Goal: Task Accomplishment & Management: Manage account settings

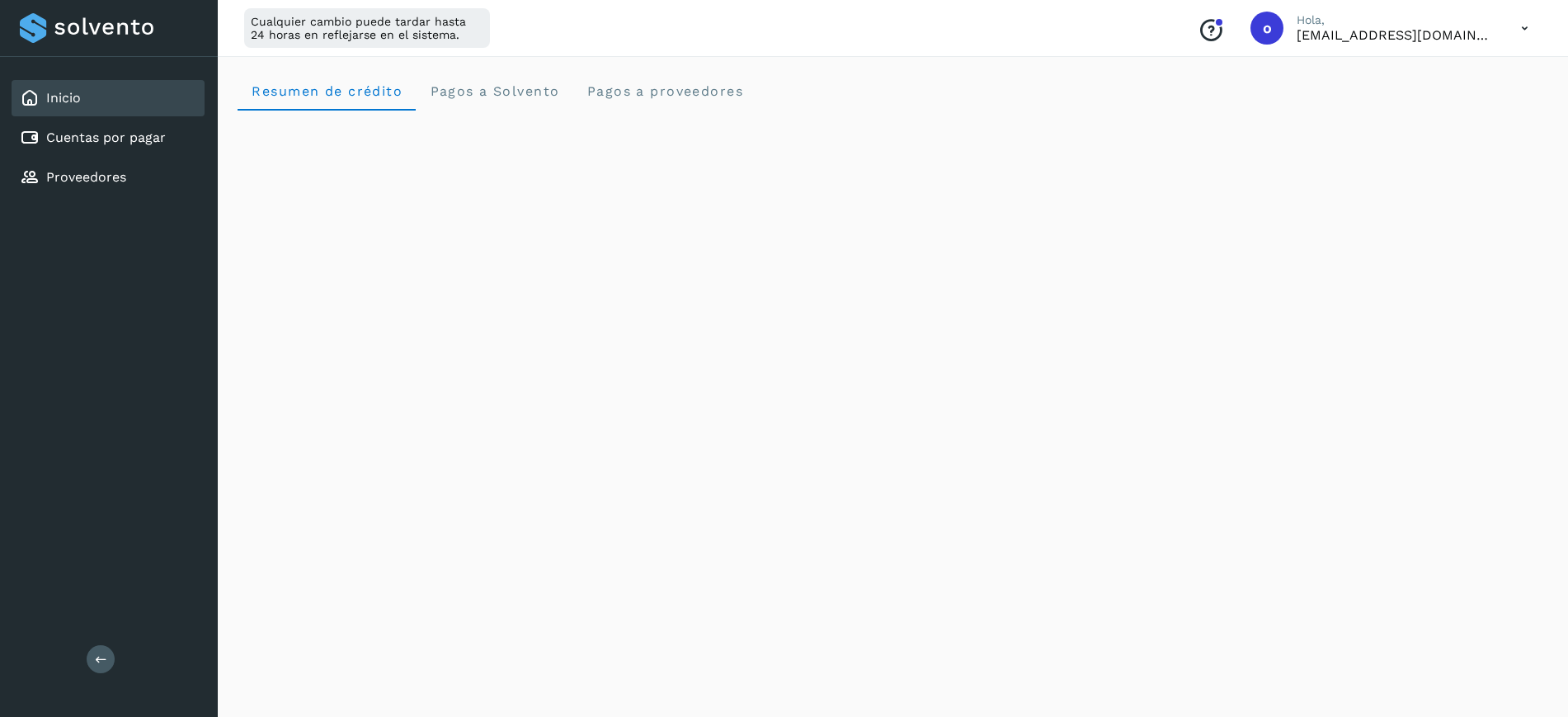
scroll to position [99, 0]
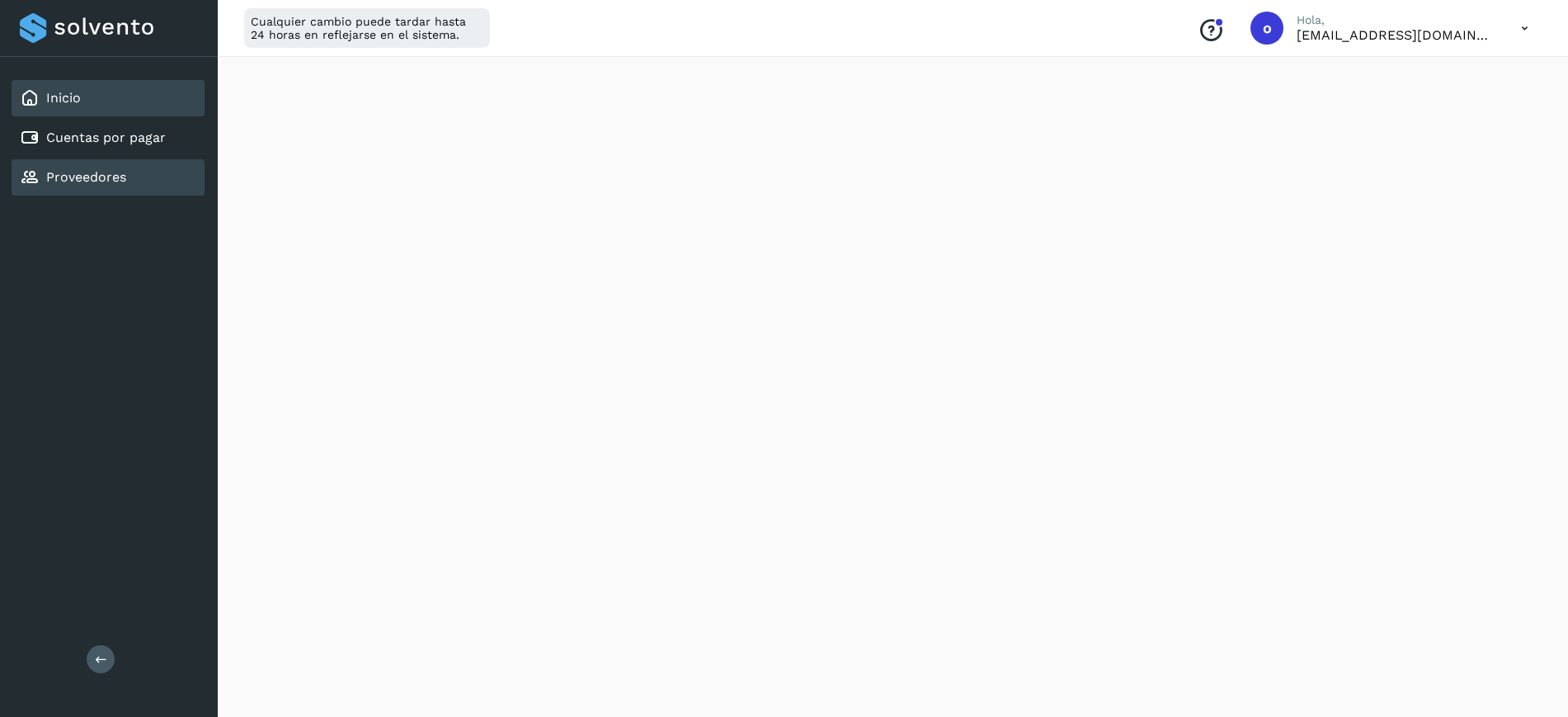
click at [130, 166] on div "Proveedores" at bounding box center [108, 177] width 193 height 36
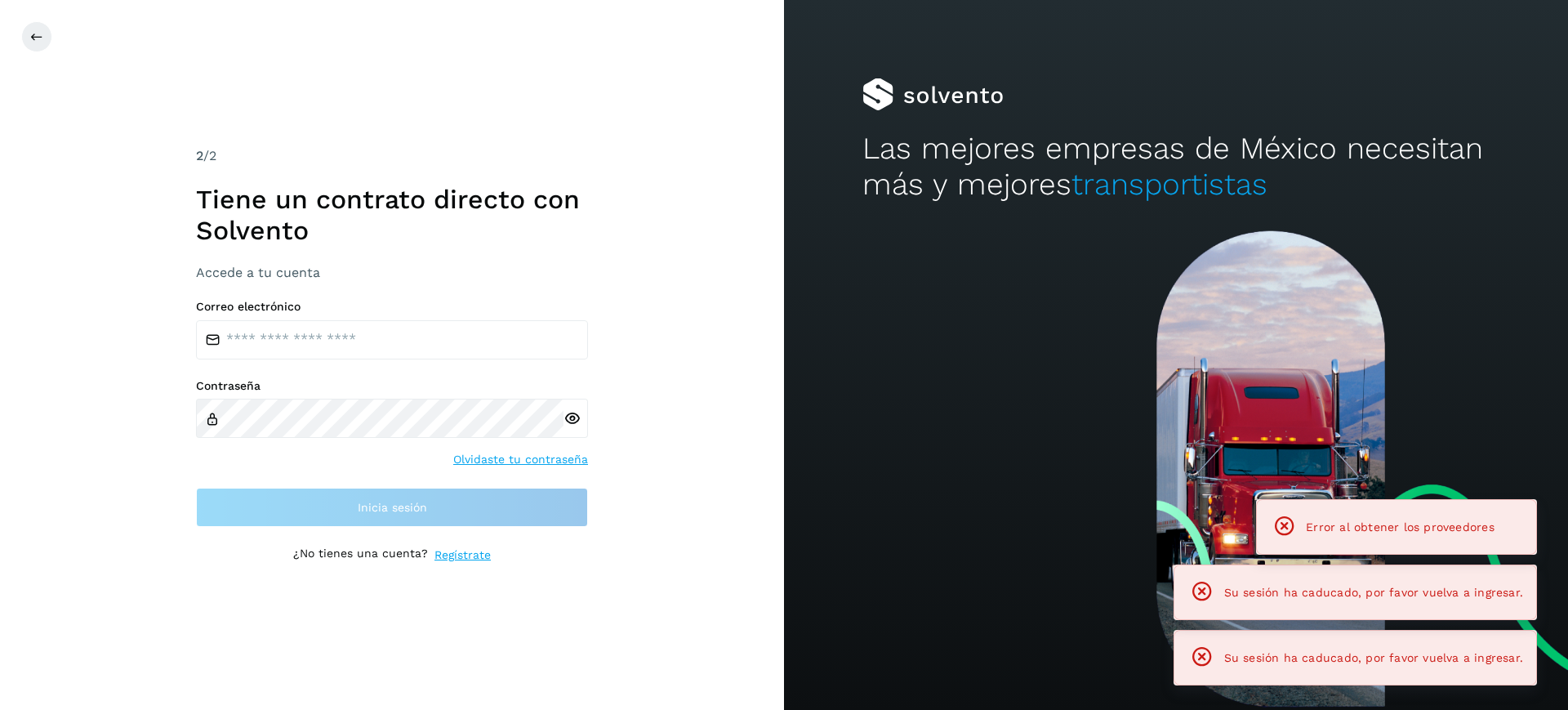
click at [117, 111] on div "2 /2 Tiene un contrato directo con Solvento Accede a tu cuenta Correo electróni…" at bounding box center [392, 355] width 784 height 710
type input "**********"
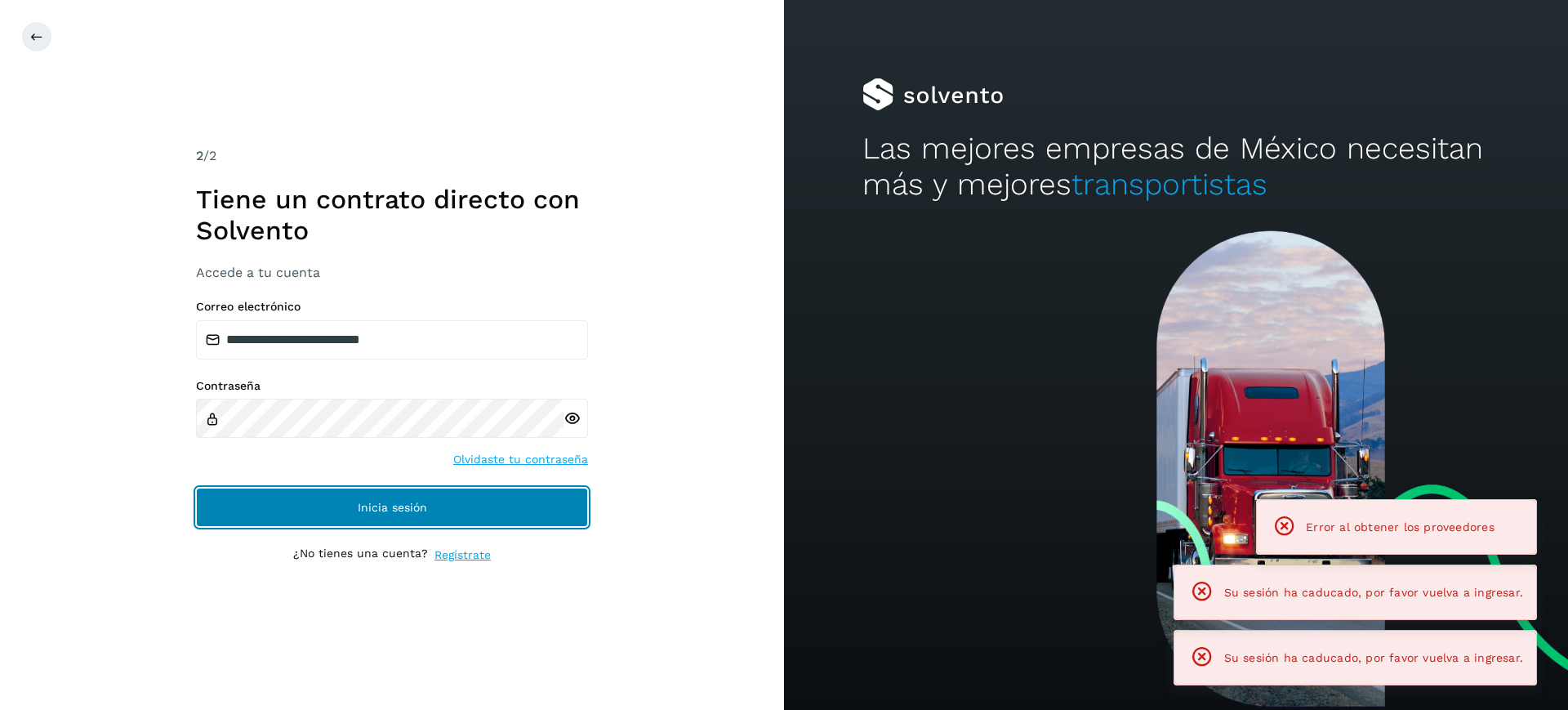
click at [438, 500] on button "Inicia sesión" at bounding box center [392, 507] width 392 height 39
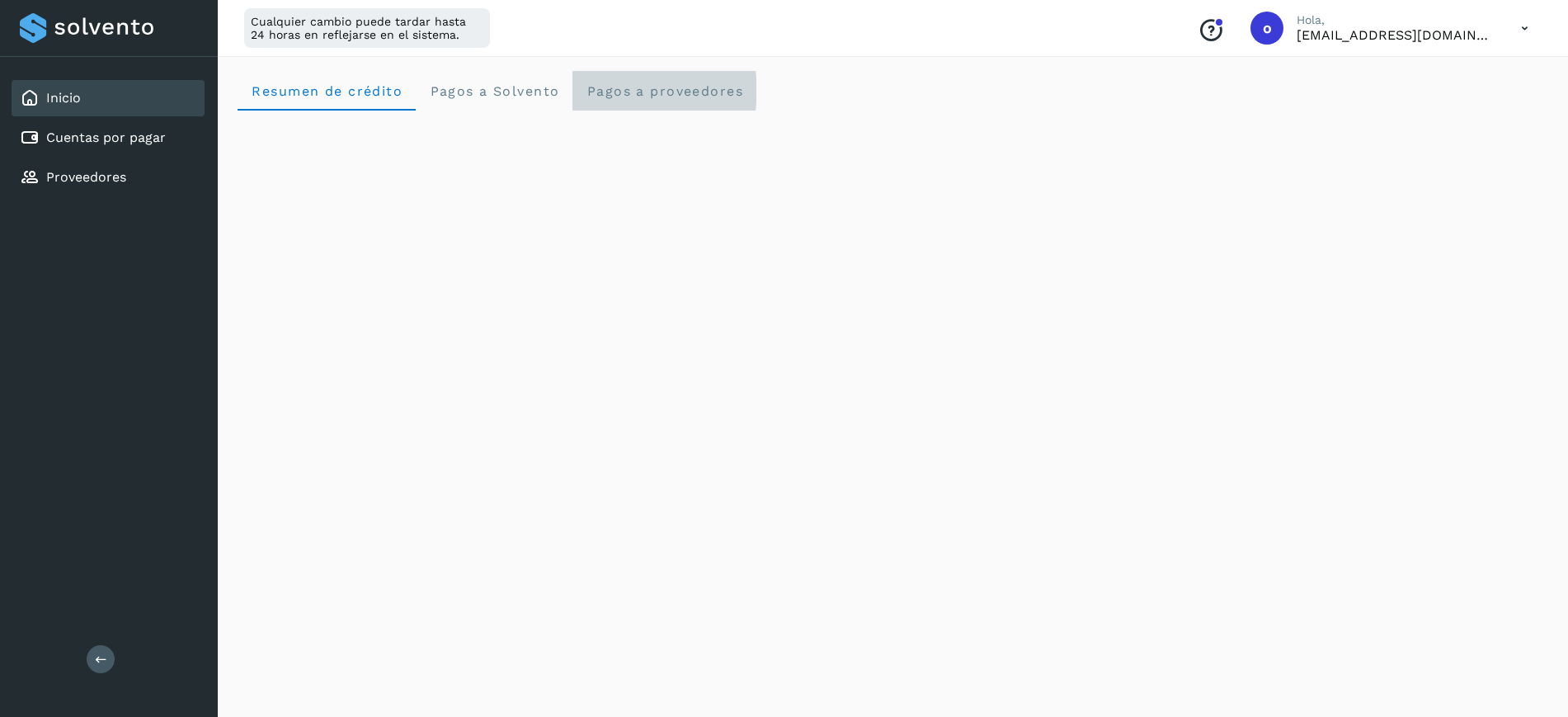
click at [655, 100] on proveedores "Pagos a proveedores" at bounding box center [664, 90] width 184 height 39
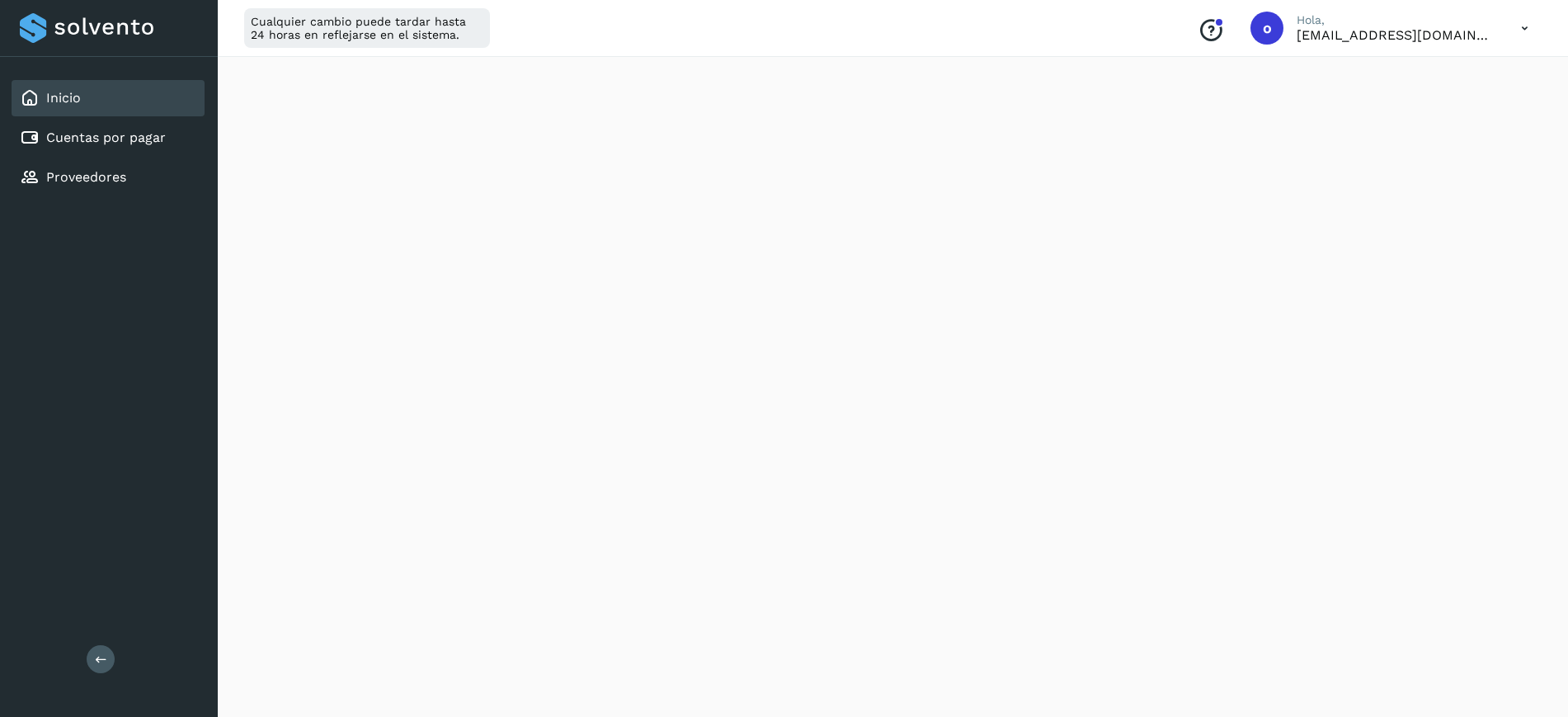
scroll to position [576, 0]
click at [146, 132] on link "Cuentas por pagar" at bounding box center [106, 138] width 120 height 16
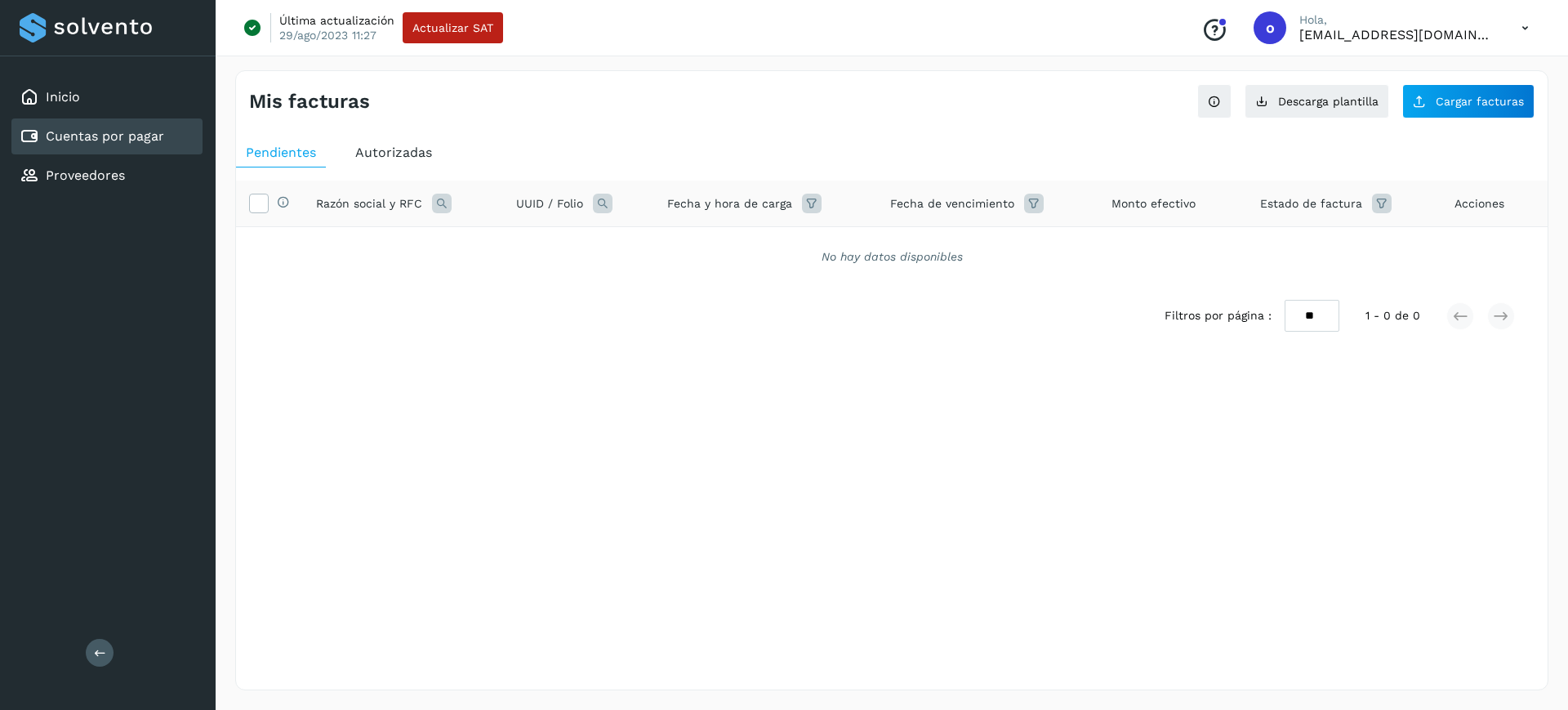
click at [383, 153] on span "Autorizadas" at bounding box center [393, 152] width 77 height 16
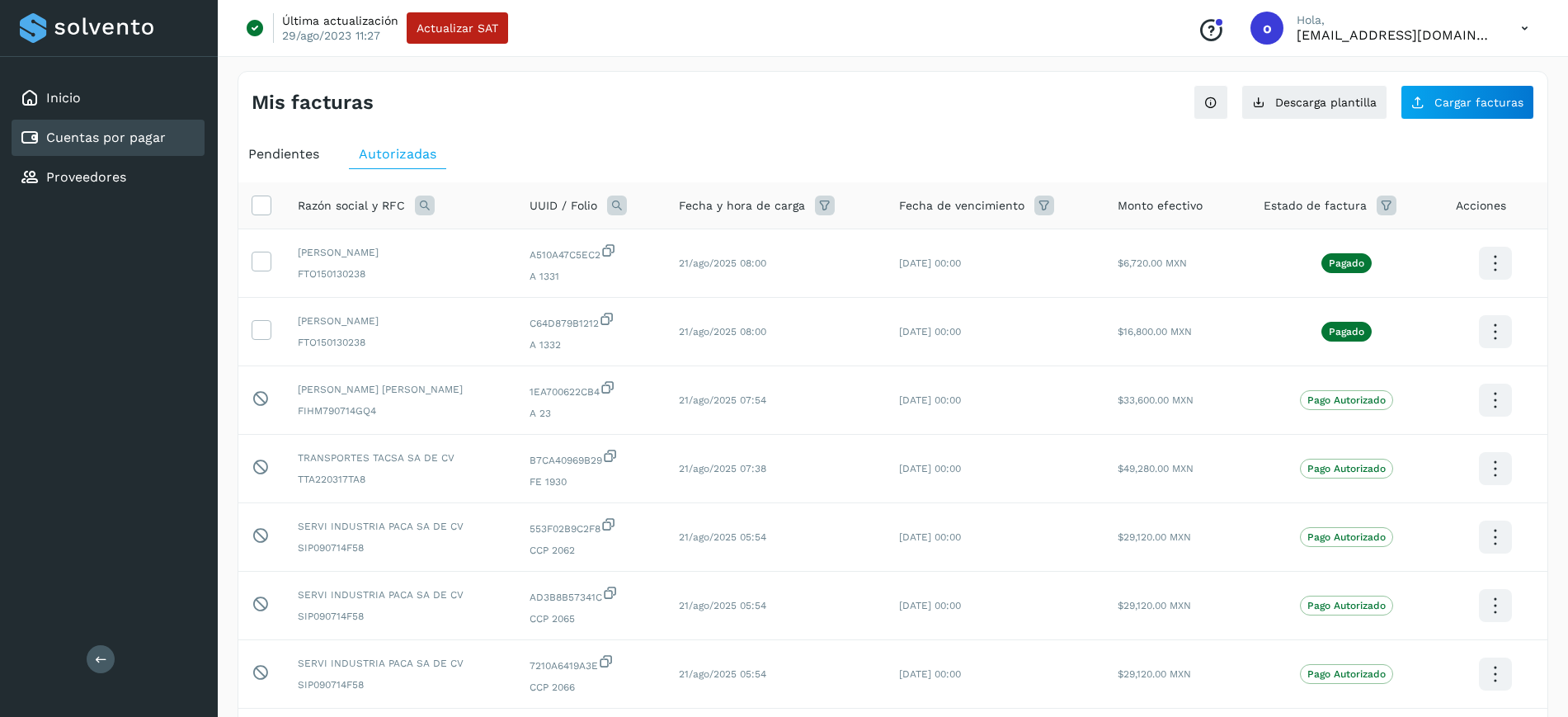
click at [429, 208] on icon at bounding box center [425, 206] width 20 height 20
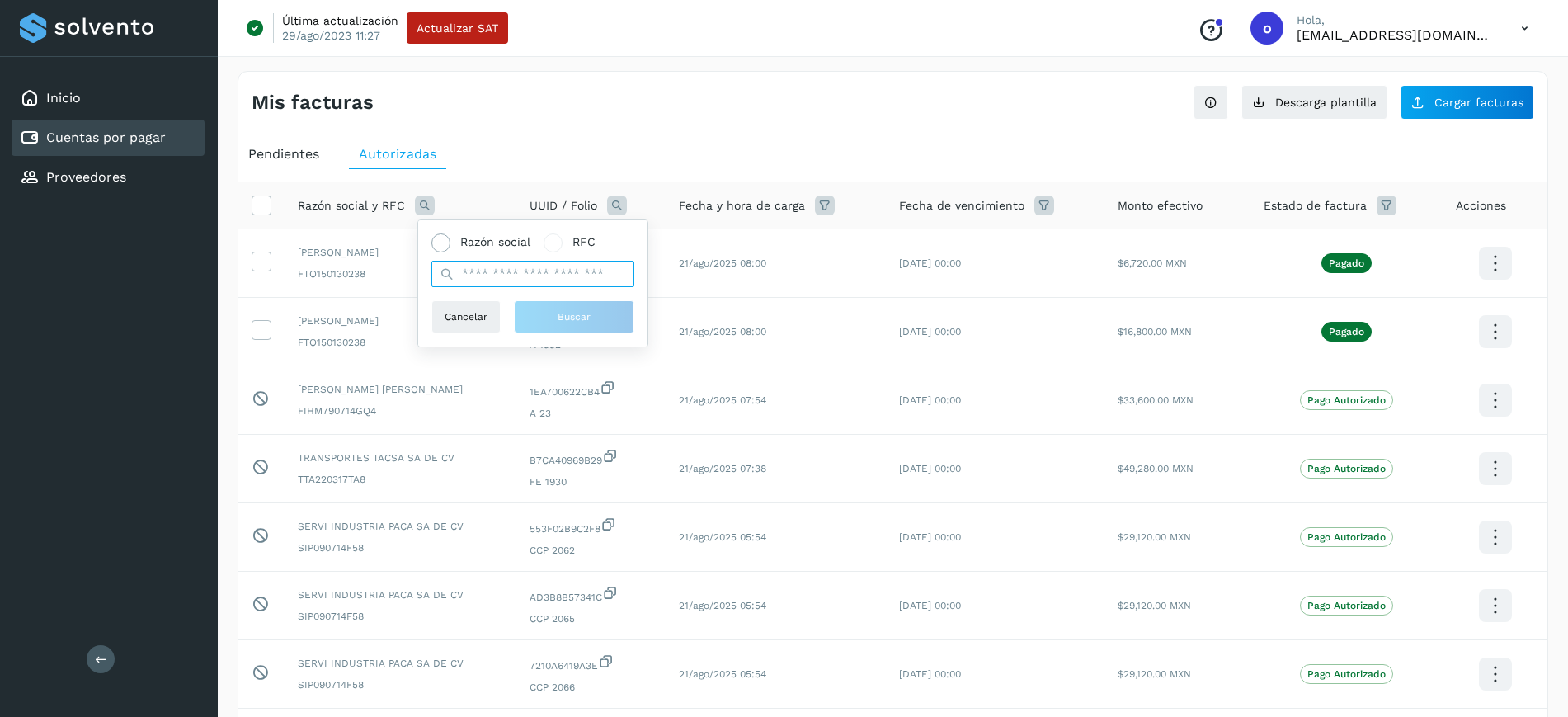
drag, startPoint x: 475, startPoint y: 267, endPoint x: 499, endPoint y: 243, distance: 33.9
click at [496, 245] on div "Razón social RFC" at bounding box center [533, 260] width 203 height 54
type input "**********"
click at [562, 320] on span "Buscar" at bounding box center [574, 317] width 33 height 15
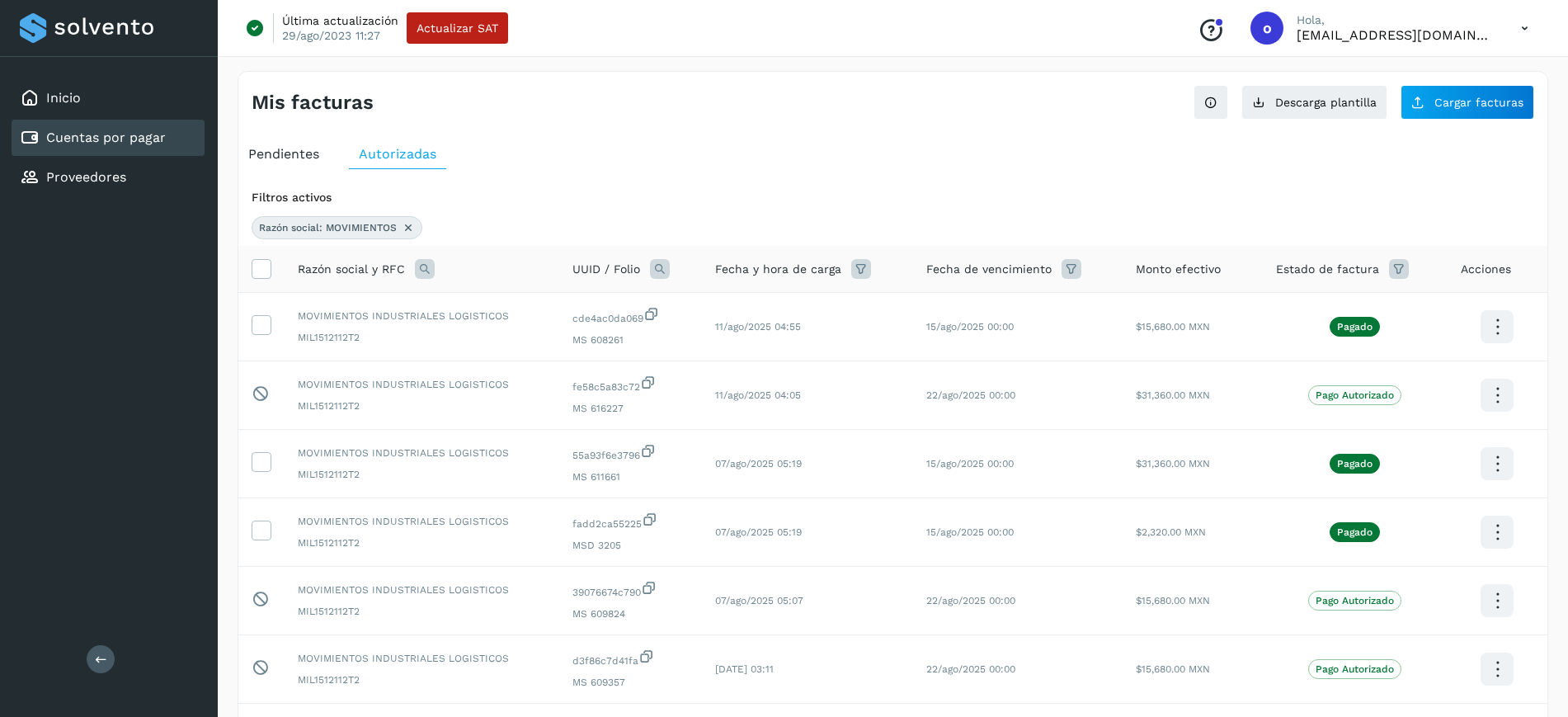
click at [1066, 273] on icon at bounding box center [1071, 269] width 20 height 20
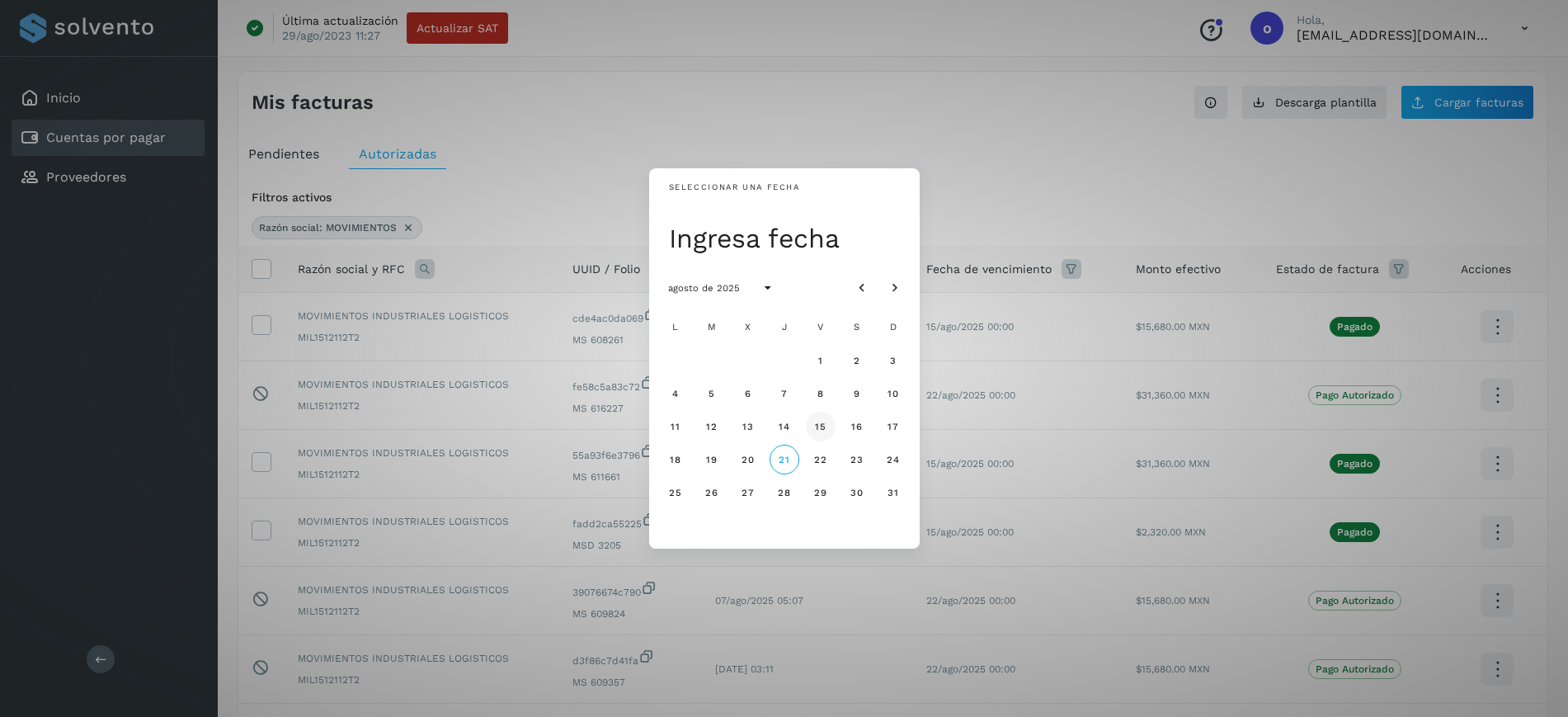
click at [826, 428] on button "15" at bounding box center [820, 427] width 30 height 30
click at [1008, 149] on div "Seleccionar una fecha vie, 15 ago agosto de 2025 L M X J V S D 1 2 3 4 5 6 7 8 …" at bounding box center [784, 358] width 1568 height 717
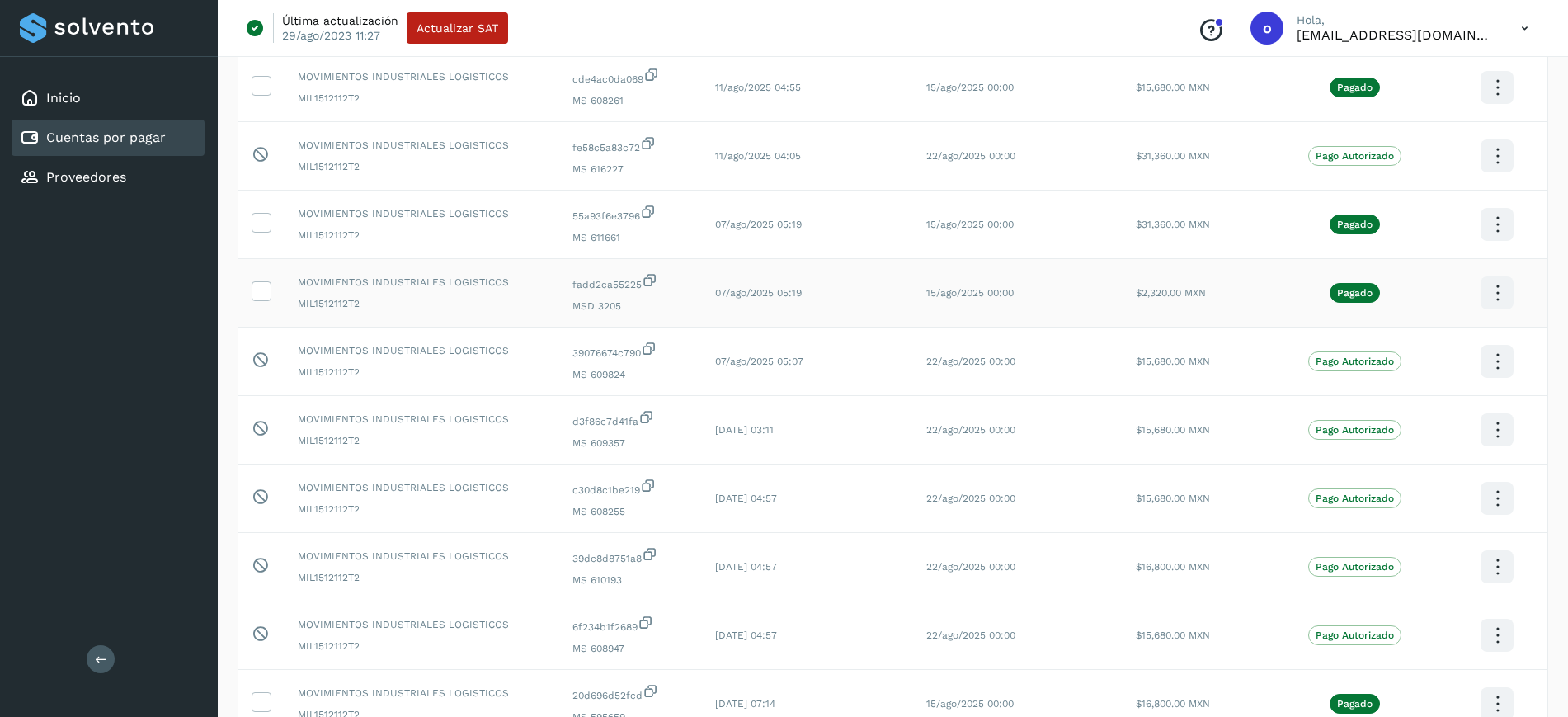
scroll to position [323, 0]
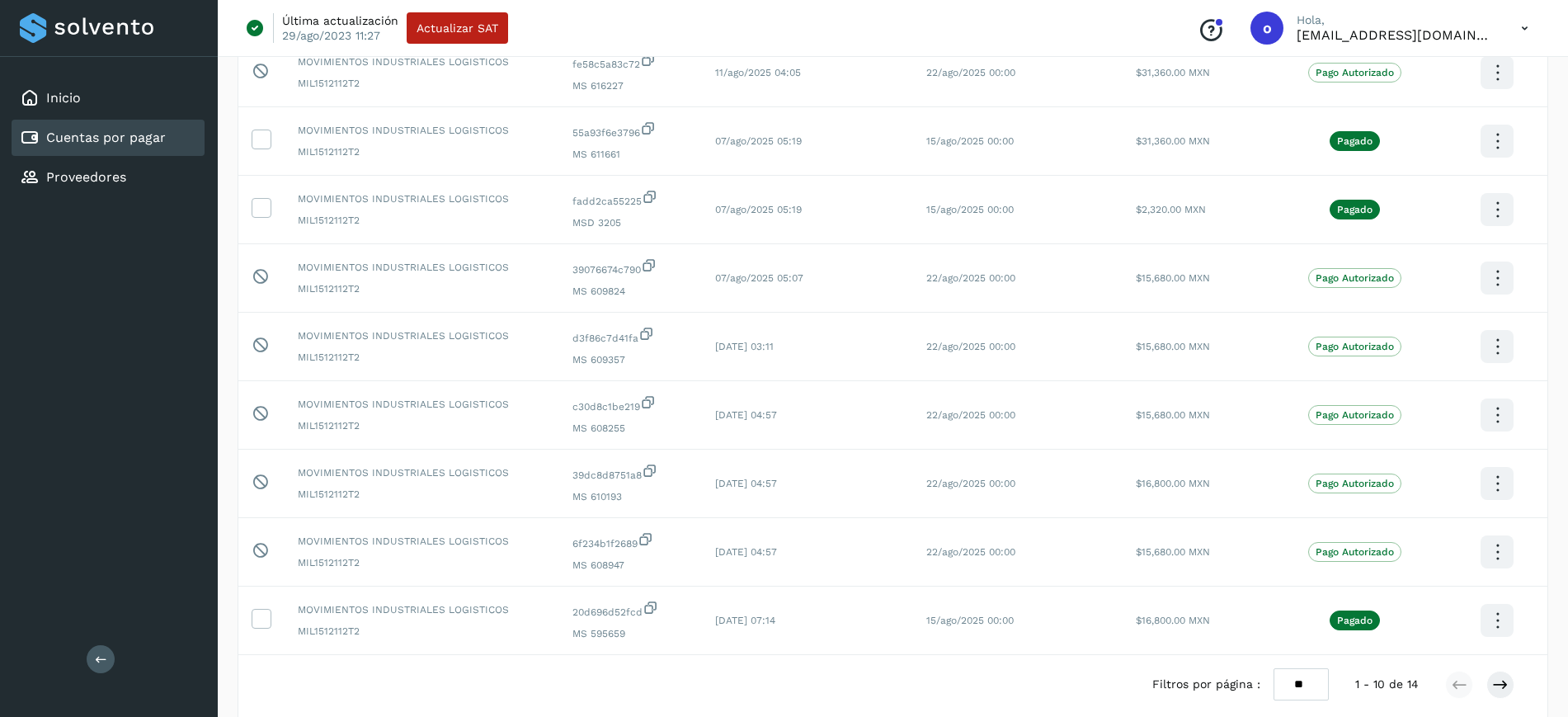
click at [1287, 677] on select "** ** **" at bounding box center [1301, 684] width 55 height 32
click at [1274, 668] on select "** ** **" at bounding box center [1301, 684] width 55 height 32
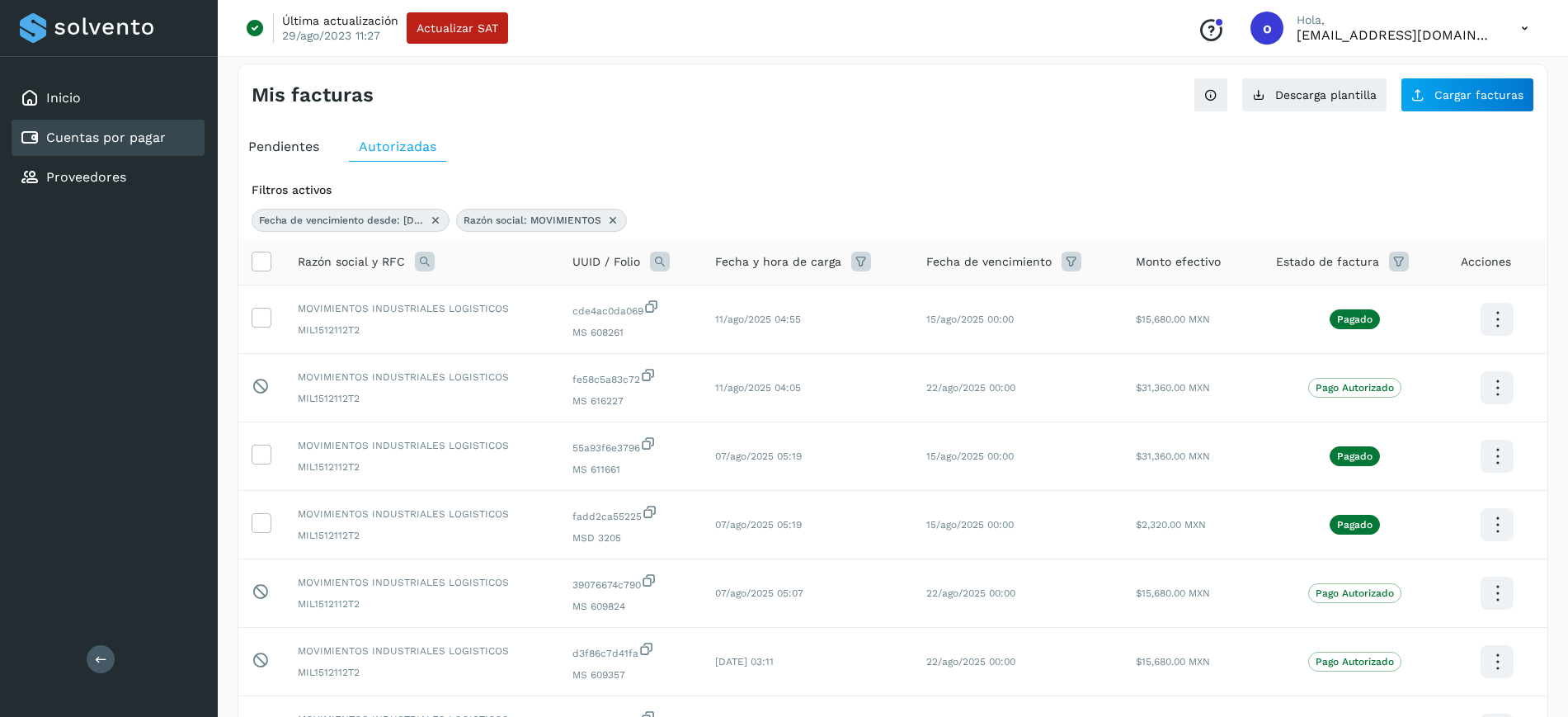
scroll to position [0, 0]
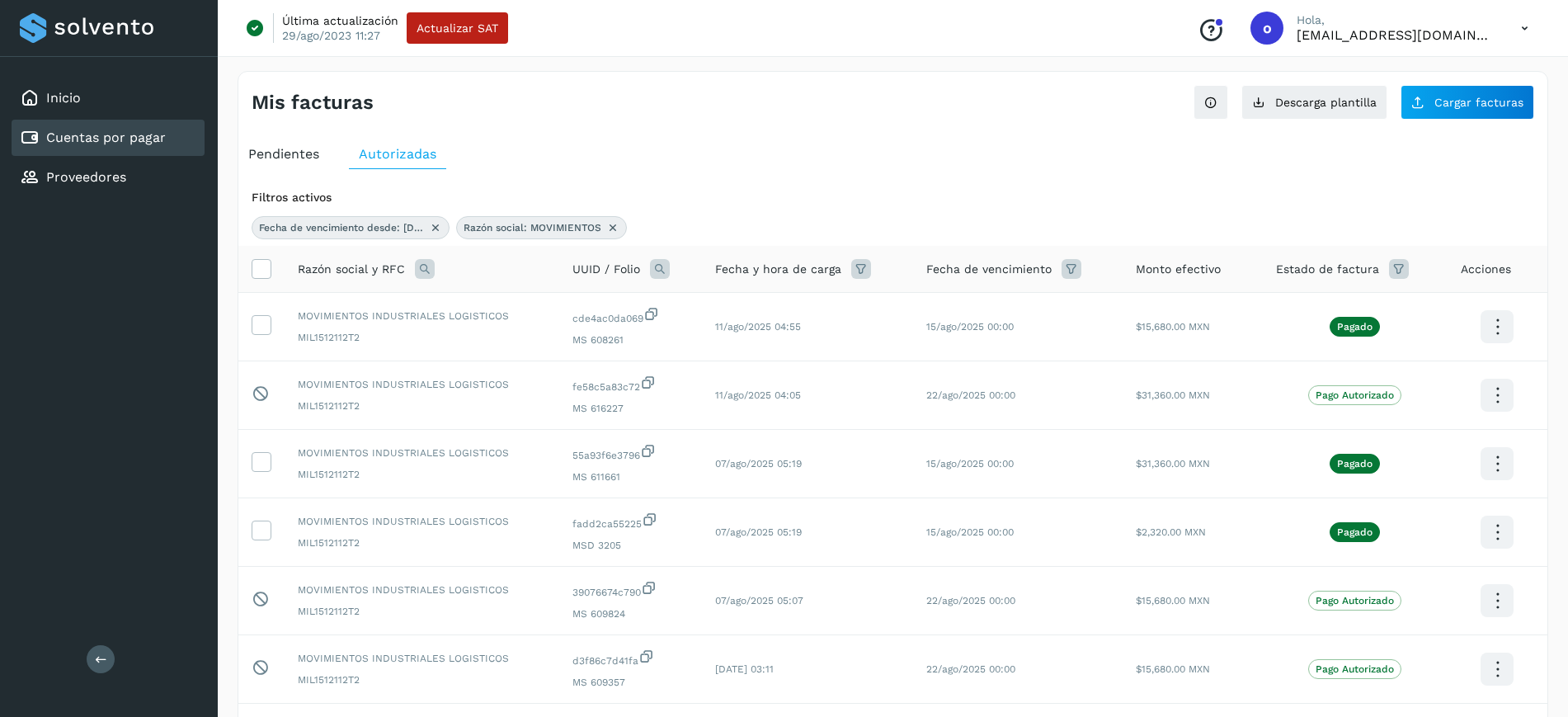
click at [612, 227] on icon at bounding box center [612, 227] width 13 height 13
select select "**"
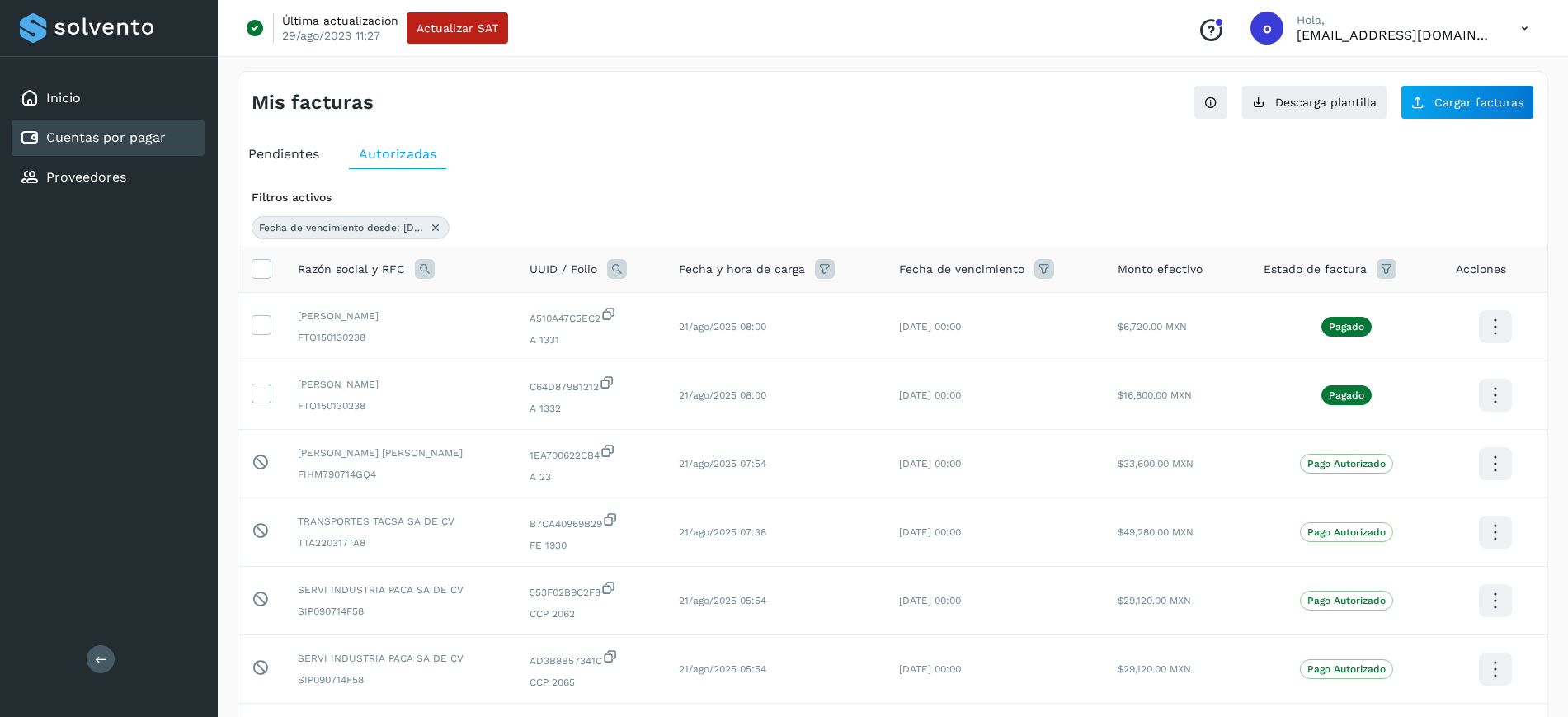
click at [438, 223] on icon at bounding box center [435, 227] width 13 height 13
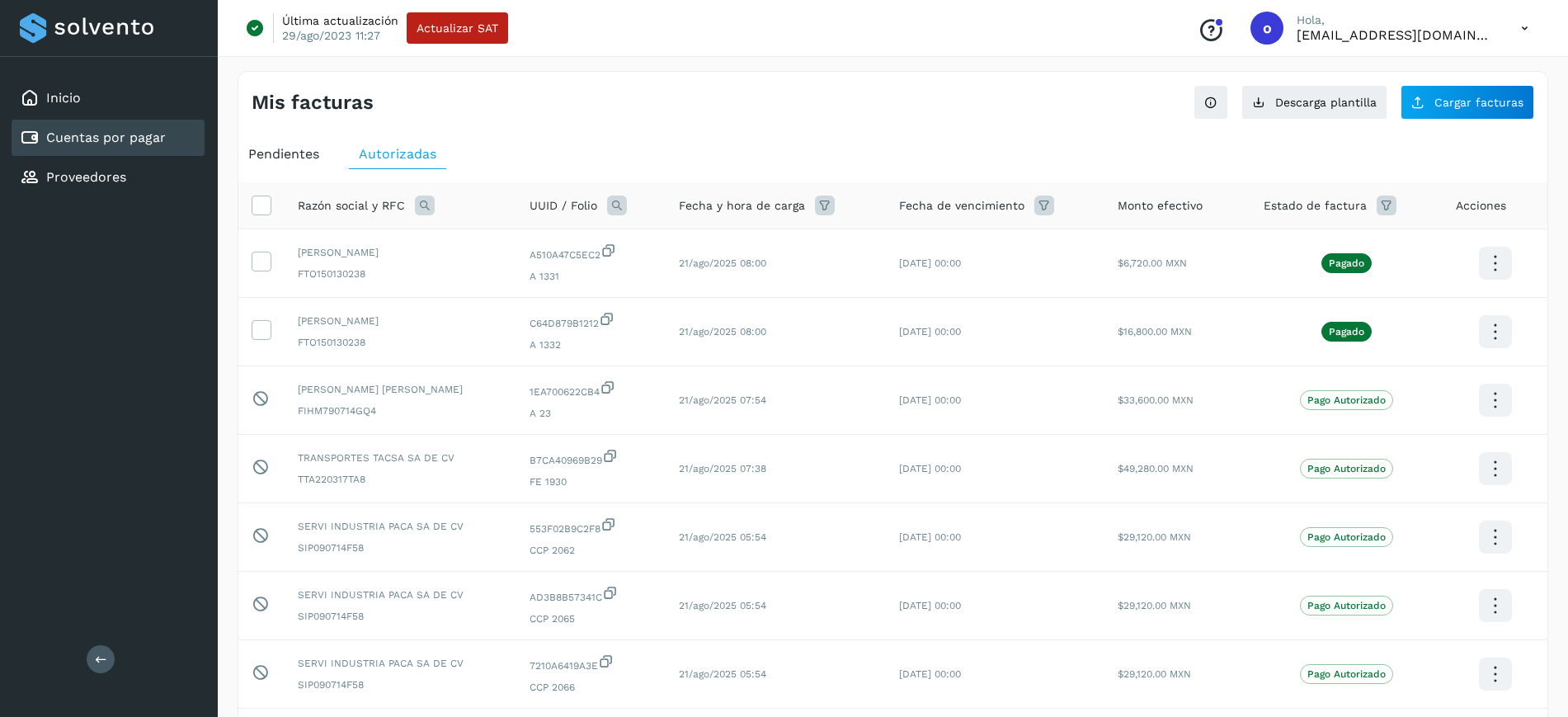
click at [516, 215] on th "Razón social y RFC" at bounding box center [591, 206] width 150 height 47
click at [422, 202] on icon at bounding box center [425, 206] width 20 height 20
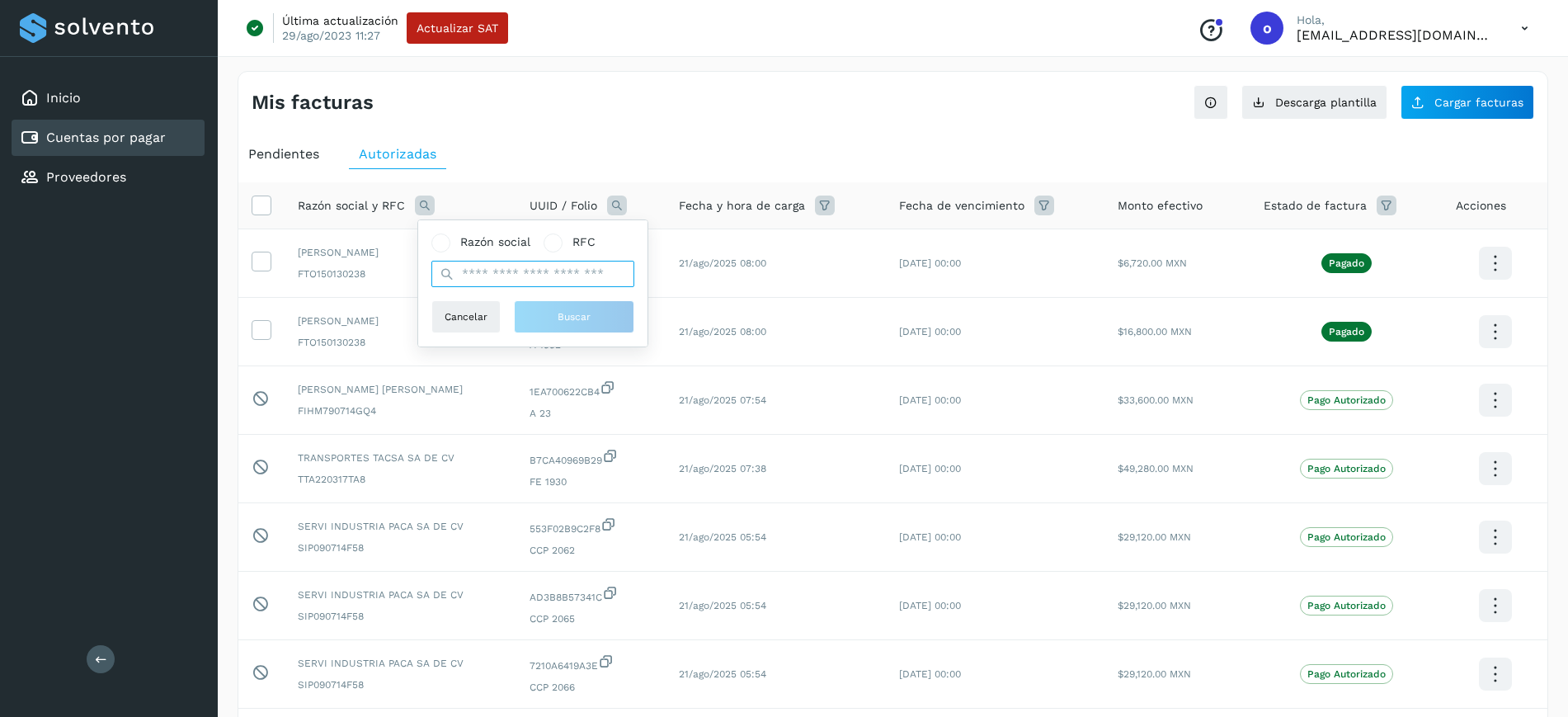
drag, startPoint x: 484, startPoint y: 269, endPoint x: 485, endPoint y: 259, distance: 10.0
click at [484, 269] on input "text" at bounding box center [533, 273] width 203 height 27
type input "******"
click at [550, 310] on button "Buscar" at bounding box center [574, 317] width 120 height 33
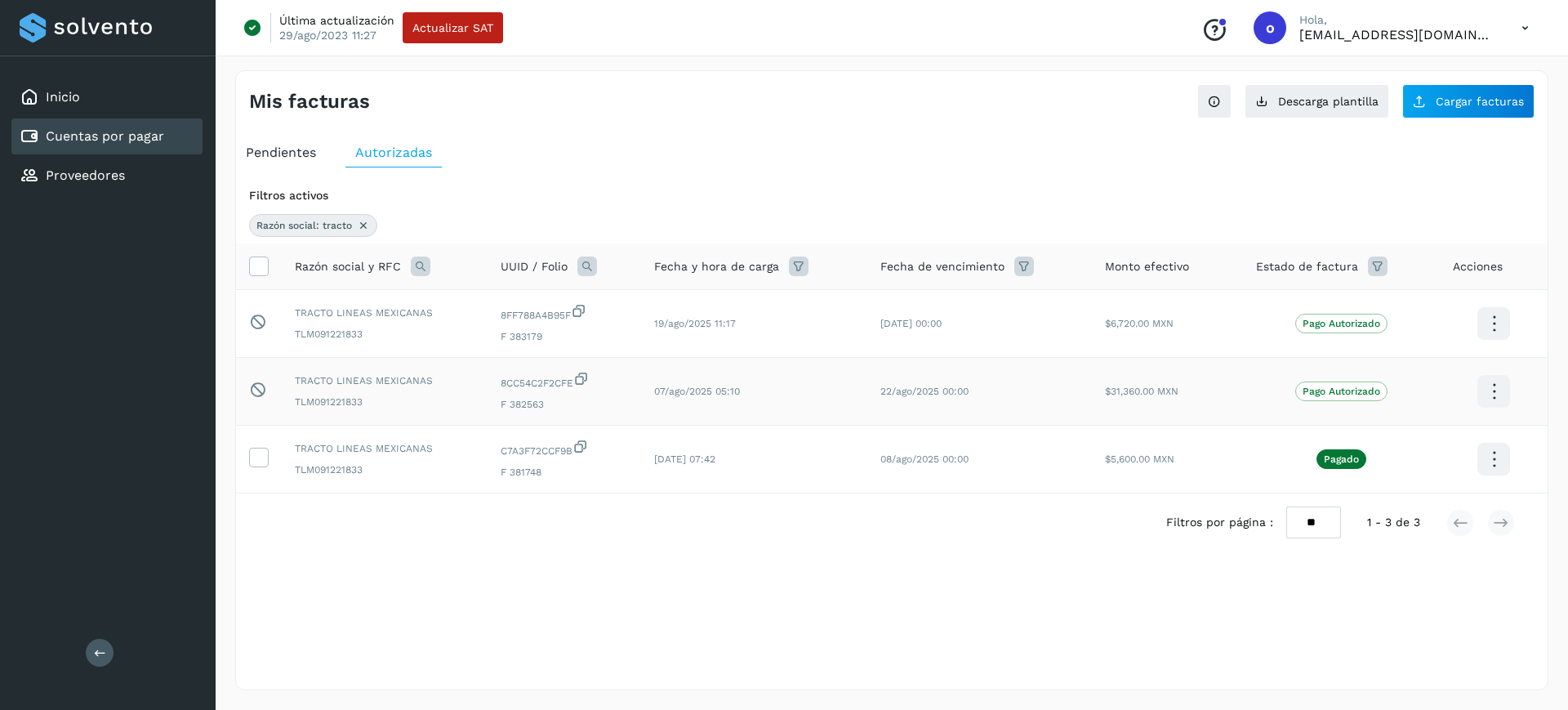
click at [1479, 343] on icon at bounding box center [1494, 323] width 38 height 38
click at [1456, 377] on button "Ver Detalle" at bounding box center [1412, 375] width 195 height 32
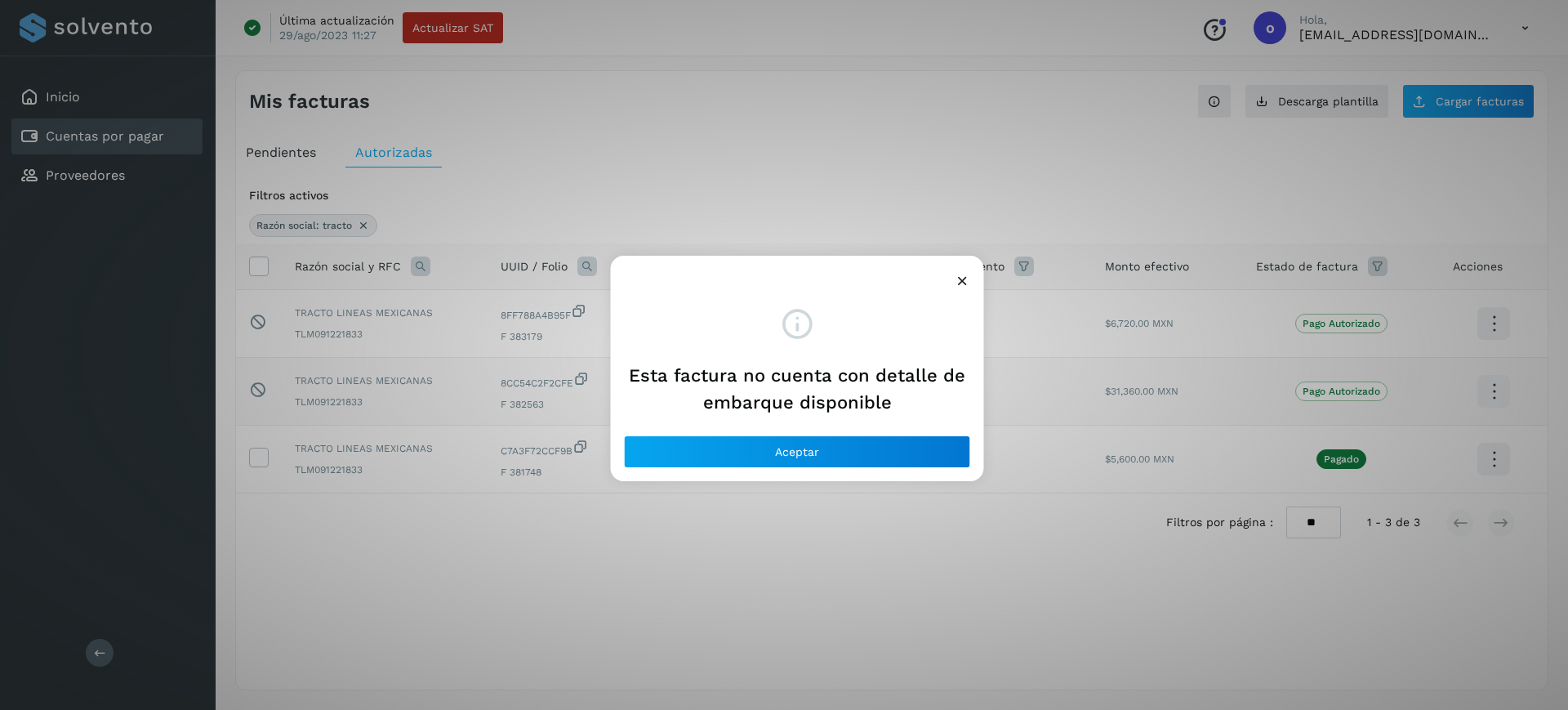
click at [961, 282] on icon at bounding box center [963, 280] width 18 height 18
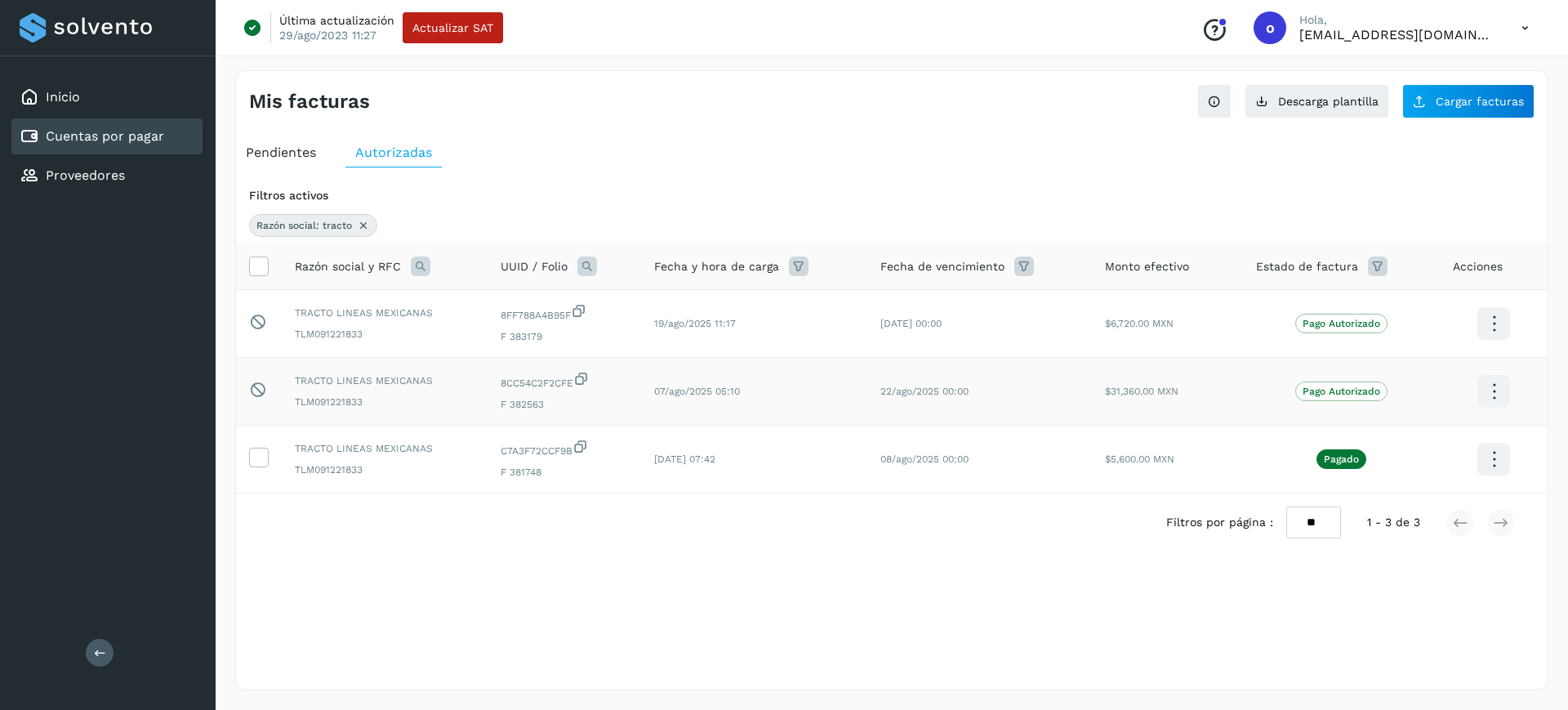
click at [364, 220] on icon at bounding box center [363, 225] width 13 height 13
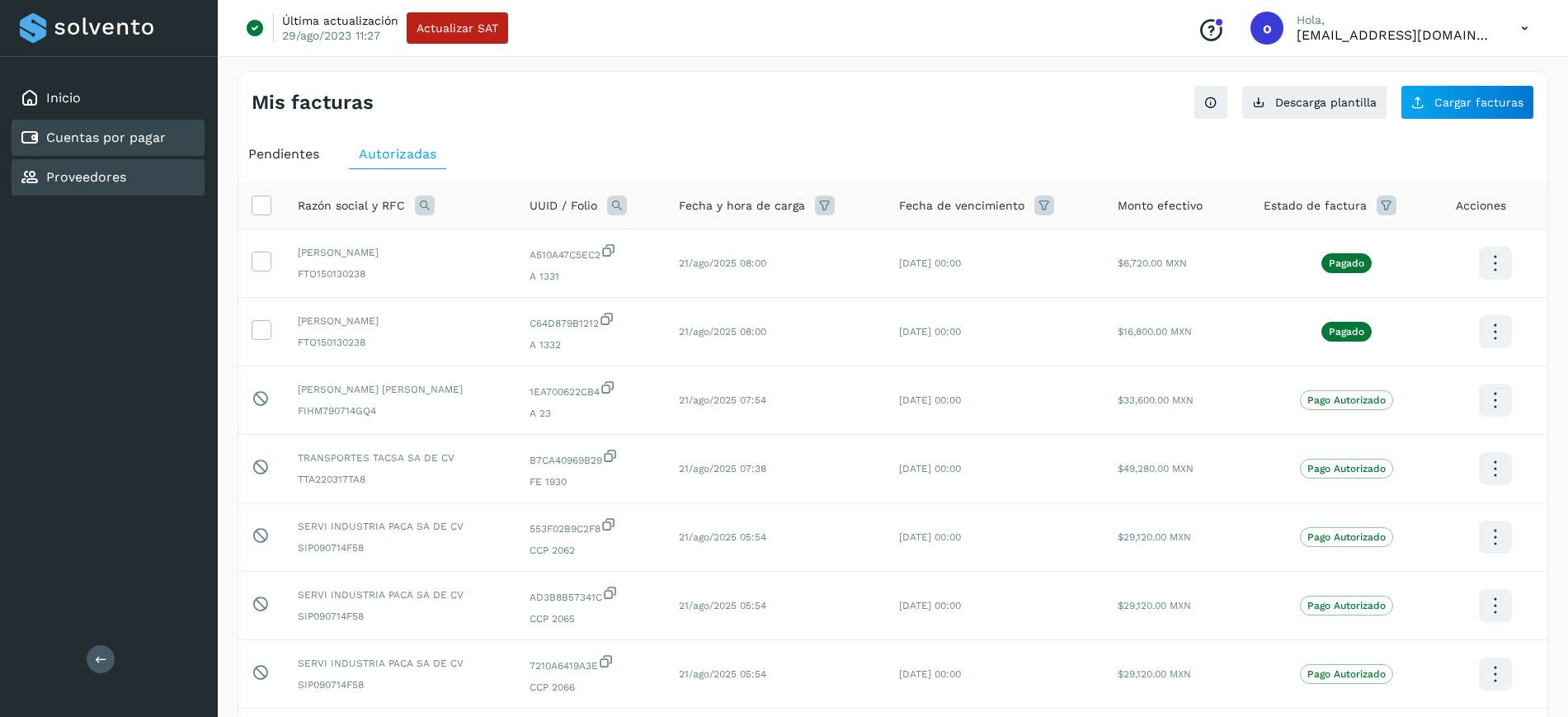
click at [176, 167] on div "Proveedores" at bounding box center [108, 177] width 193 height 36
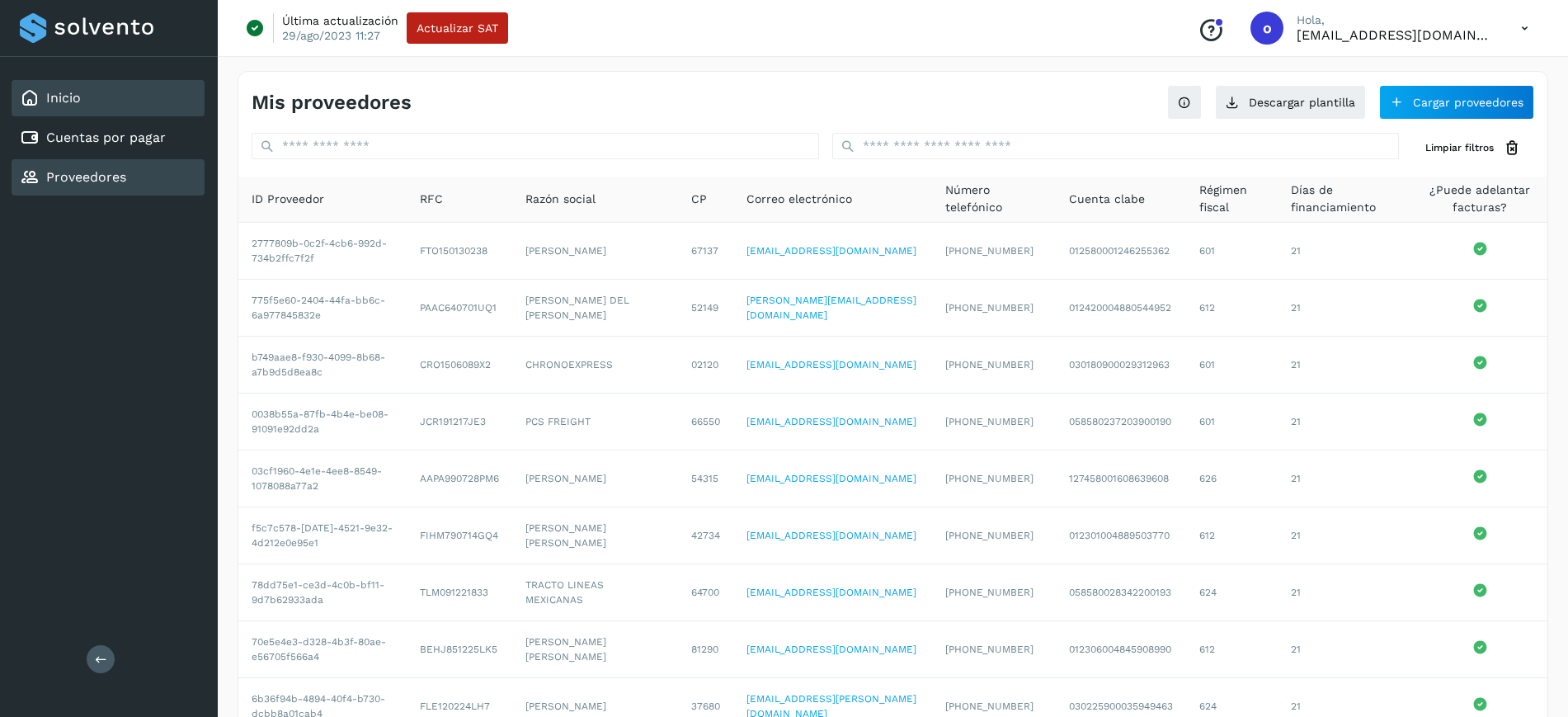
click at [114, 100] on div "Inicio" at bounding box center [108, 97] width 193 height 36
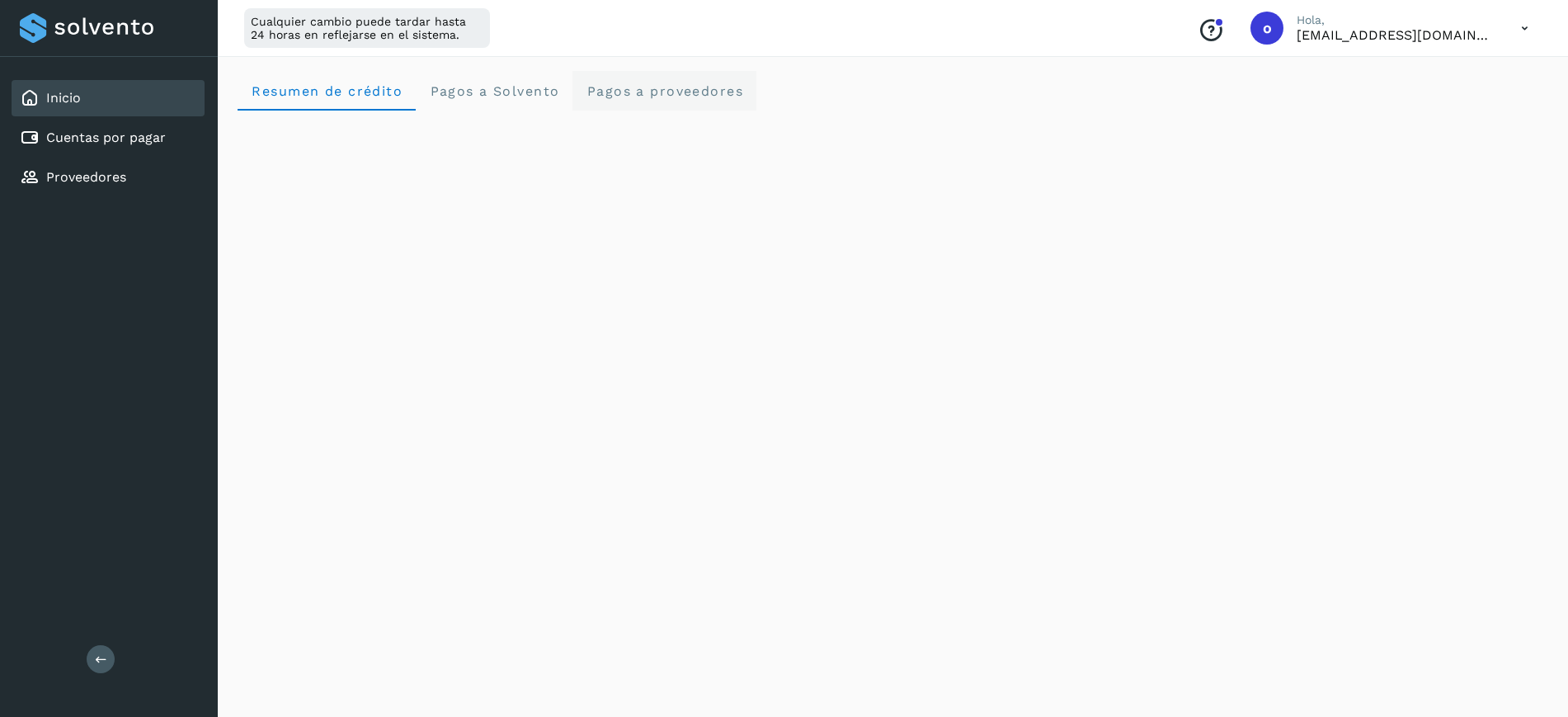
click at [668, 88] on span "Pagos a proveedores" at bounding box center [665, 91] width 157 height 16
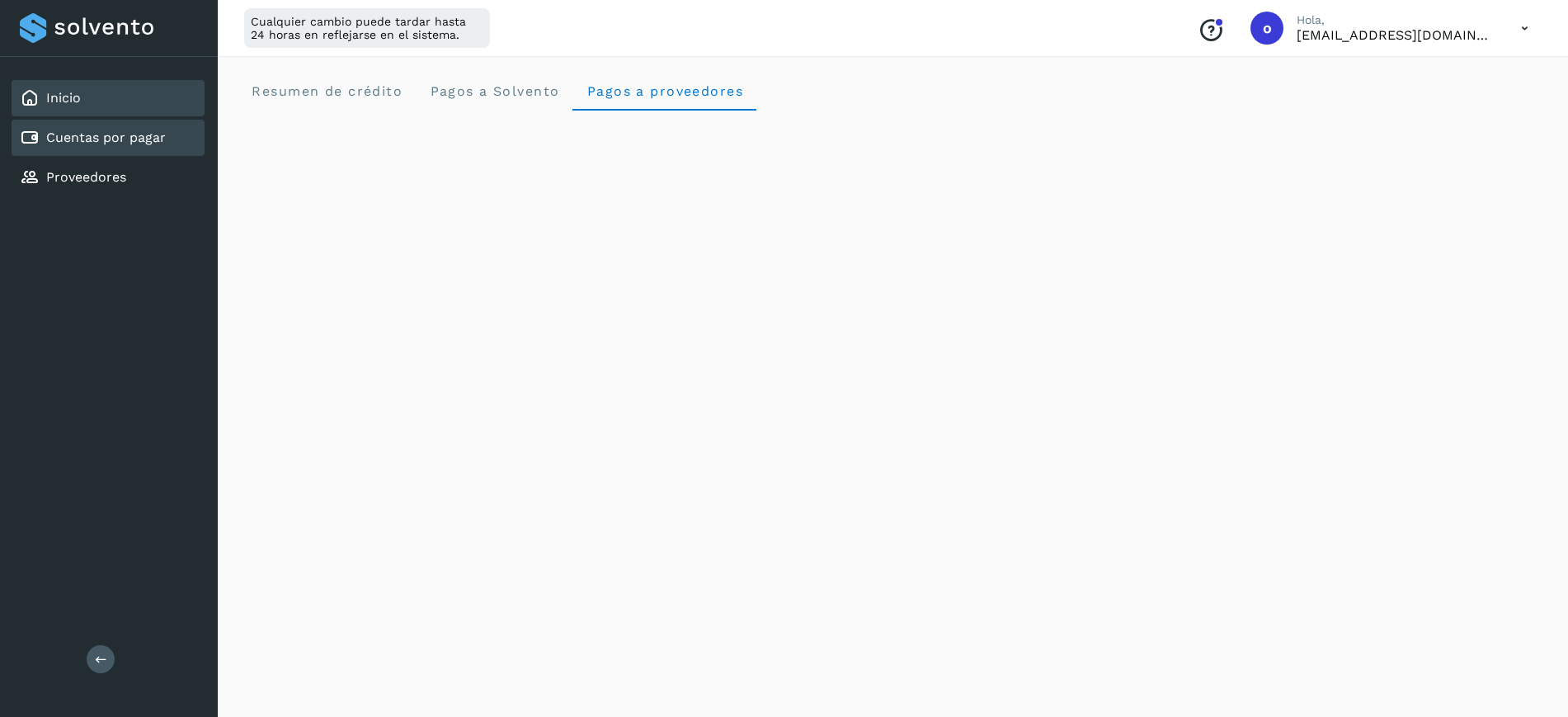
click at [142, 134] on link "Cuentas por pagar" at bounding box center [106, 138] width 120 height 16
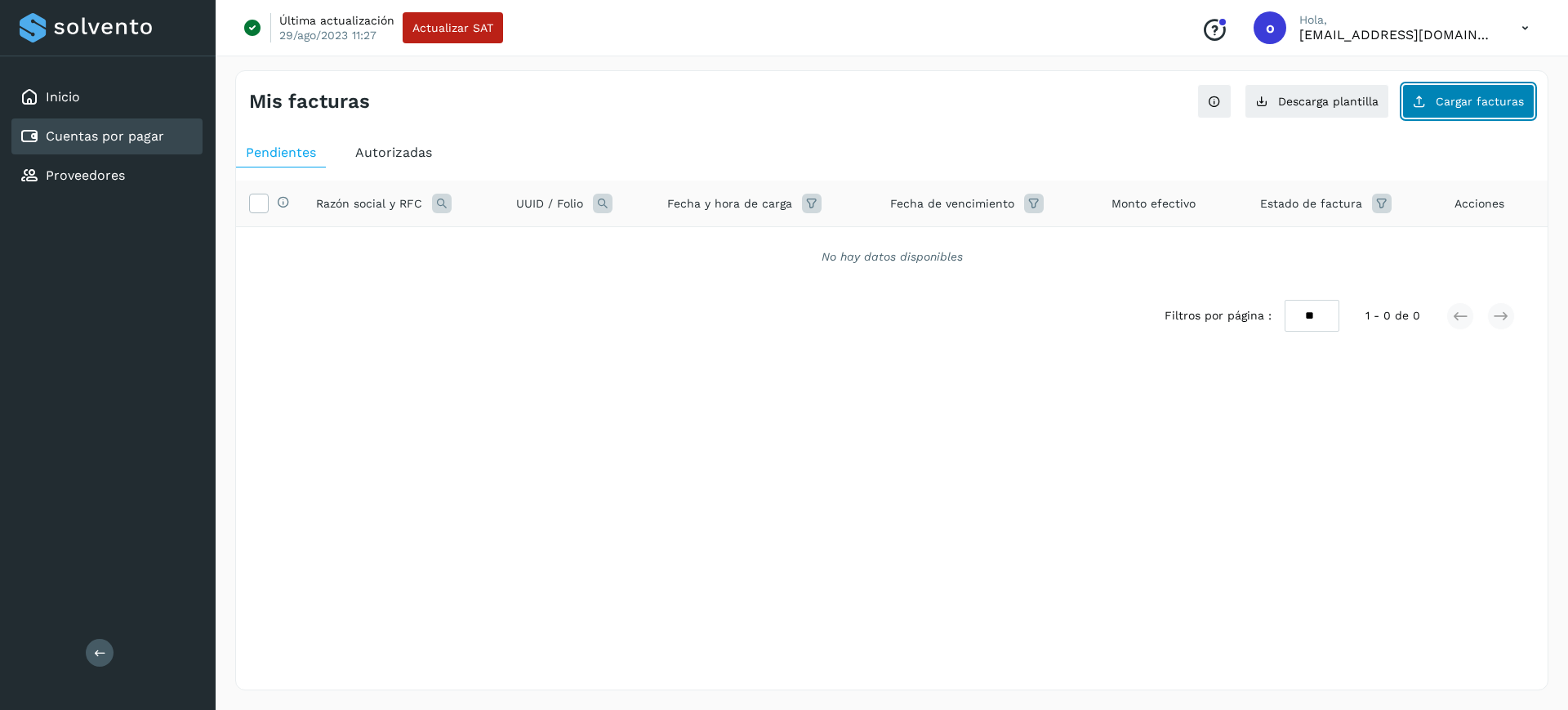
click at [1457, 105] on span "Cargar facturas" at bounding box center [1480, 101] width 89 height 12
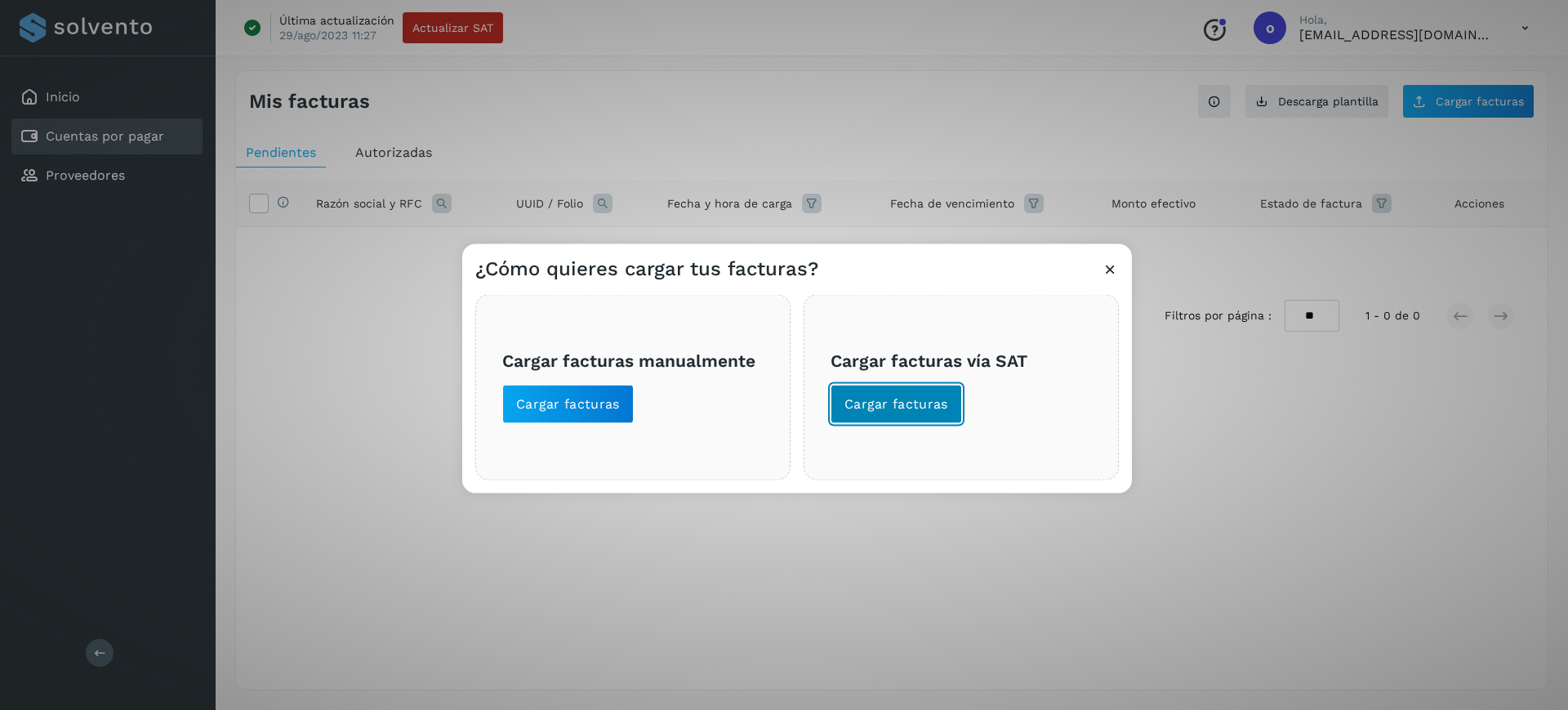
click at [869, 392] on button "Cargar facturas" at bounding box center [896, 403] width 131 height 39
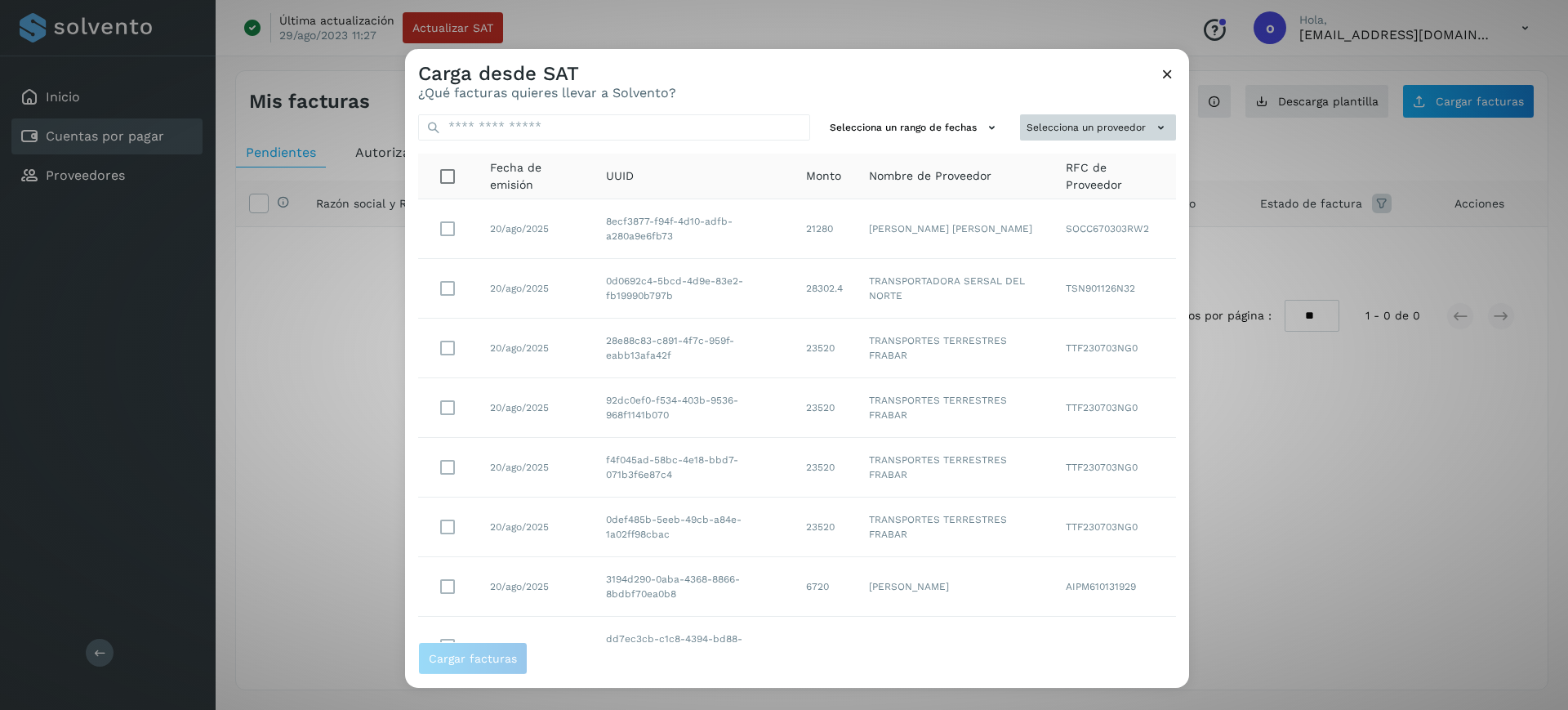
click at [1056, 126] on button "Selecciona un proveedor" at bounding box center [1099, 128] width 156 height 27
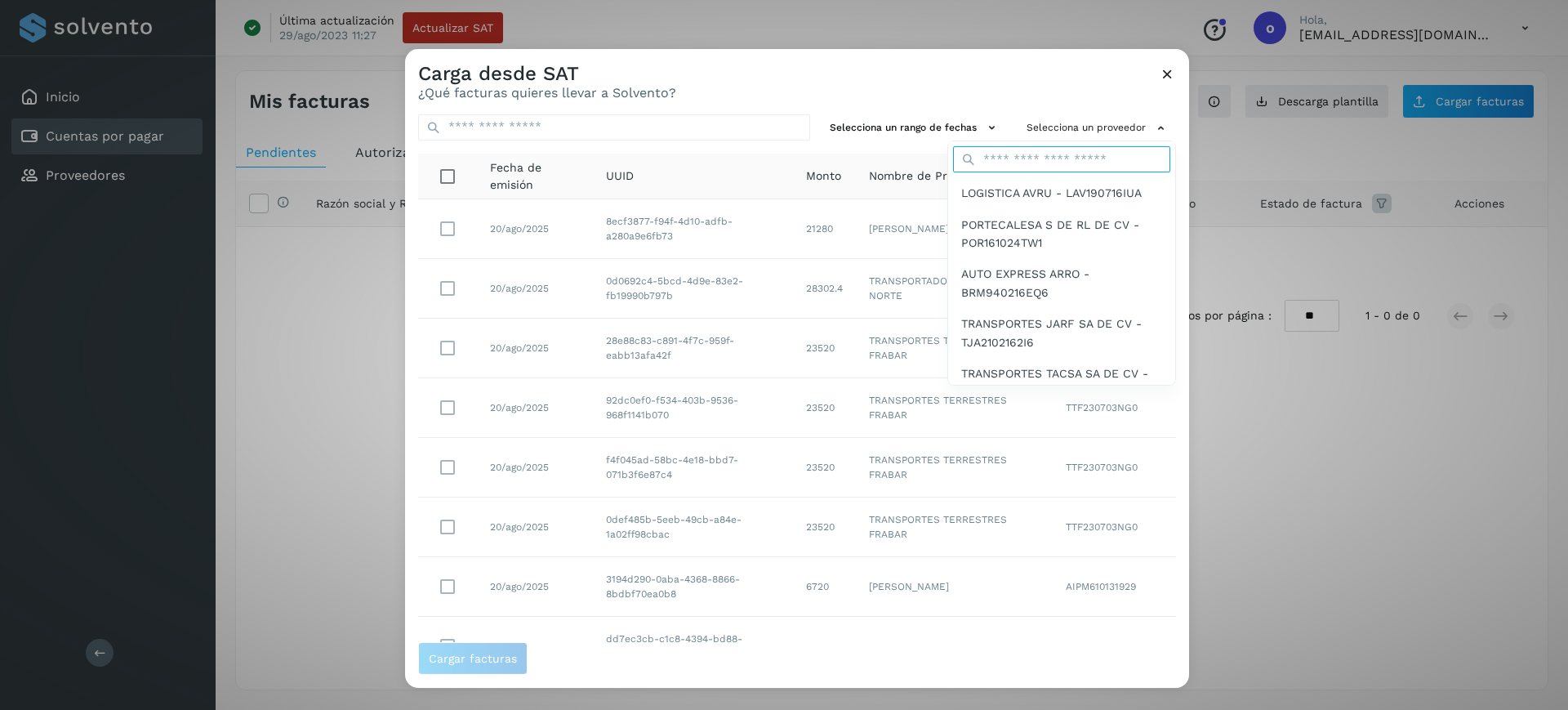
drag, startPoint x: 1058, startPoint y: 131, endPoint x: 1057, endPoint y: 159, distance: 28.0
click at [1057, 159] on input "text" at bounding box center [1062, 159] width 217 height 26
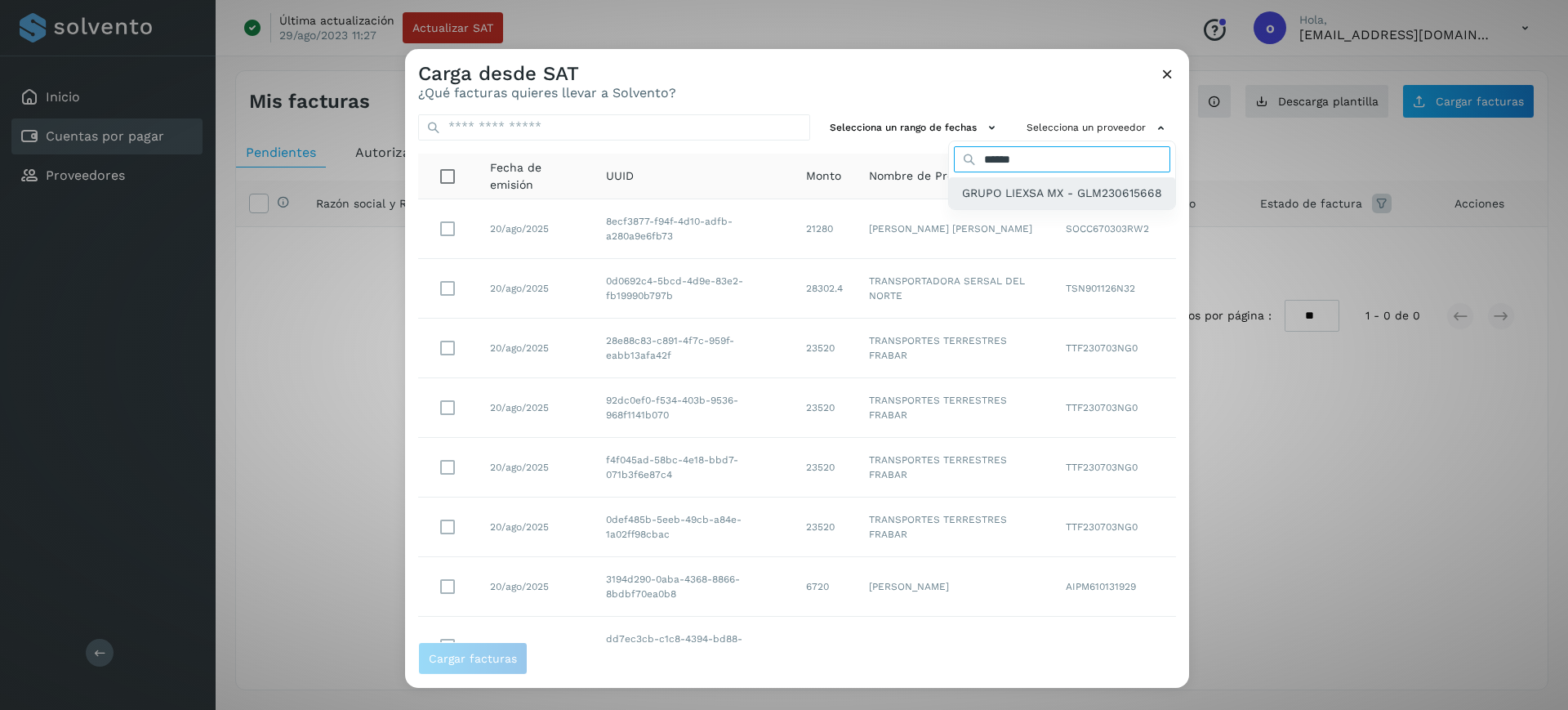
type input "******"
click at [977, 190] on span "GRUPO LIEXSA MX - GLM230615668" at bounding box center [1062, 193] width 200 height 18
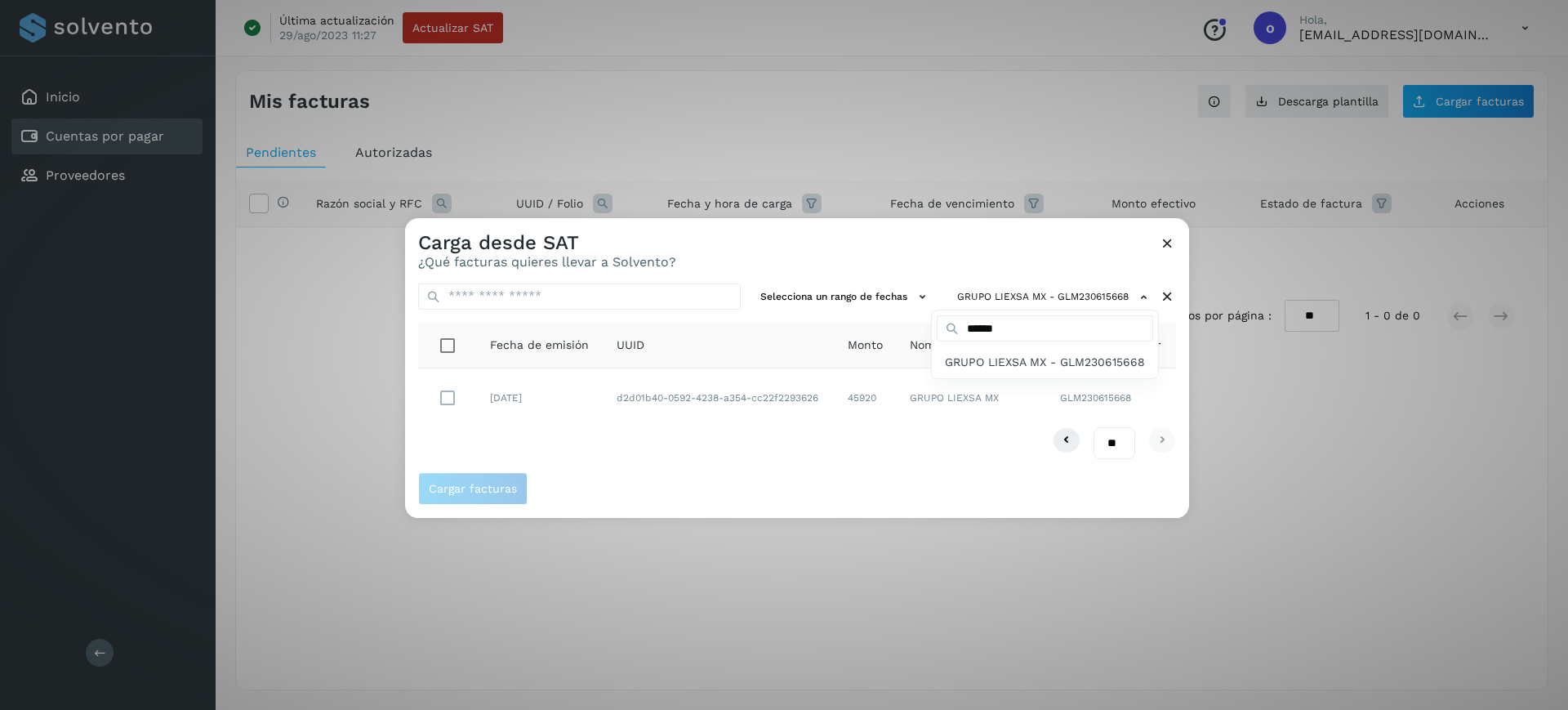
click at [1169, 241] on div at bounding box center [1189, 573] width 1568 height 710
click at [1166, 243] on icon at bounding box center [1168, 243] width 18 height 18
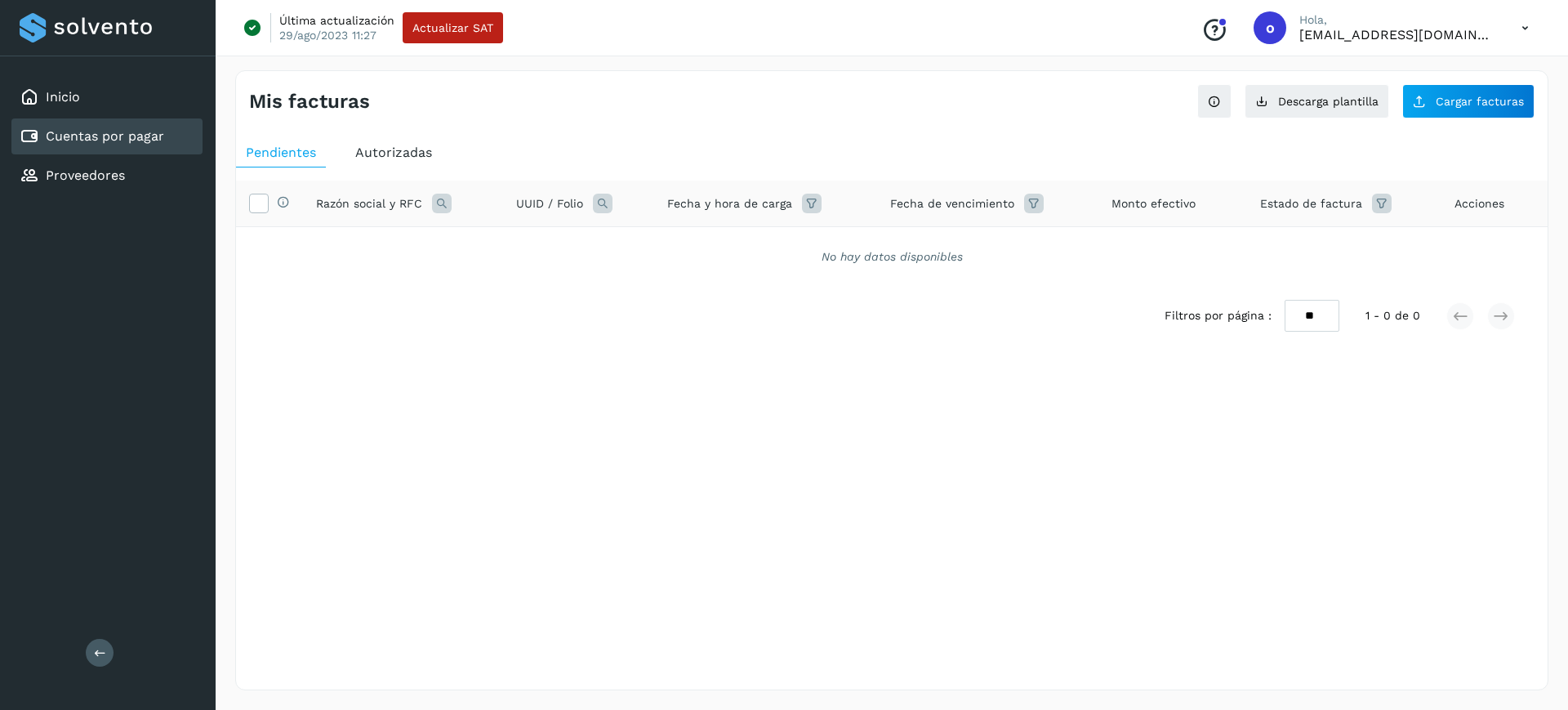
click at [416, 139] on div "Autorizadas" at bounding box center [393, 153] width 96 height 29
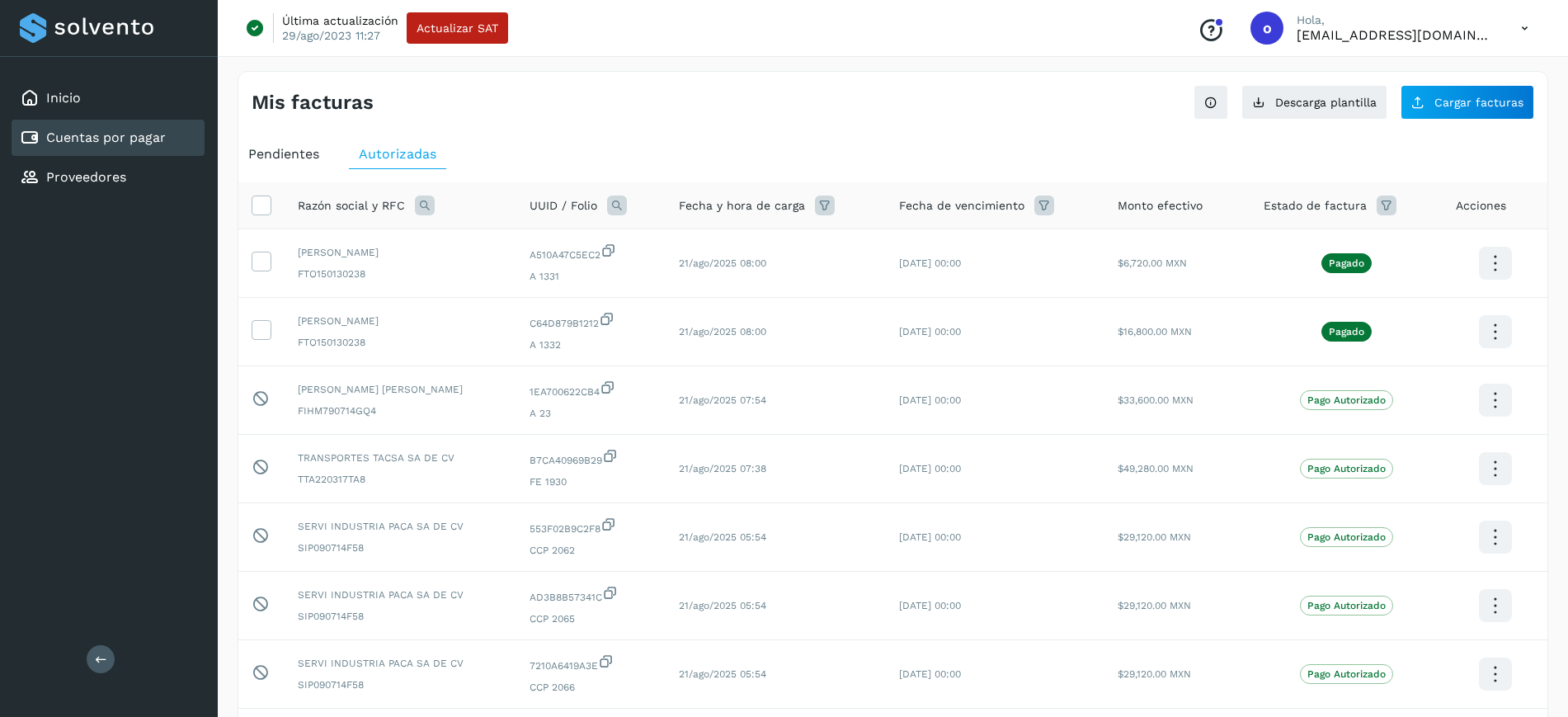
click at [423, 206] on icon at bounding box center [425, 206] width 20 height 20
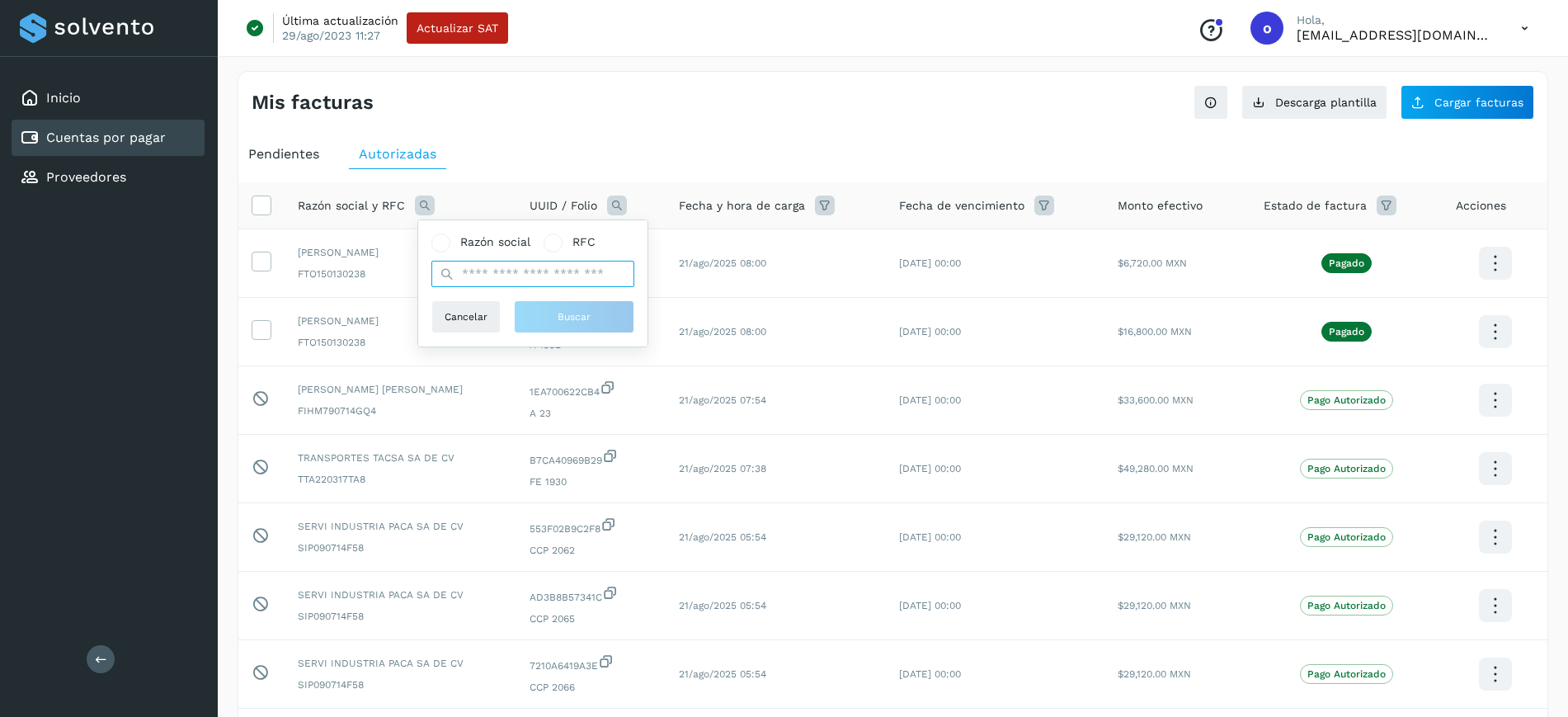
click at [559, 280] on input "text" at bounding box center [533, 273] width 203 height 27
type input "******"
click at [545, 320] on button "Buscar" at bounding box center [574, 317] width 120 height 33
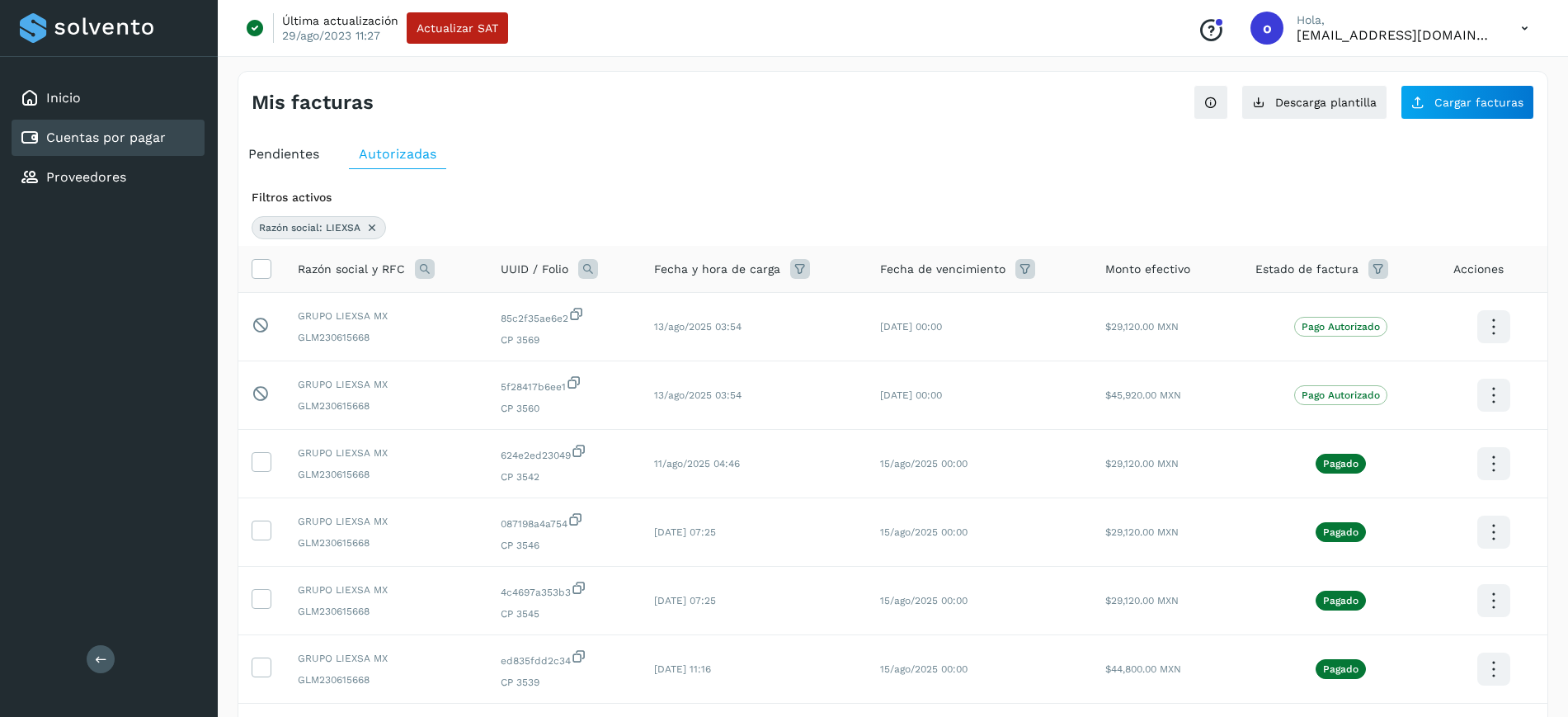
click at [597, 260] on icon at bounding box center [588, 269] width 20 height 20
click at [687, 310] on label "Folio" at bounding box center [694, 306] width 55 height 18
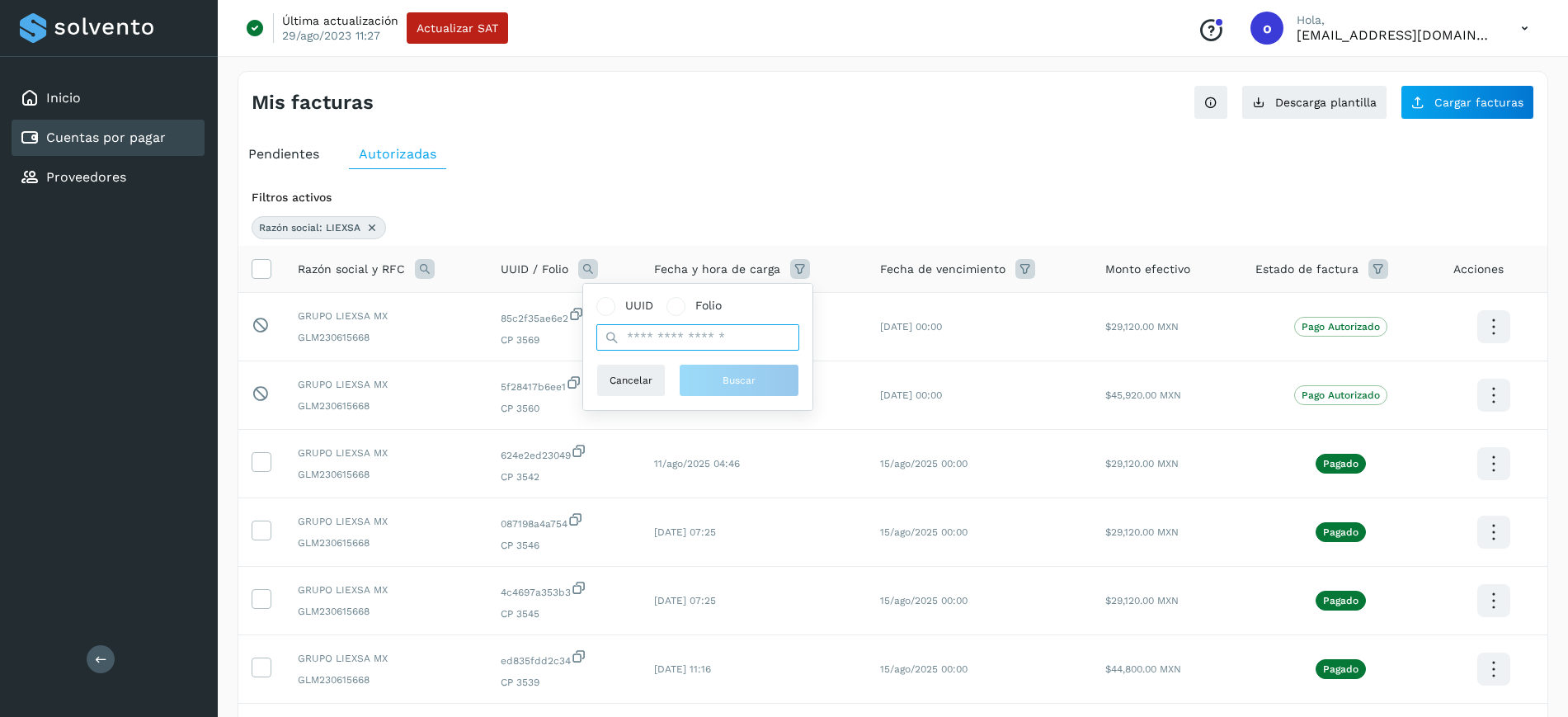
click at [695, 337] on input "text" at bounding box center [697, 337] width 203 height 27
type input "****"
click at [744, 386] on span "Buscar" at bounding box center [740, 380] width 33 height 15
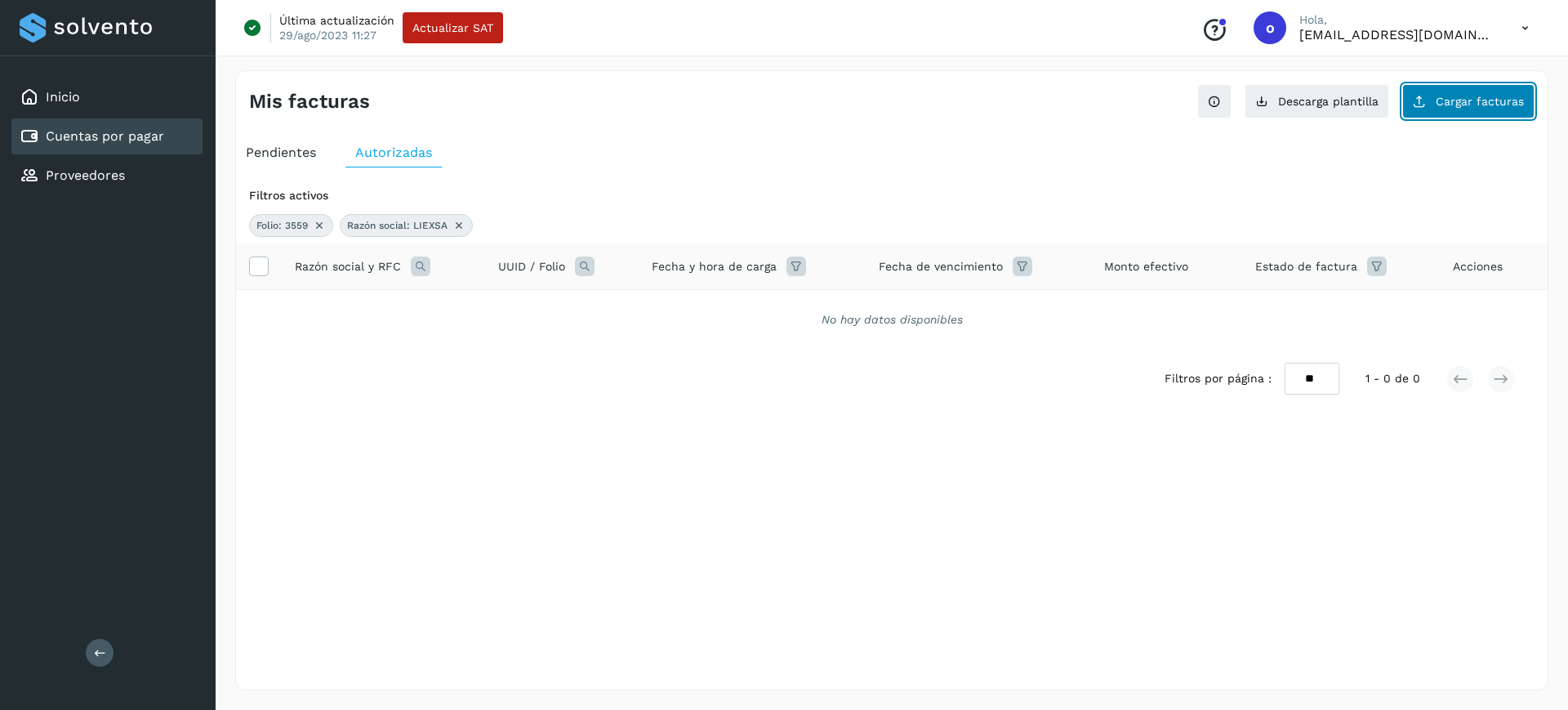
click at [1452, 92] on button "Cargar facturas" at bounding box center [1469, 100] width 132 height 34
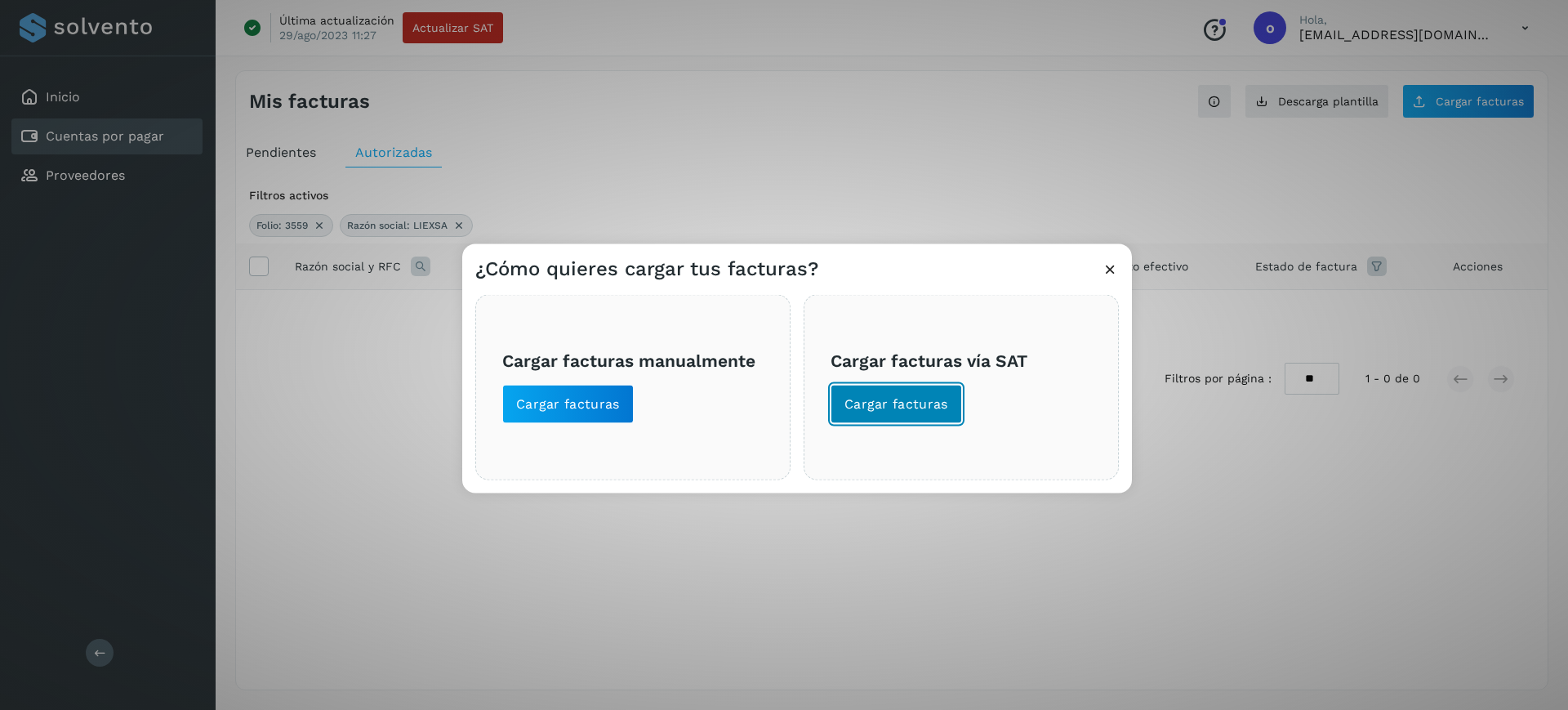
click at [879, 395] on span "Cargar facturas" at bounding box center [896, 403] width 104 height 18
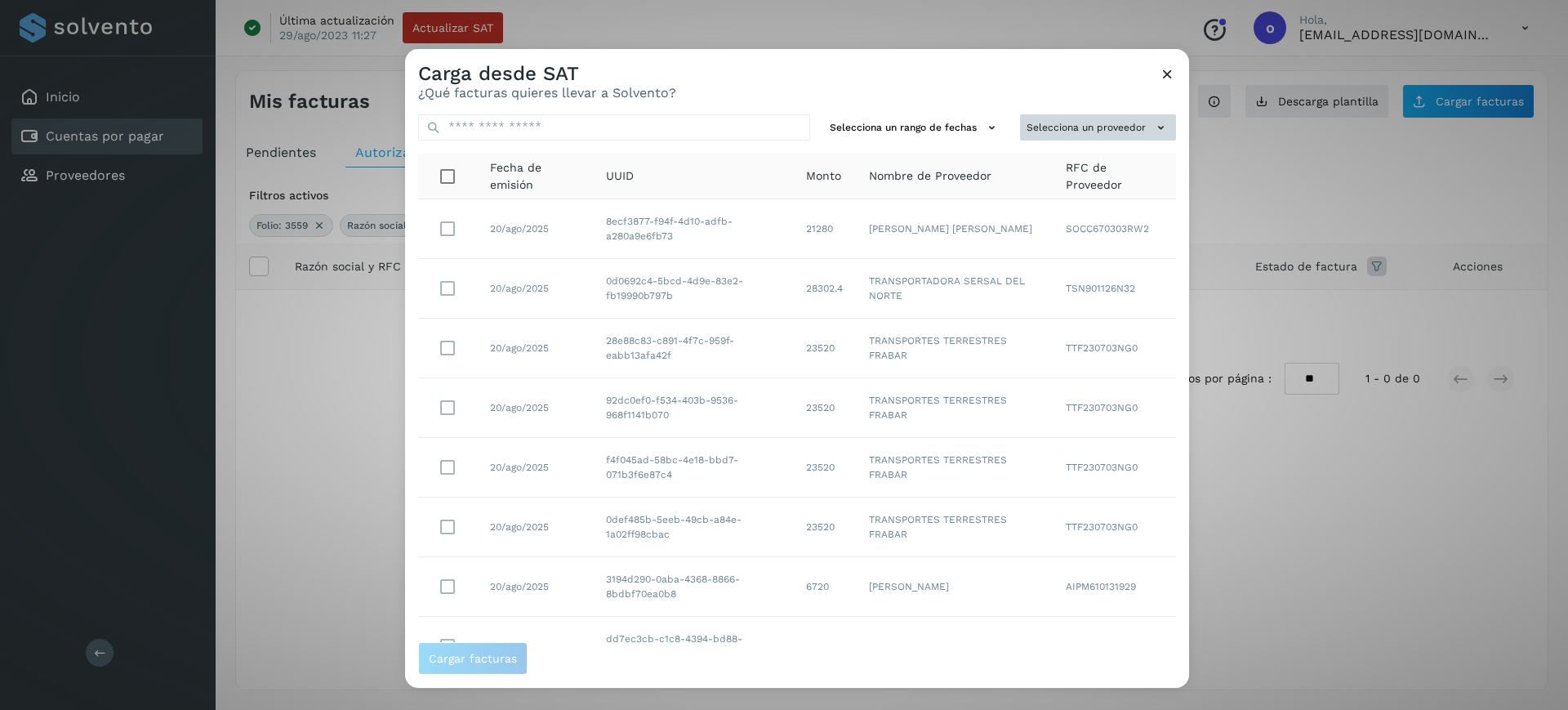
click at [1056, 136] on button "Selecciona un proveedor" at bounding box center [1099, 128] width 156 height 27
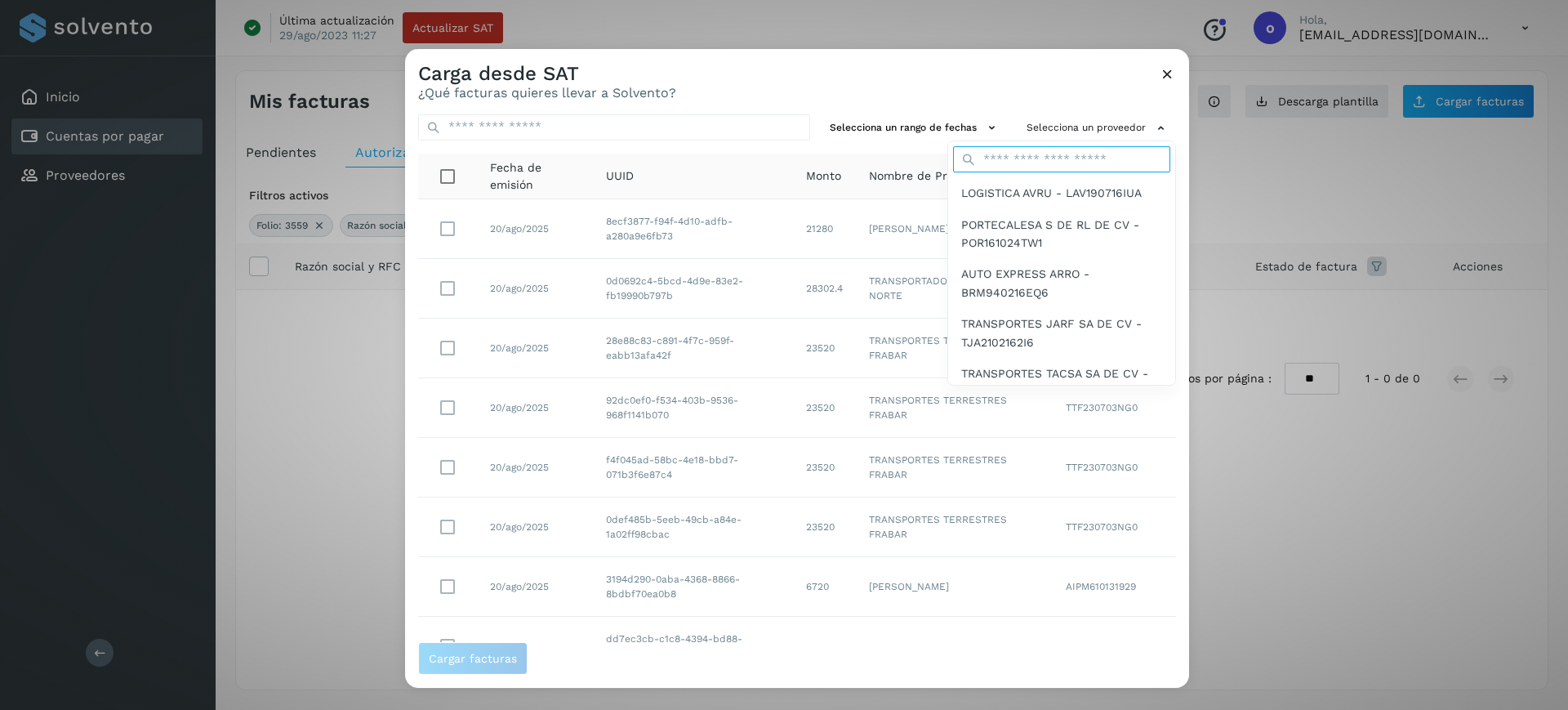
click at [1040, 163] on input "text" at bounding box center [1062, 159] width 217 height 26
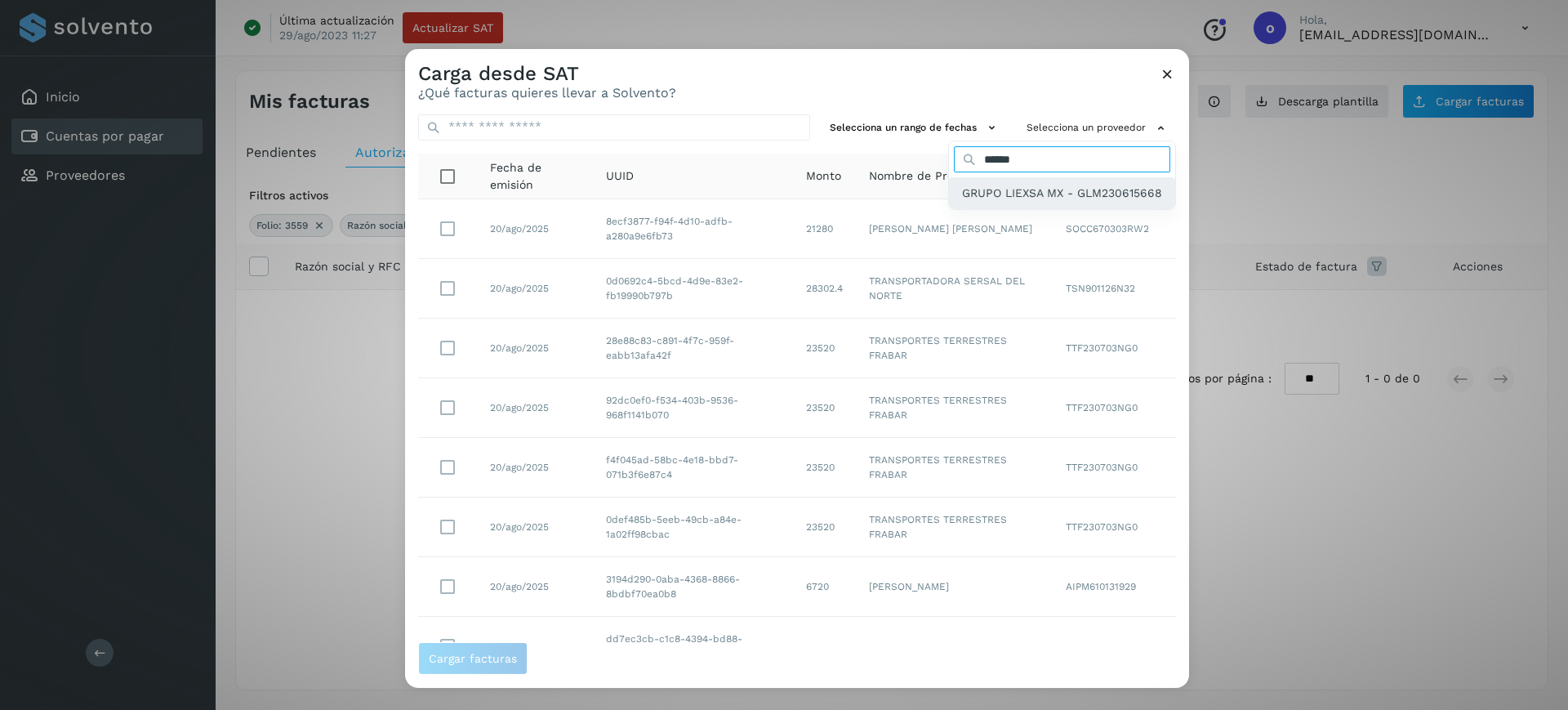
type input "******"
click at [982, 196] on span "GRUPO LIEXSA MX - GLM230615668" at bounding box center [1062, 193] width 200 height 18
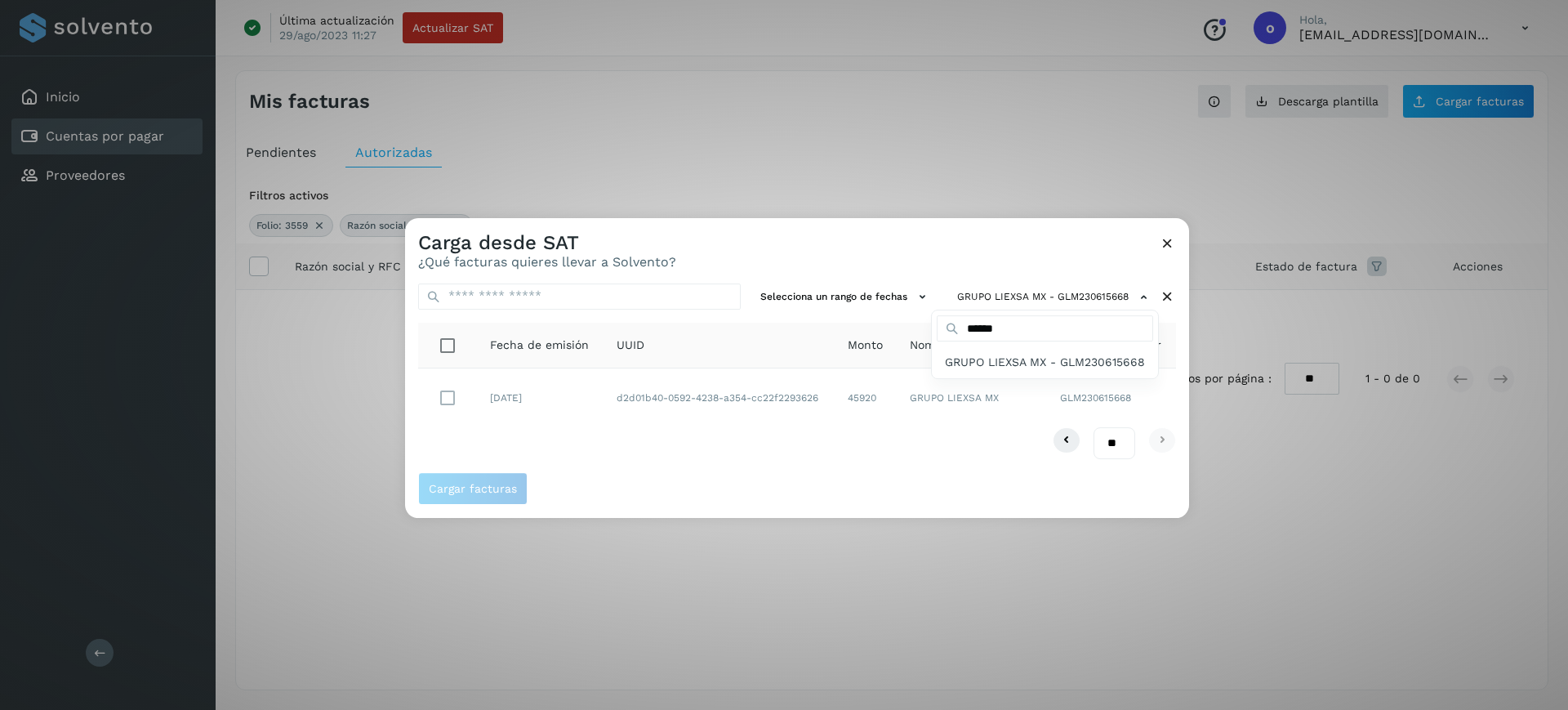
click at [463, 392] on div at bounding box center [1189, 573] width 1568 height 710
click at [481, 483] on span "Cargar facturas" at bounding box center [472, 489] width 89 height 12
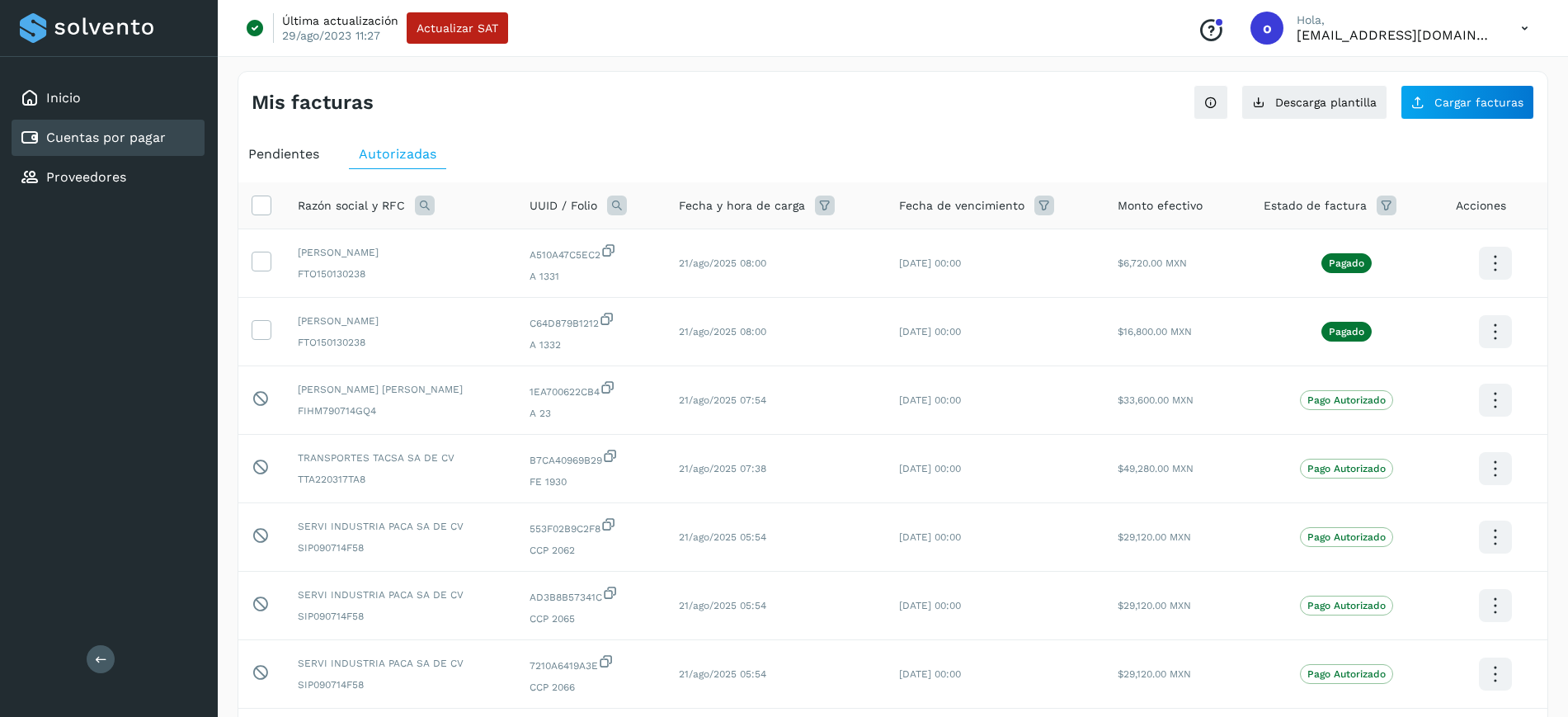
click at [271, 146] on span "Pendientes" at bounding box center [283, 153] width 71 height 16
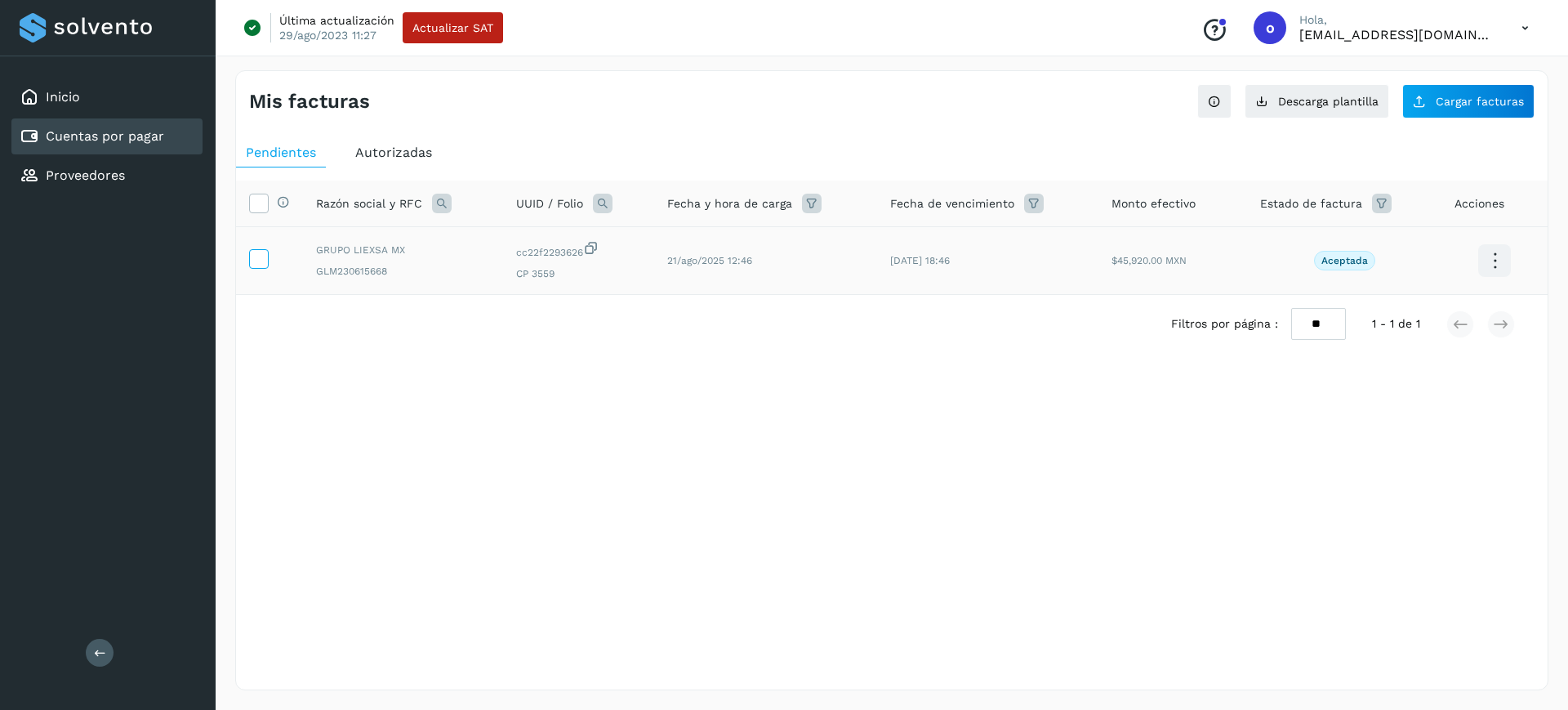
click at [263, 254] on icon at bounding box center [259, 258] width 18 height 18
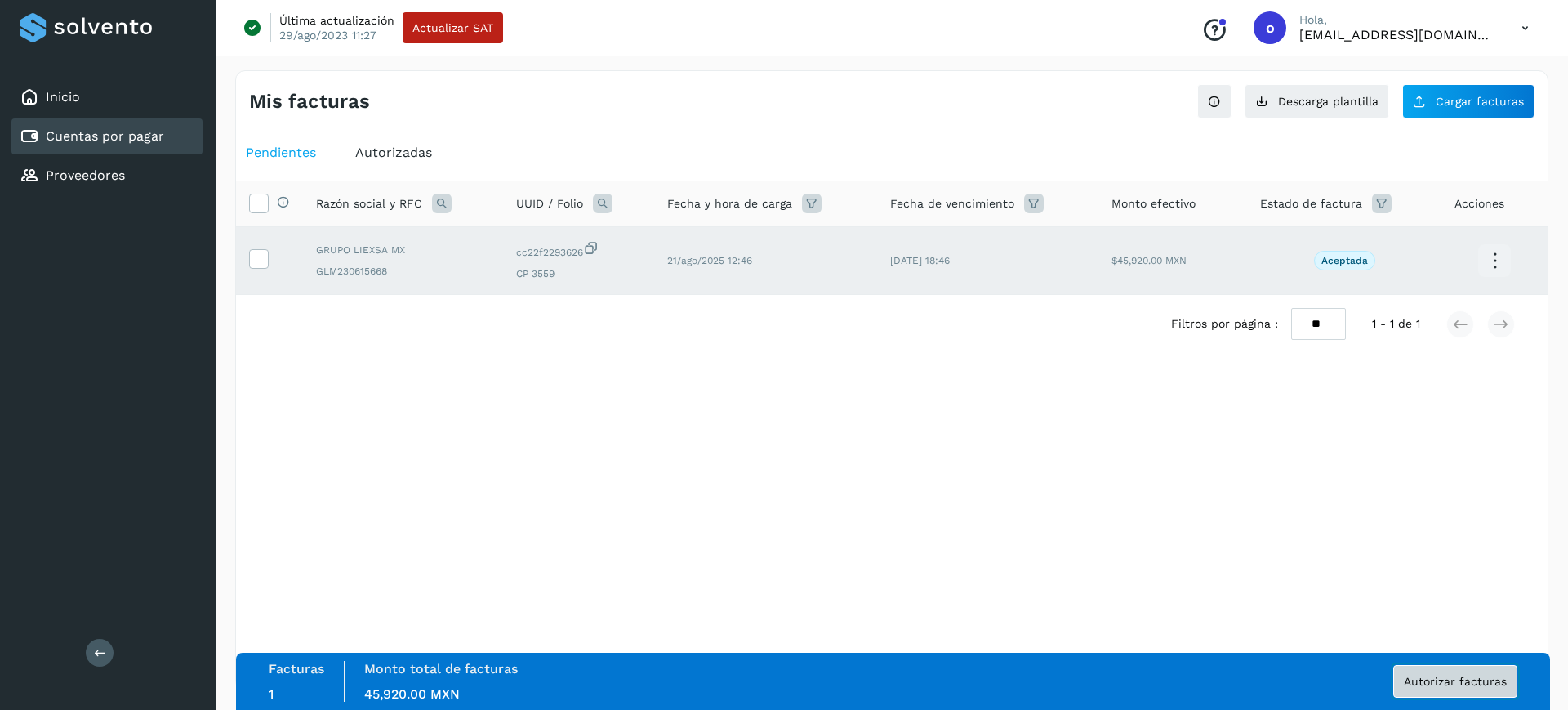
click at [1412, 687] on span "Autorizar facturas" at bounding box center [1456, 682] width 103 height 12
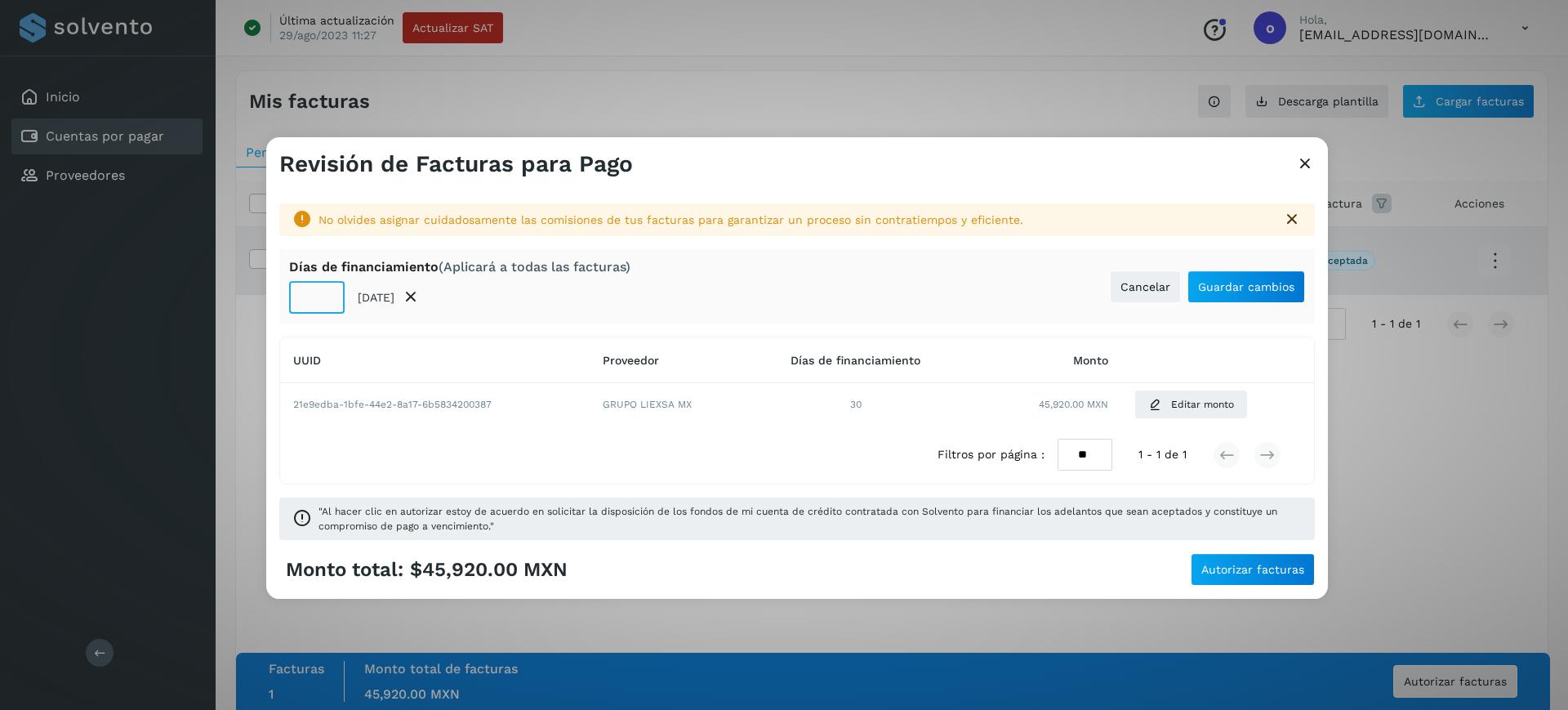
click at [332, 303] on input "**" at bounding box center [317, 298] width 56 height 33
click at [330, 302] on input "**" at bounding box center [317, 298] width 56 height 33
click at [325, 299] on input "**" at bounding box center [317, 298] width 56 height 33
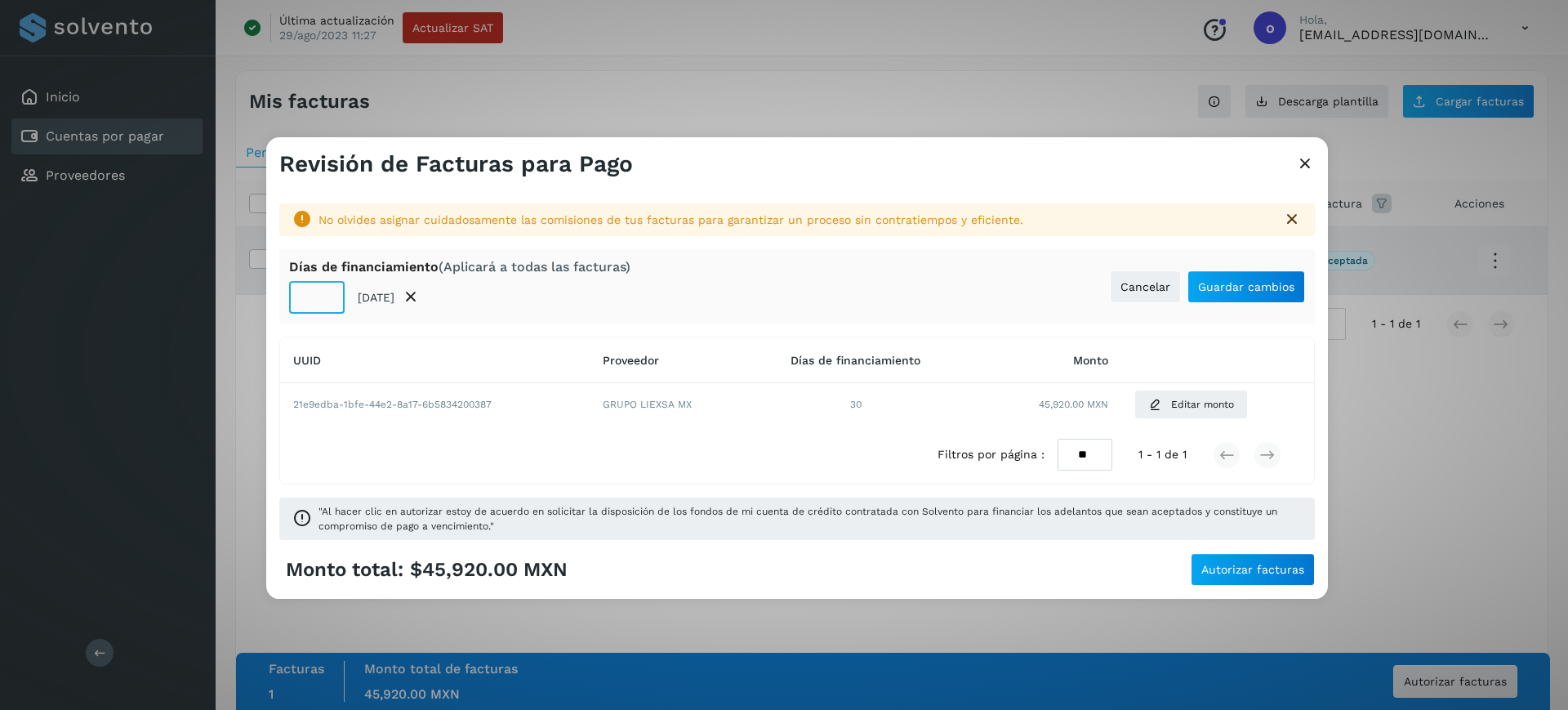
click at [325, 299] on input "**" at bounding box center [317, 298] width 56 height 33
type input "**"
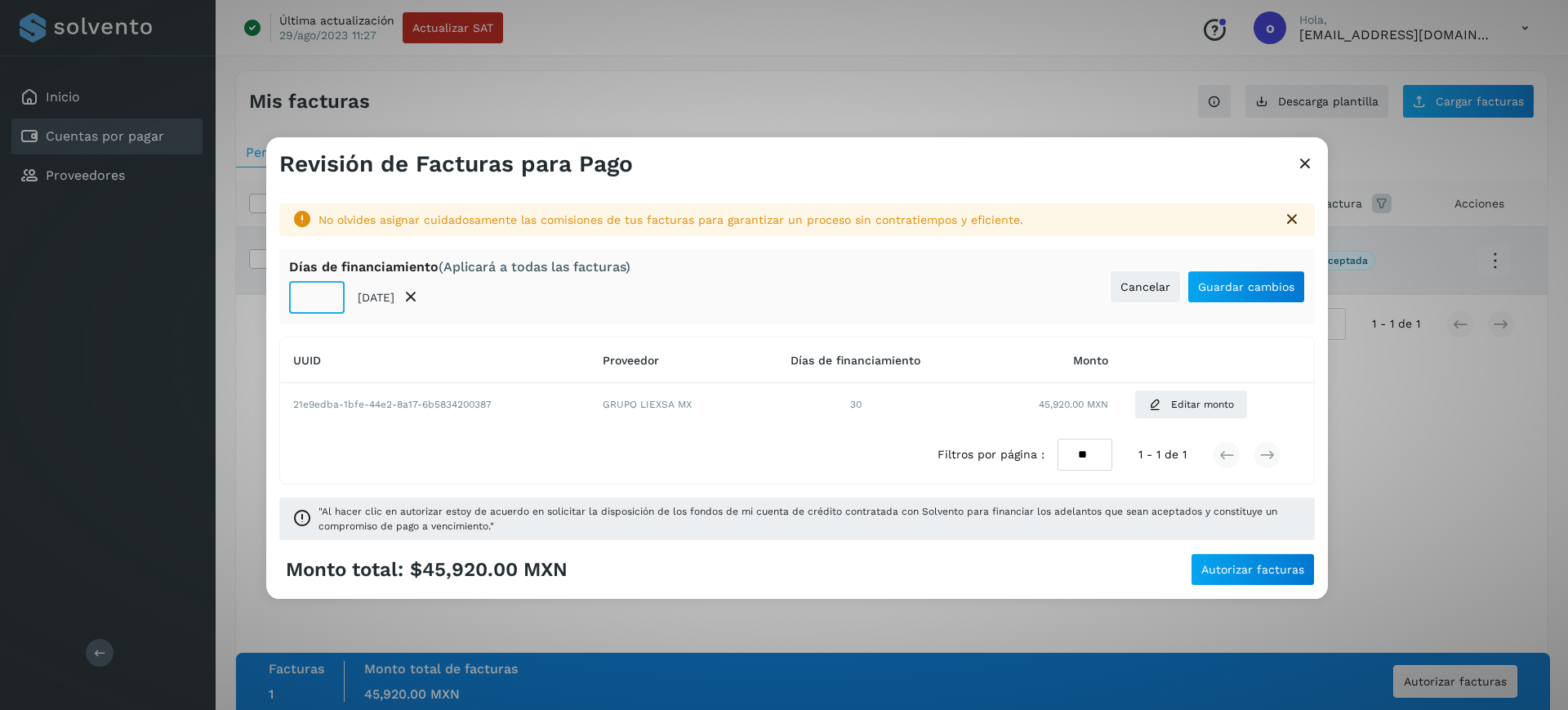
click at [325, 299] on input "**" at bounding box center [317, 298] width 56 height 33
click at [1252, 290] on span "Guardar cambios" at bounding box center [1246, 287] width 96 height 12
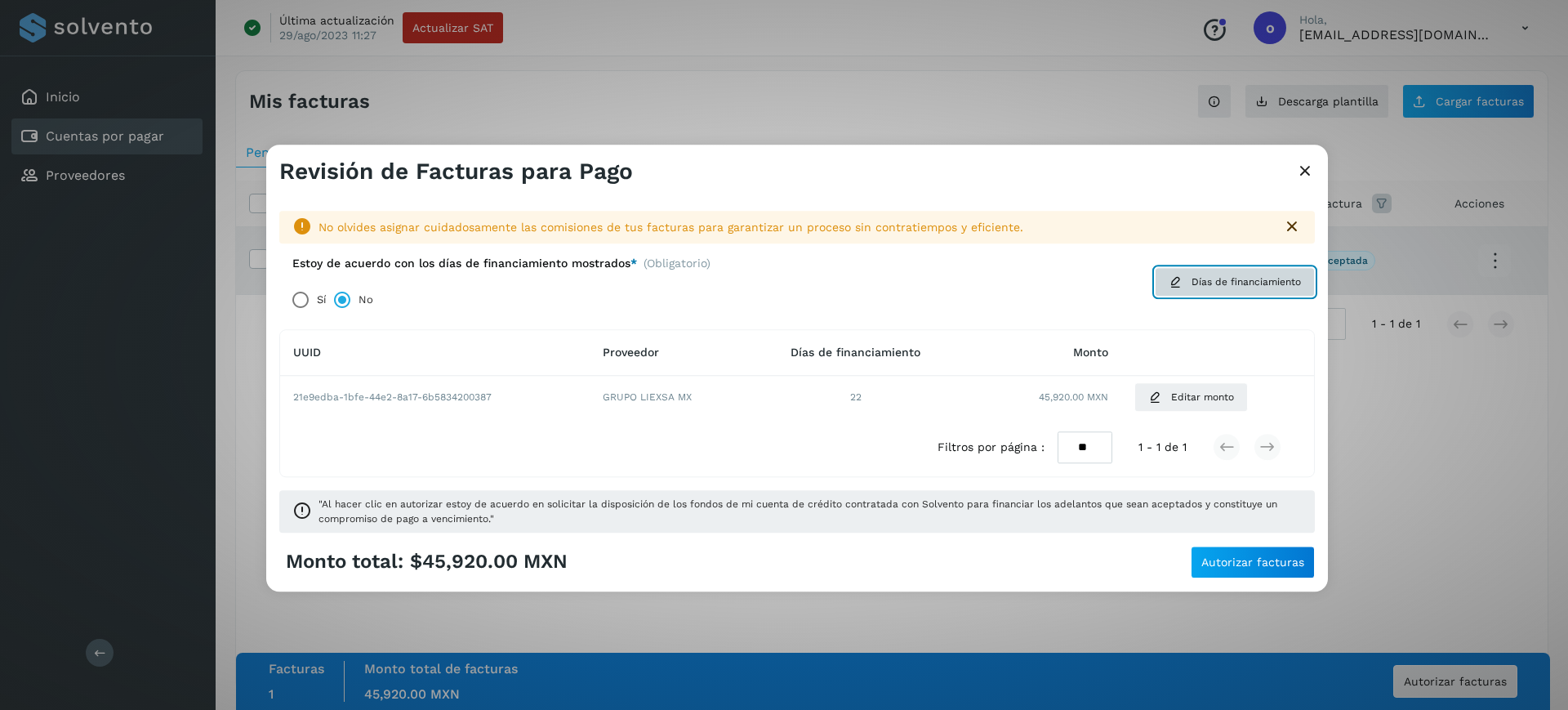
click at [1173, 276] on icon at bounding box center [1175, 281] width 13 height 13
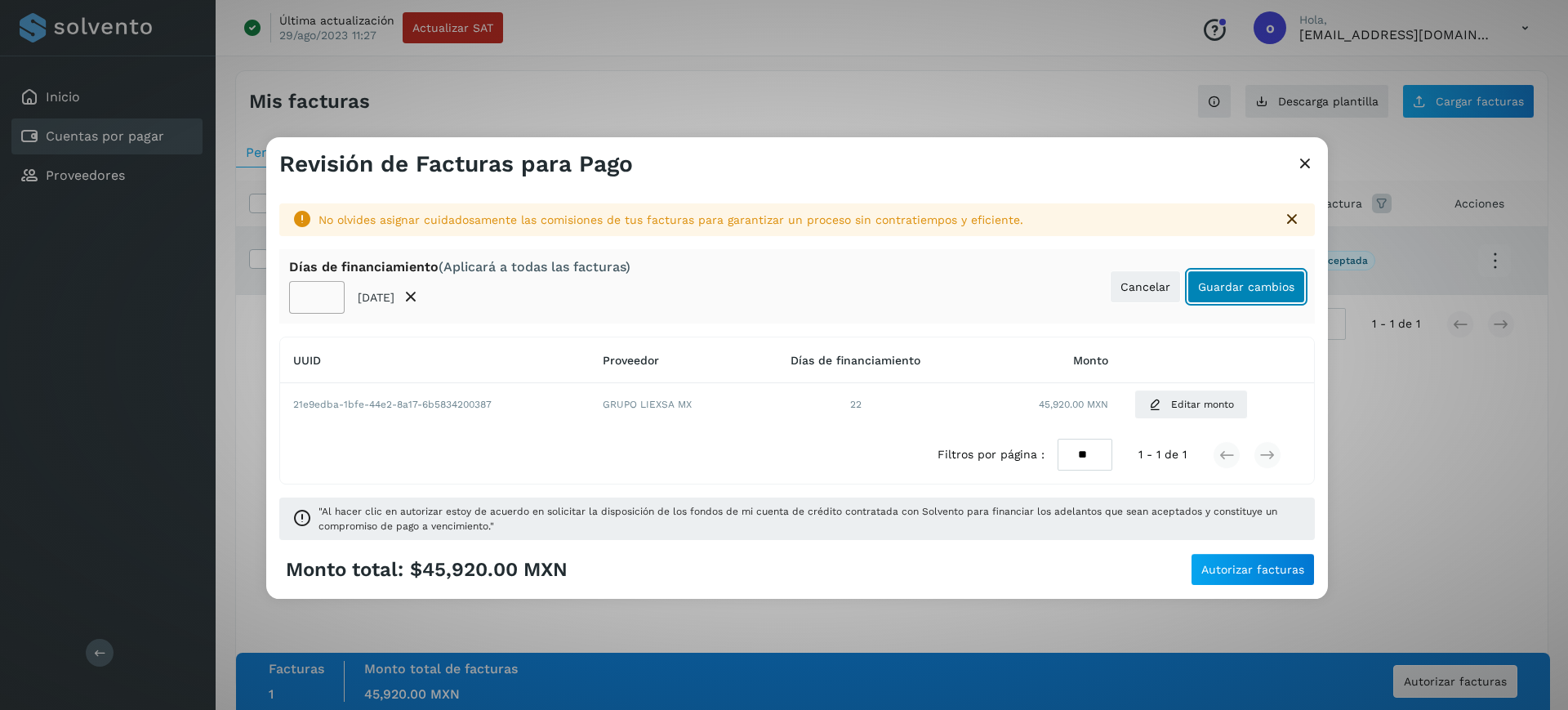
click at [1281, 286] on span "Guardar cambios" at bounding box center [1246, 287] width 96 height 12
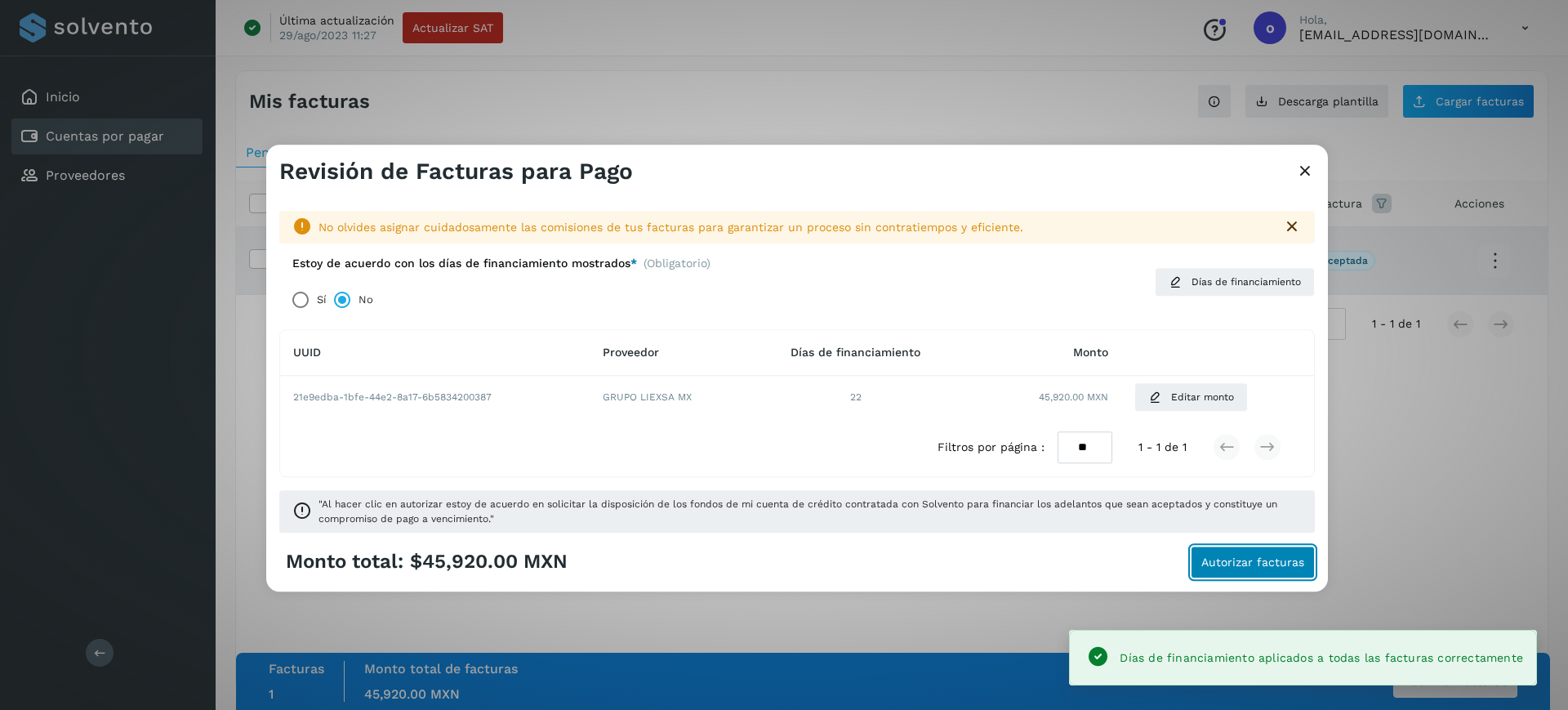
click at [1256, 554] on button "Autorizar facturas" at bounding box center [1252, 562] width 124 height 33
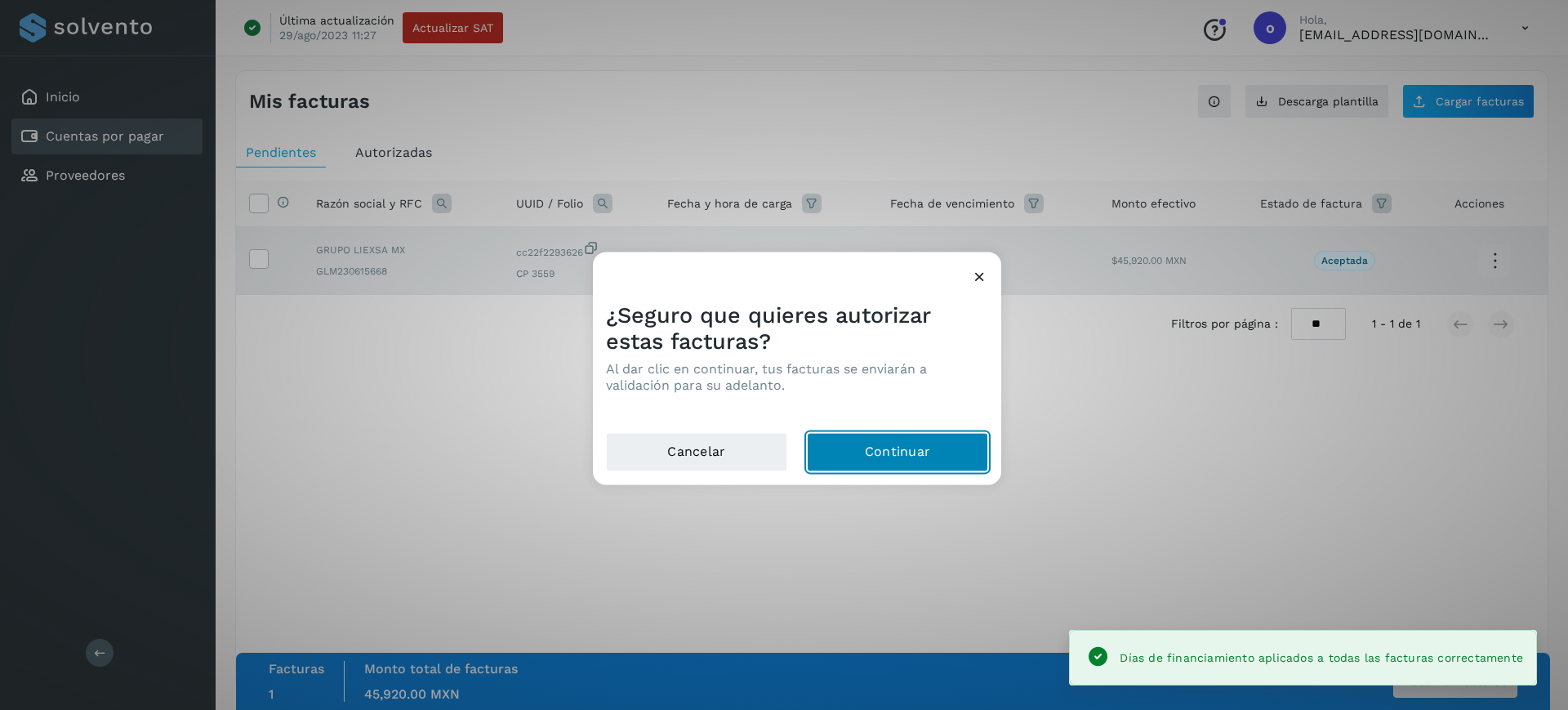
click at [963, 450] on button "Continuar" at bounding box center [898, 452] width 181 height 39
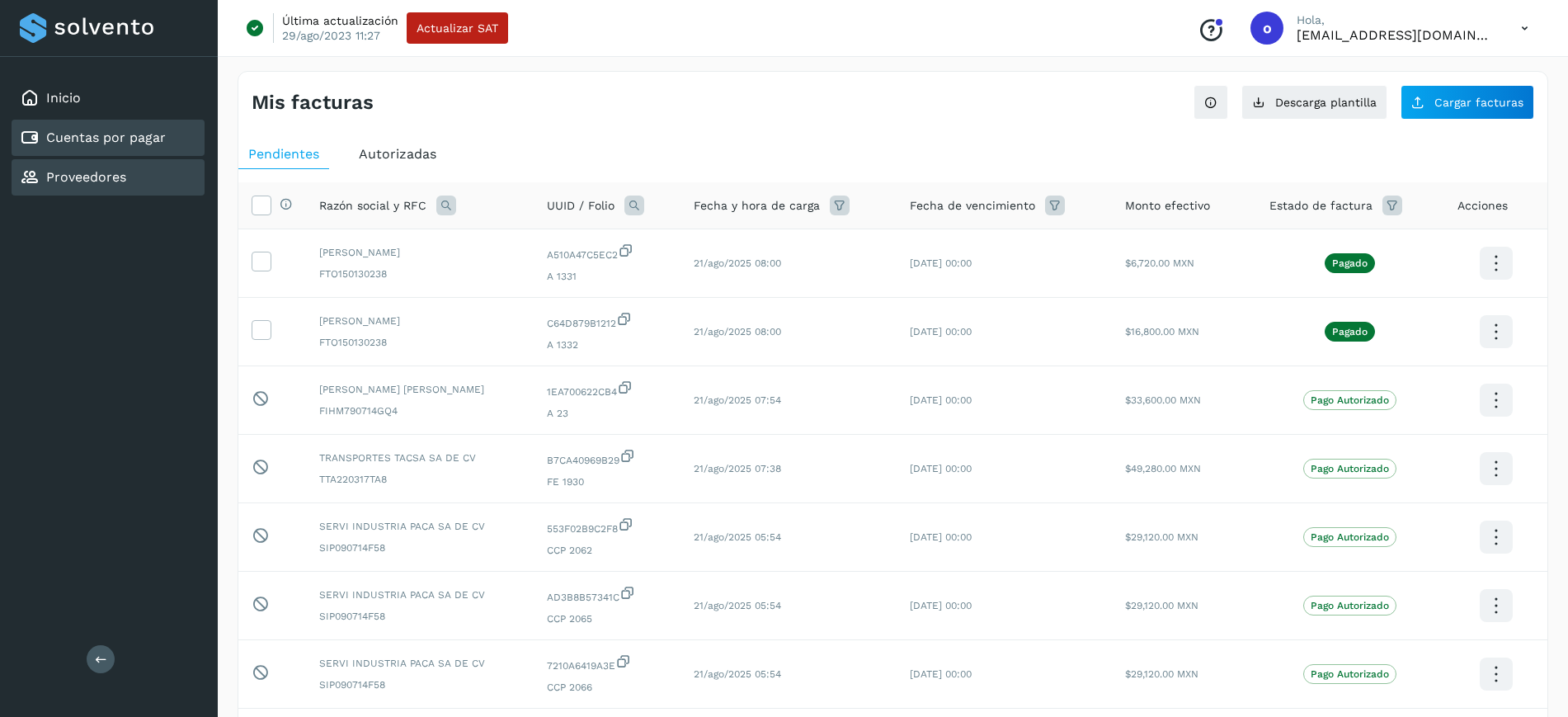
click at [156, 159] on div "Proveedores" at bounding box center [108, 177] width 193 height 36
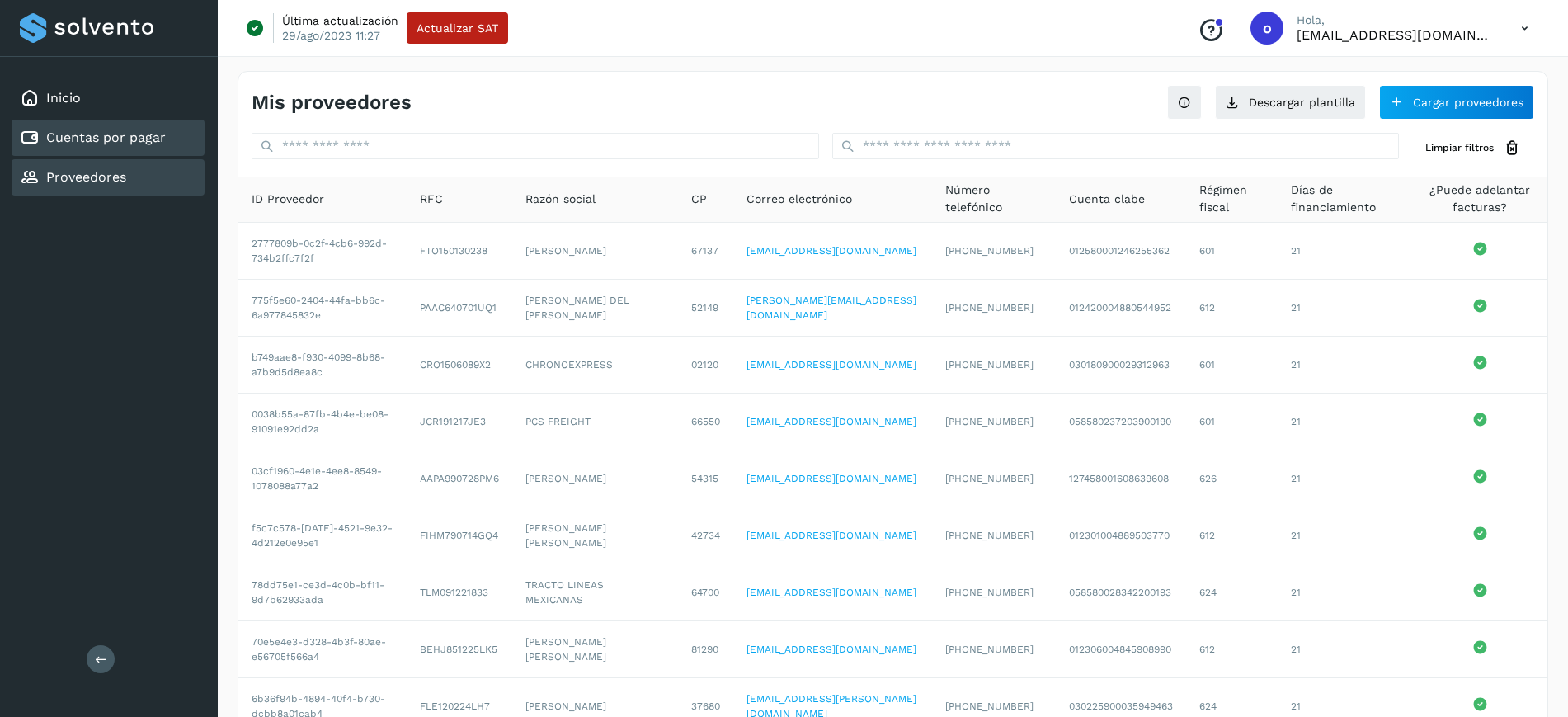
click at [178, 128] on div "Cuentas por pagar" at bounding box center [108, 138] width 193 height 36
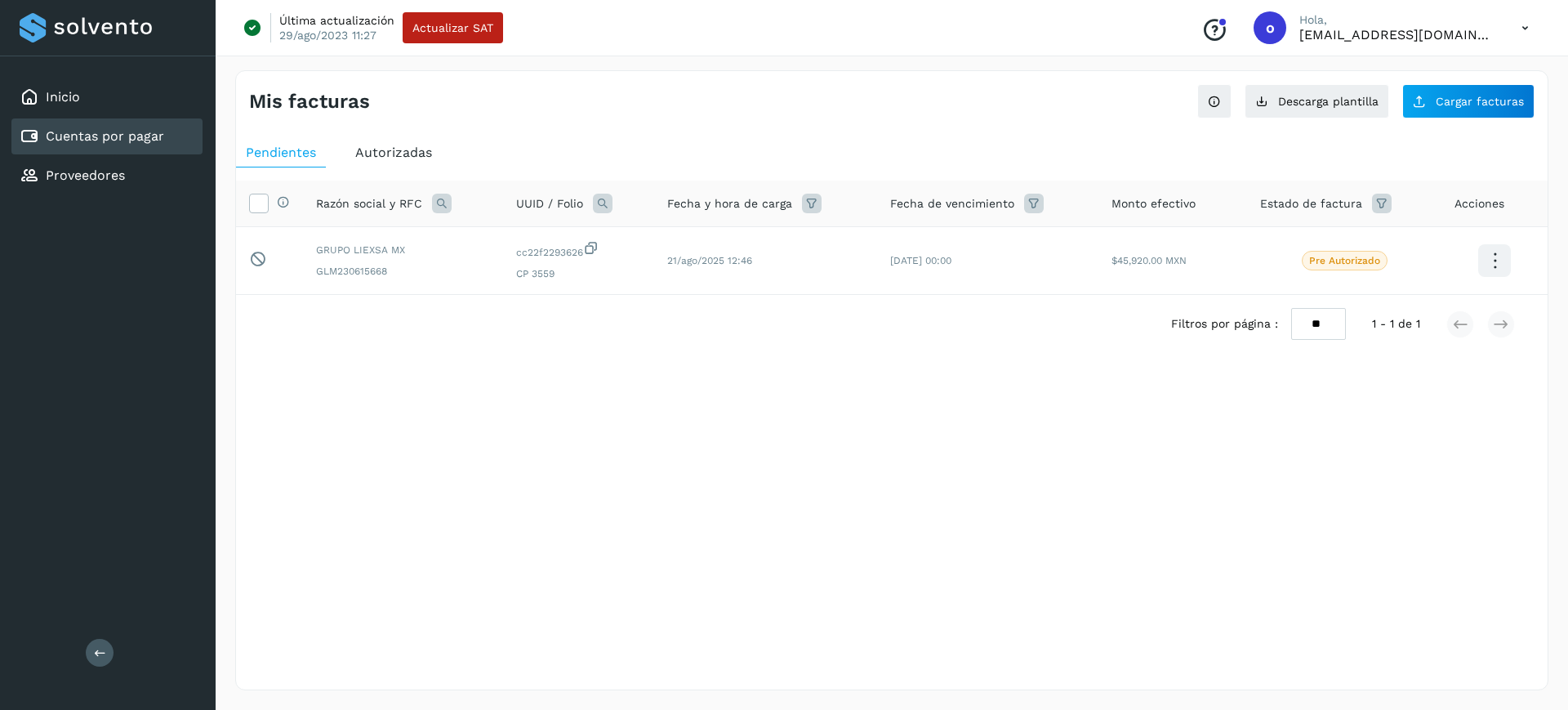
click at [121, 75] on div "Inicio Cuentas por pagar Proveedores" at bounding box center [107, 136] width 215 height 160
click at [127, 89] on div "Inicio" at bounding box center [107, 96] width 191 height 36
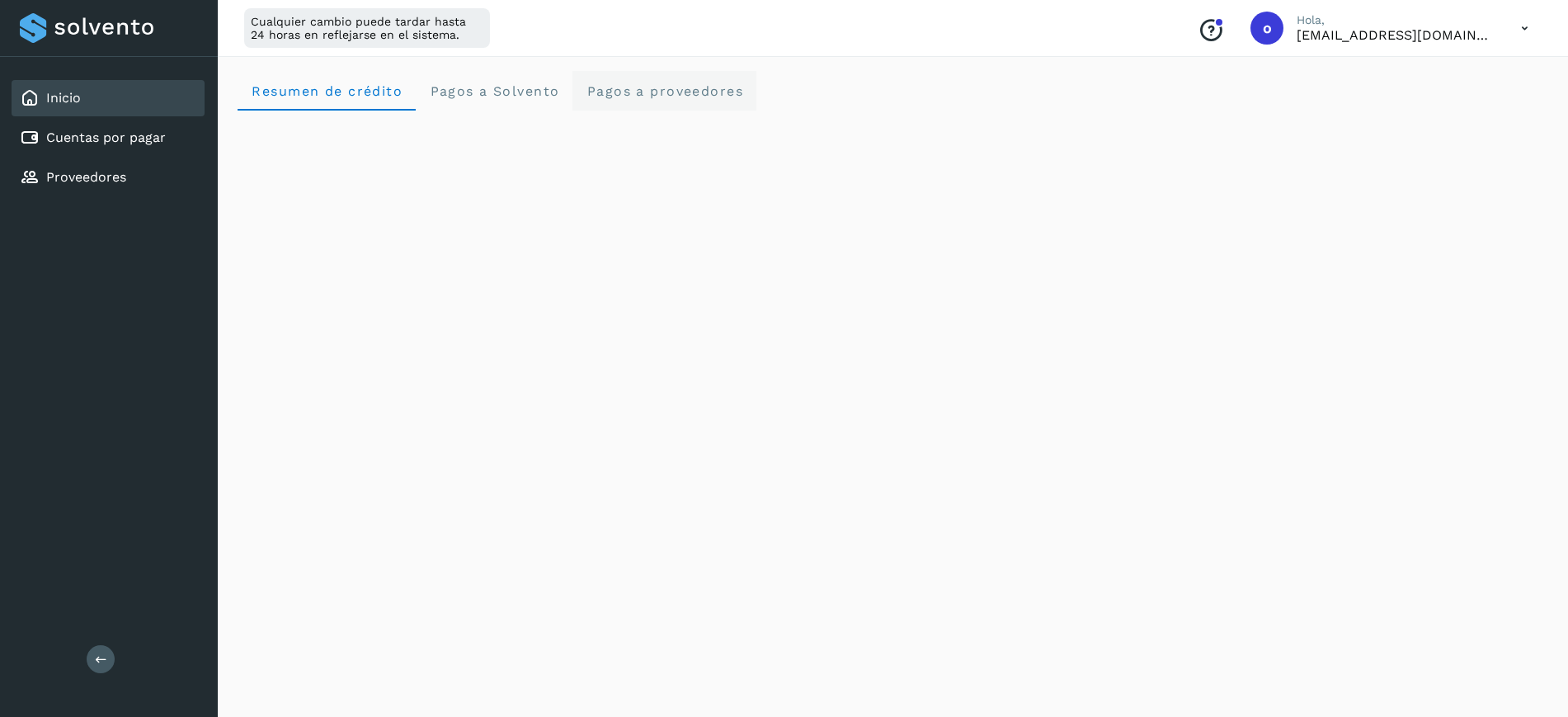
click at [606, 85] on span "Pagos a proveedores" at bounding box center [665, 91] width 157 height 16
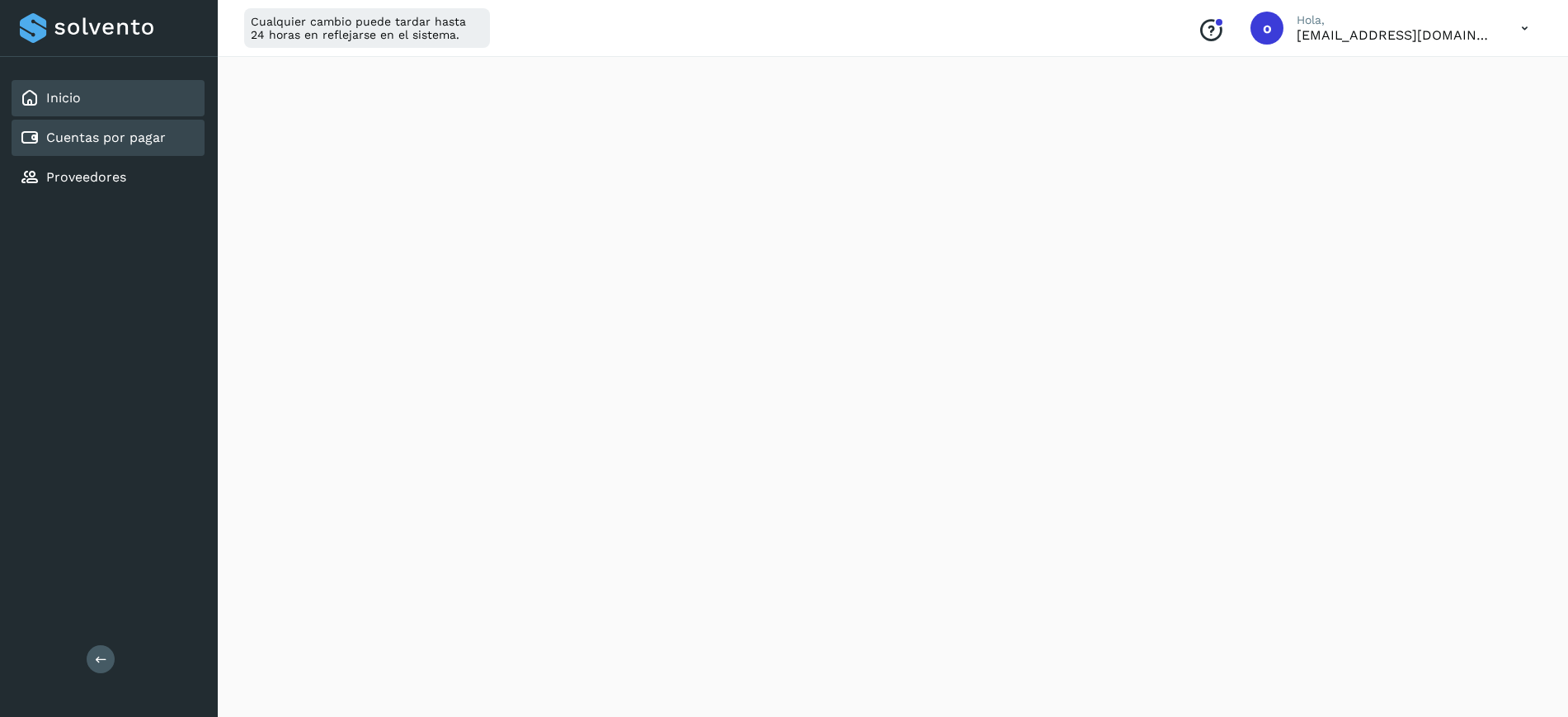
click at [195, 132] on div "Cuentas por pagar" at bounding box center [108, 138] width 193 height 36
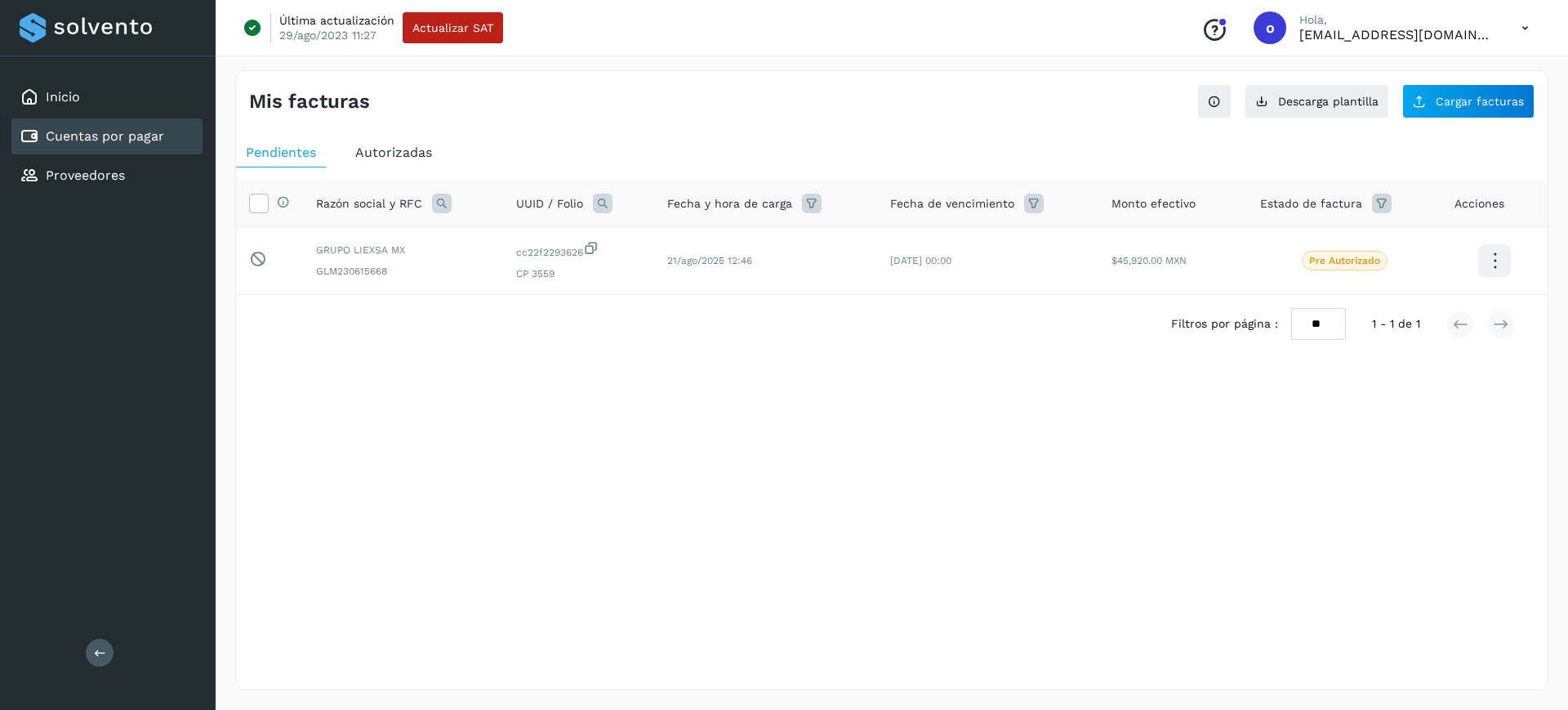
click at [413, 155] on span "Autorizadas" at bounding box center [393, 152] width 77 height 16
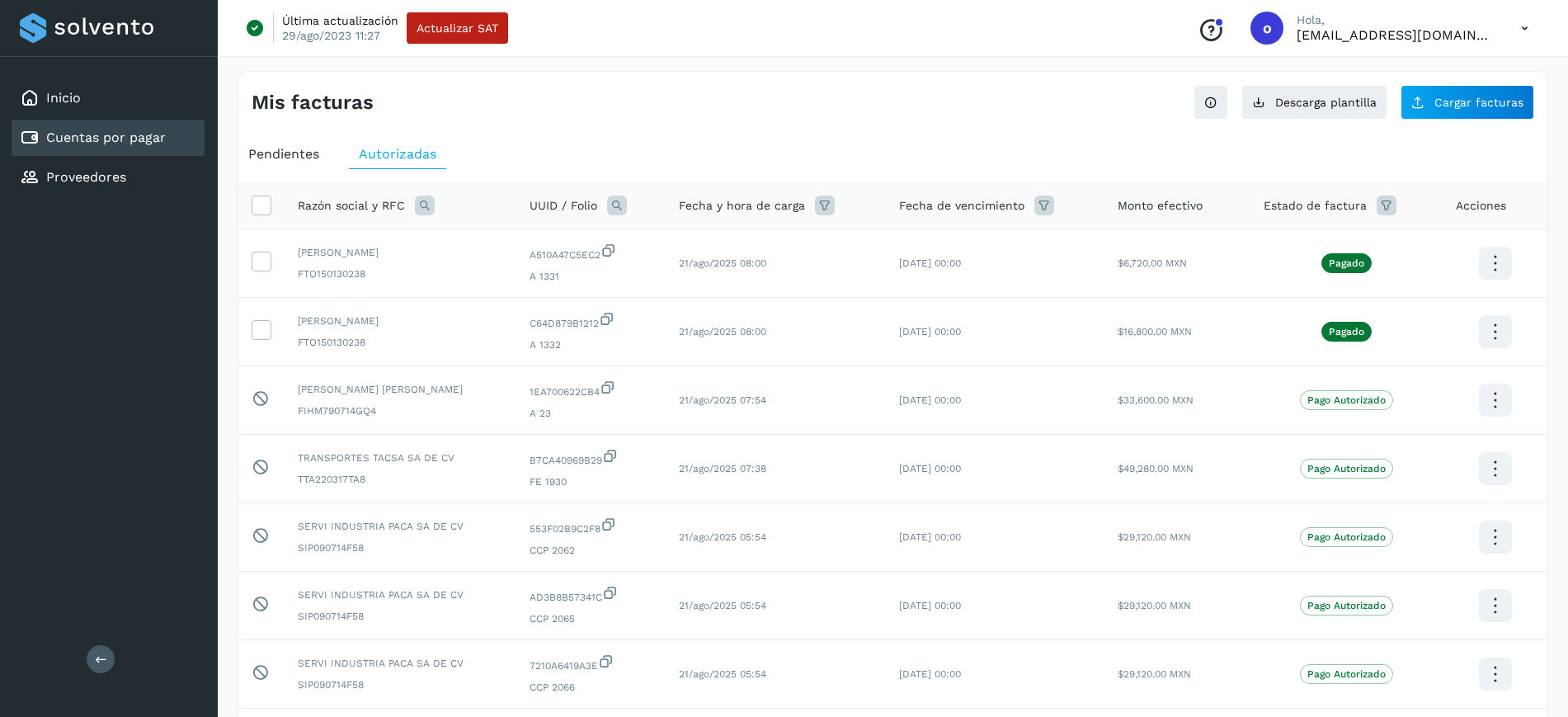
click at [627, 203] on icon at bounding box center [617, 206] width 20 height 20
click at [709, 276] on input "text" at bounding box center [752, 273] width 203 height 27
paste input "**********"
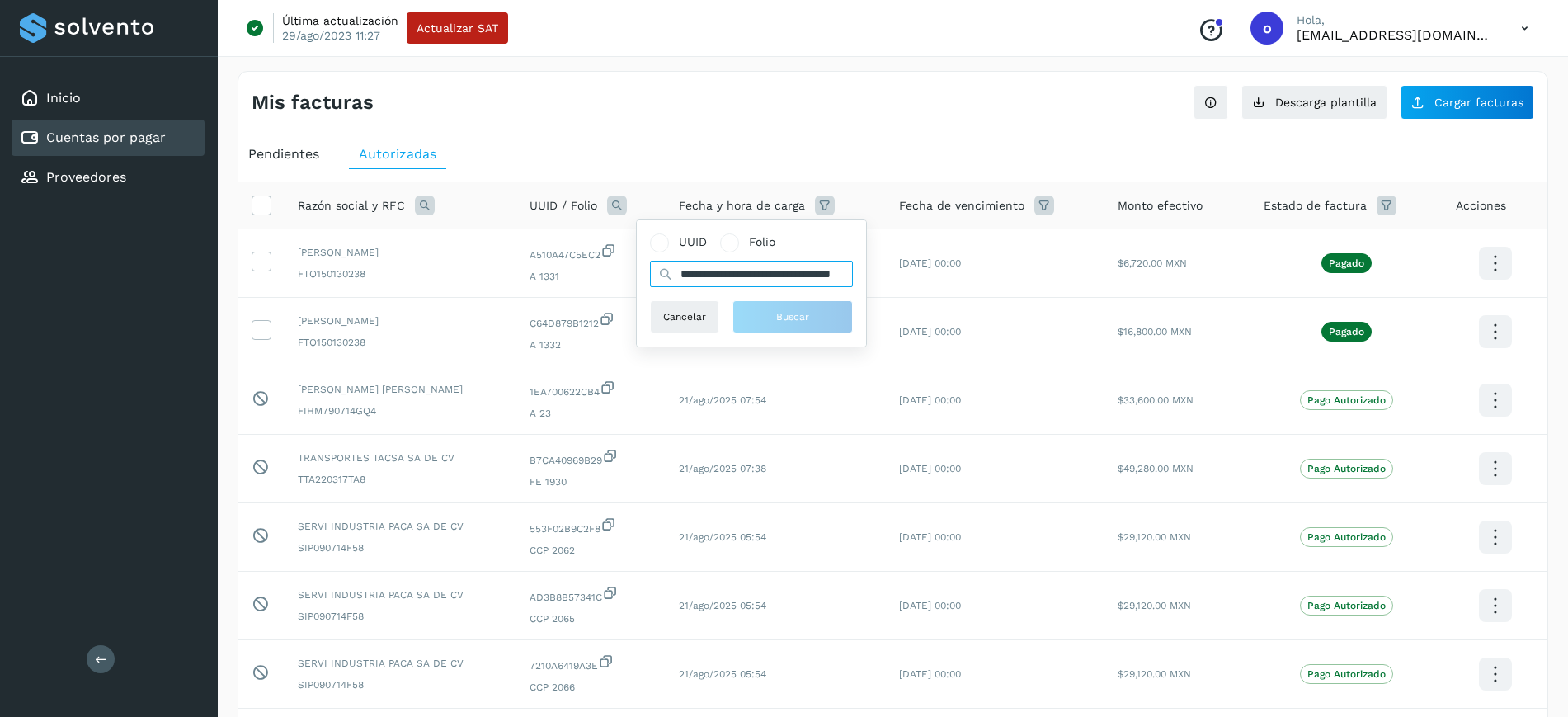
scroll to position [0, 80]
type input "**********"
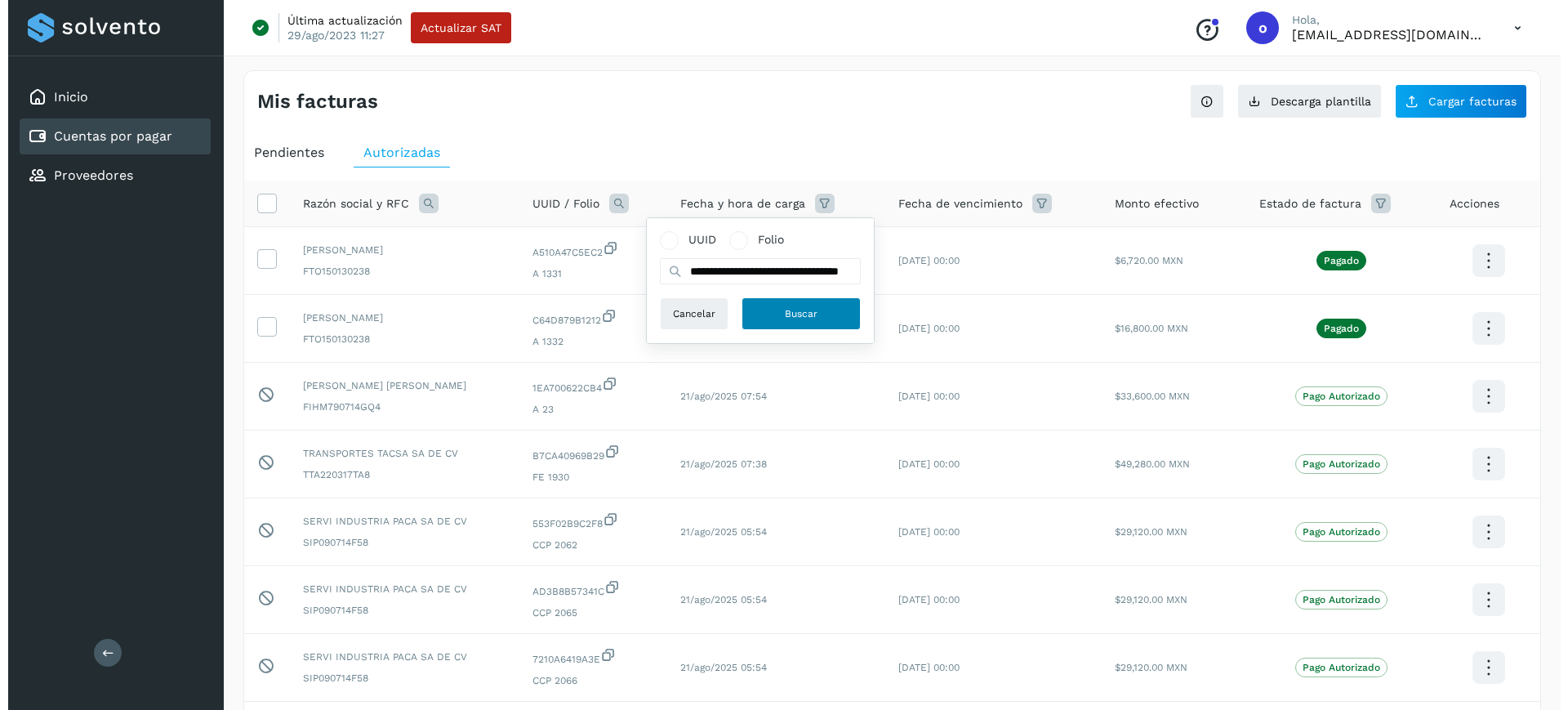
scroll to position [0, 0]
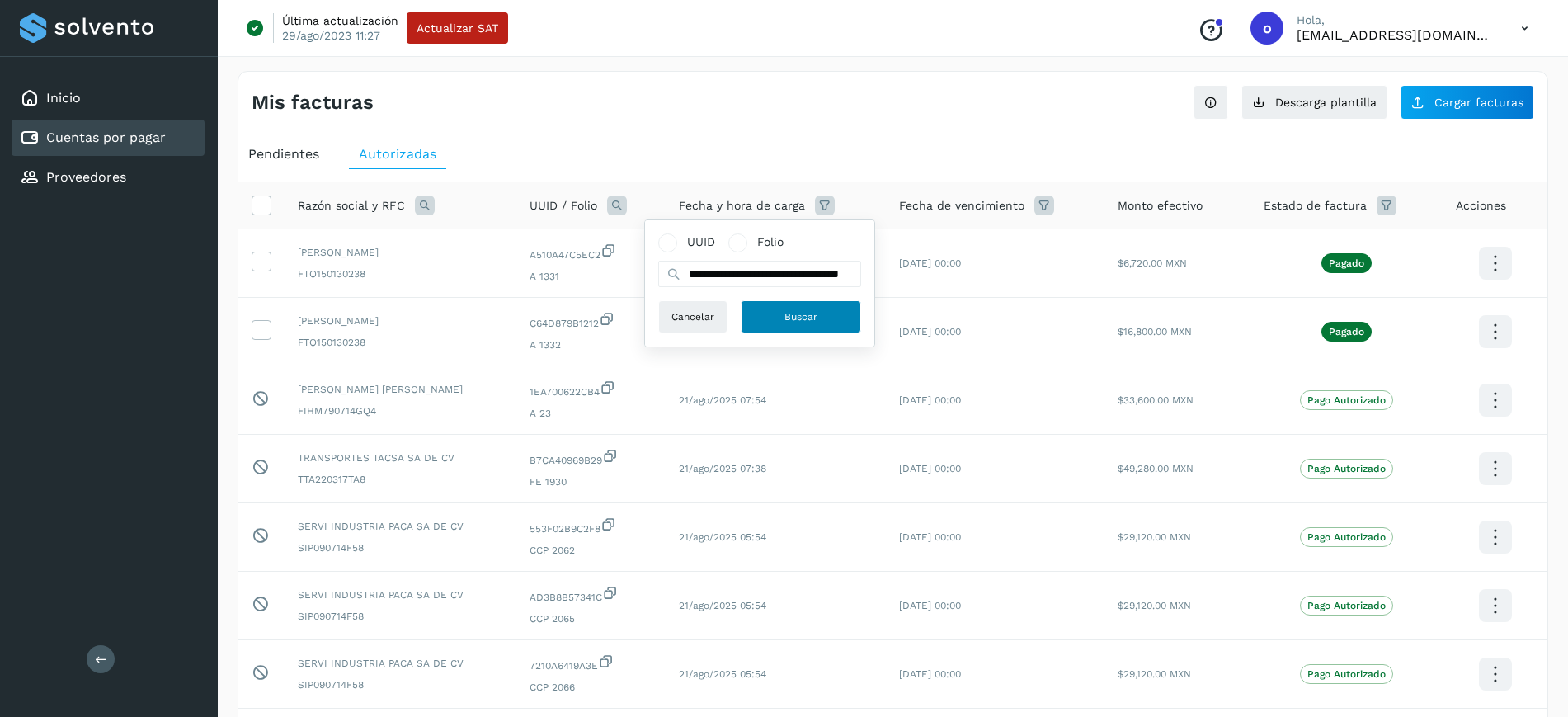
click at [770, 315] on button "Buscar" at bounding box center [801, 317] width 120 height 33
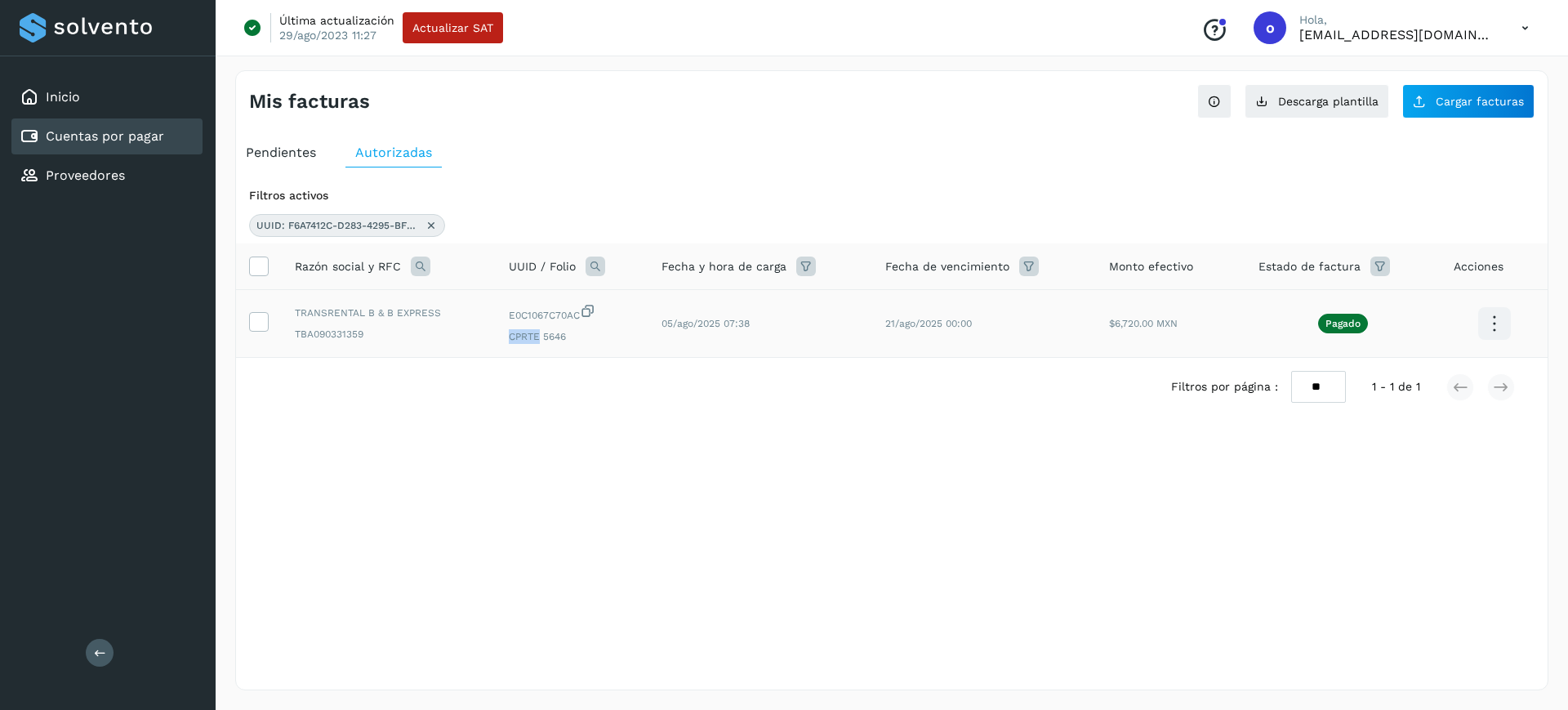
drag, startPoint x: 509, startPoint y: 334, endPoint x: 541, endPoint y: 332, distance: 32.1
click at [541, 332] on span "CPRTE 5646" at bounding box center [572, 336] width 126 height 15
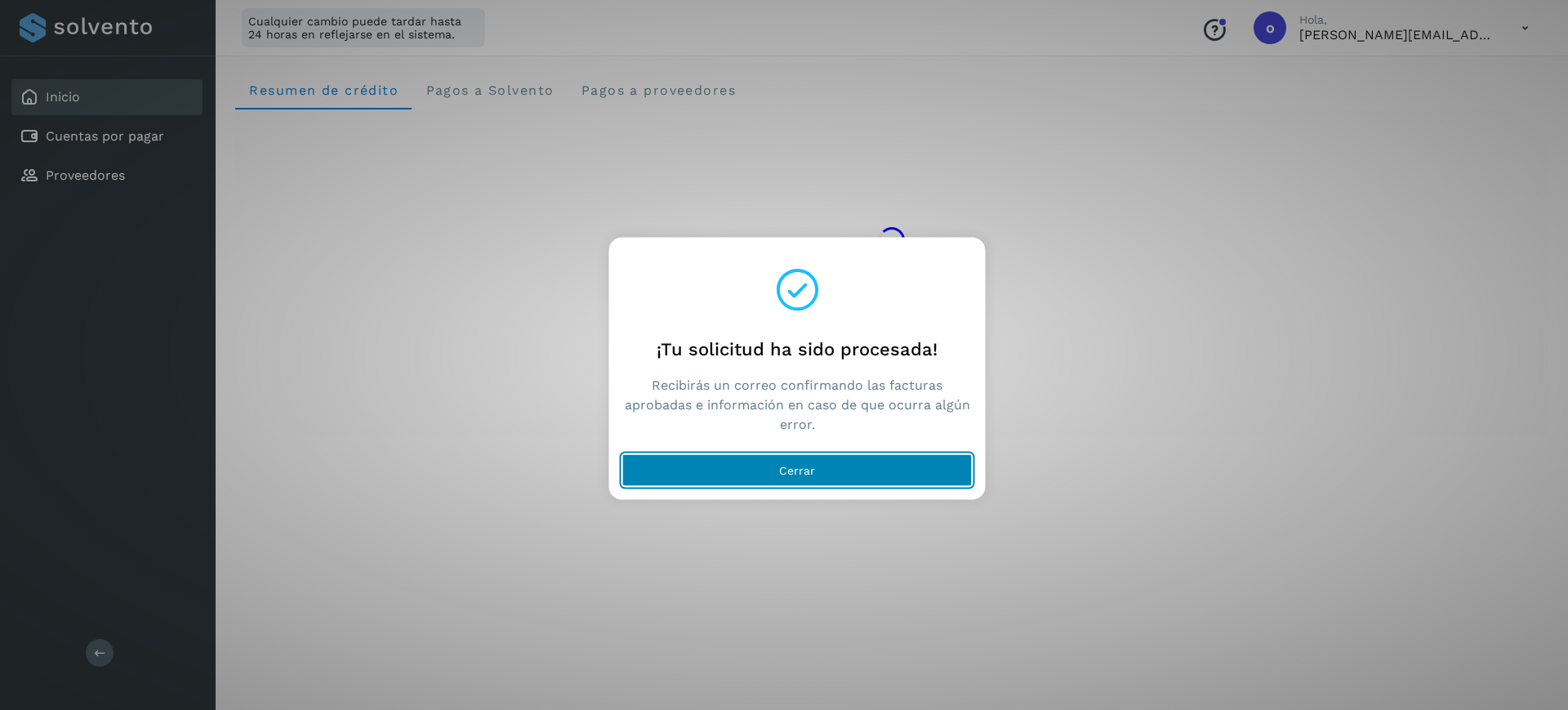
click at [830, 471] on button "Cerrar" at bounding box center [798, 470] width 351 height 33
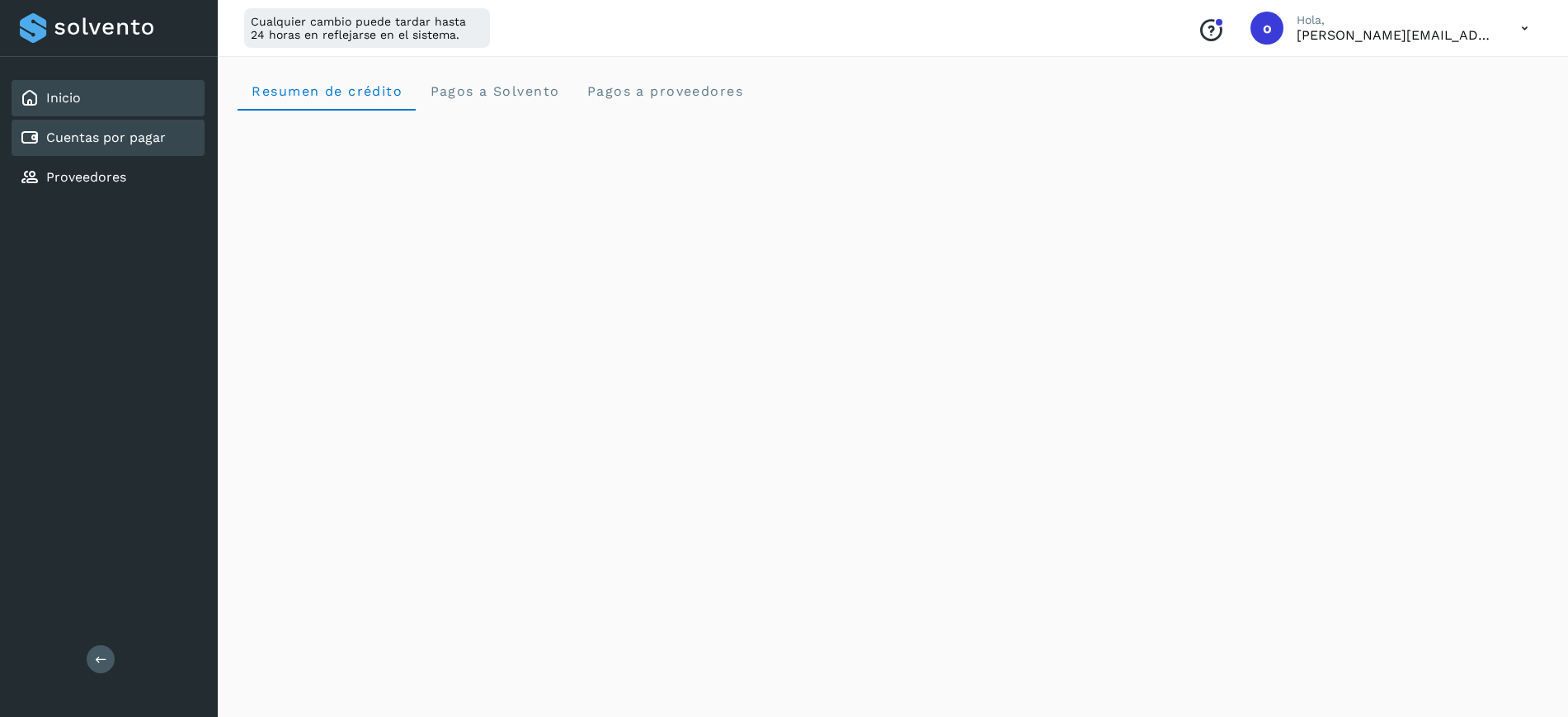
click at [94, 134] on link "Cuentas por pagar" at bounding box center [106, 138] width 120 height 16
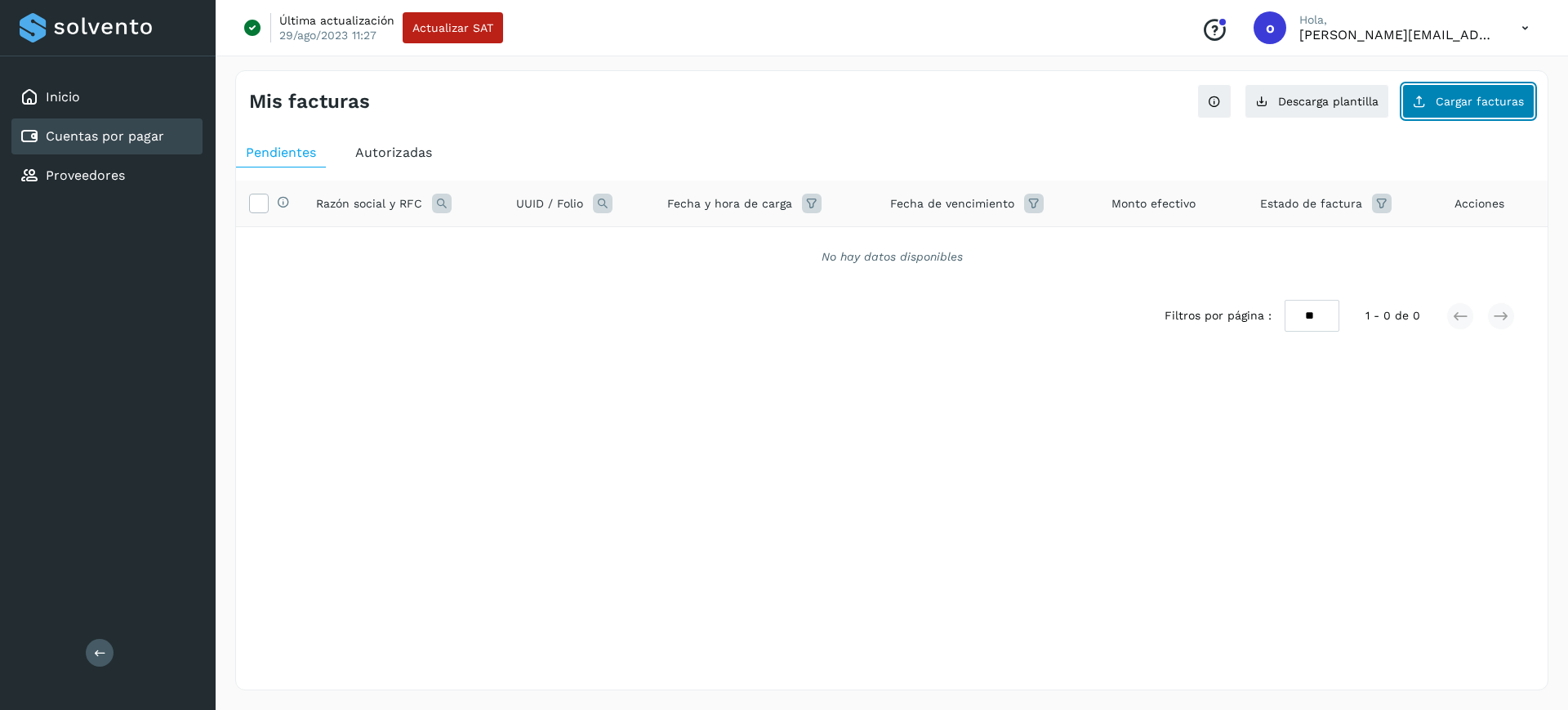
click at [1425, 113] on button "Cargar facturas" at bounding box center [1469, 100] width 132 height 34
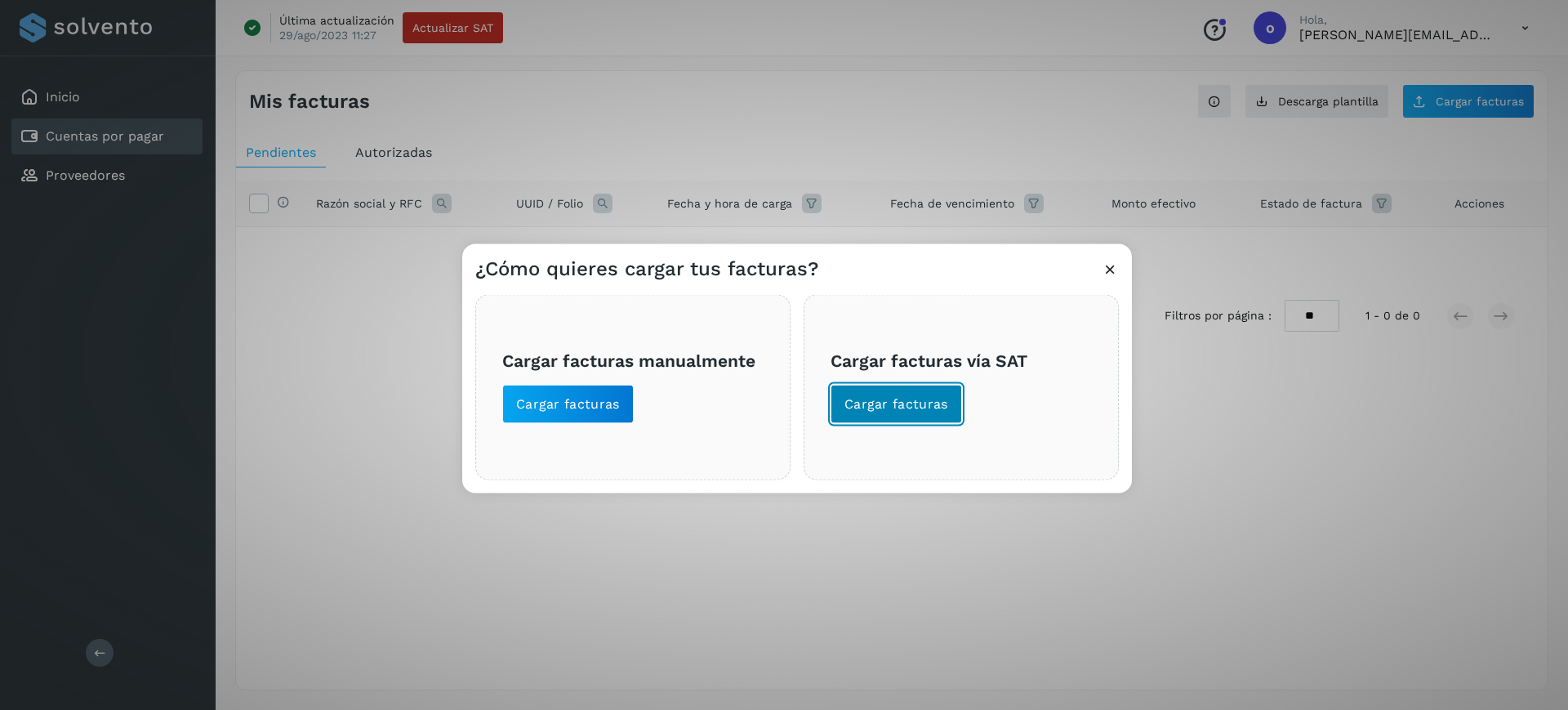
click at [859, 408] on span "Cargar facturas" at bounding box center [896, 403] width 104 height 18
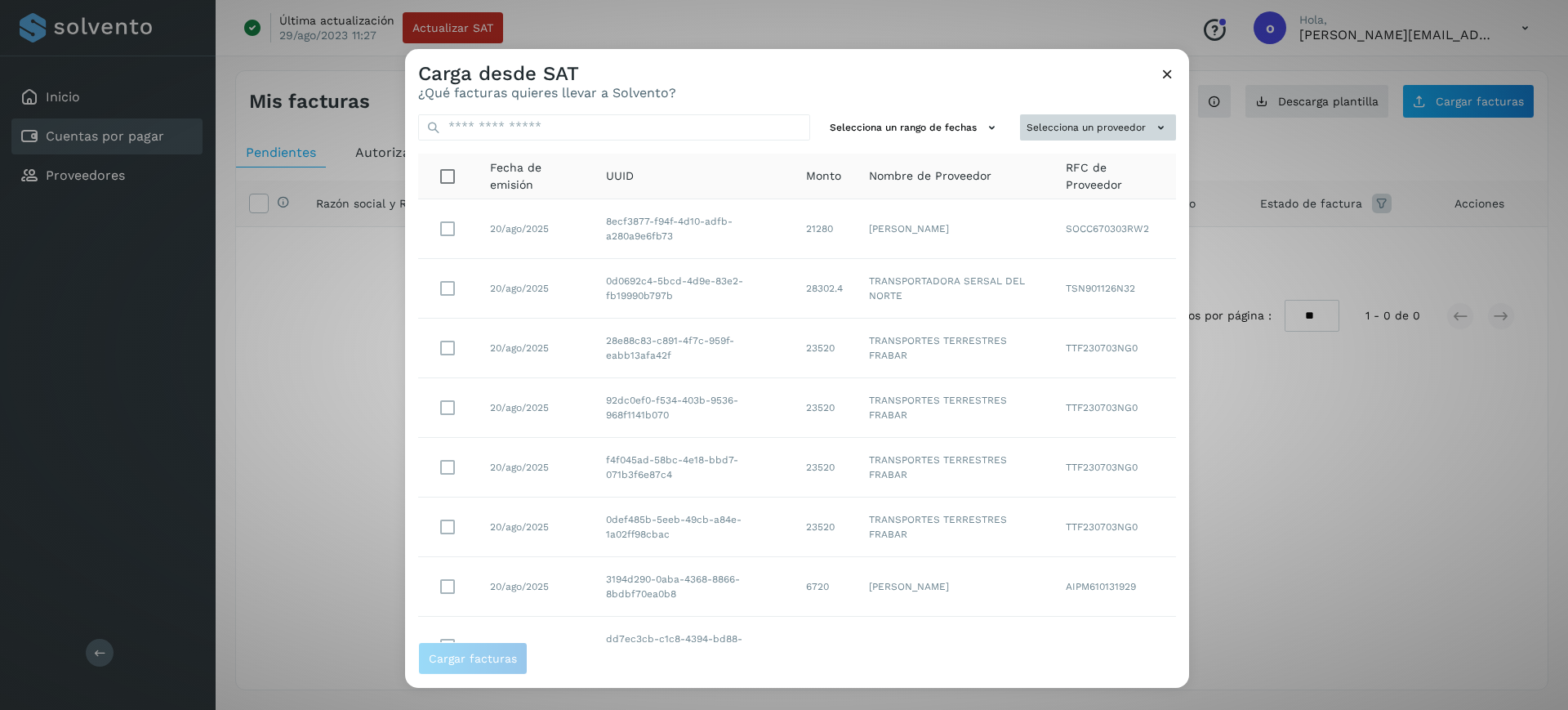
click at [1066, 131] on button "Selecciona un proveedor" at bounding box center [1099, 128] width 156 height 27
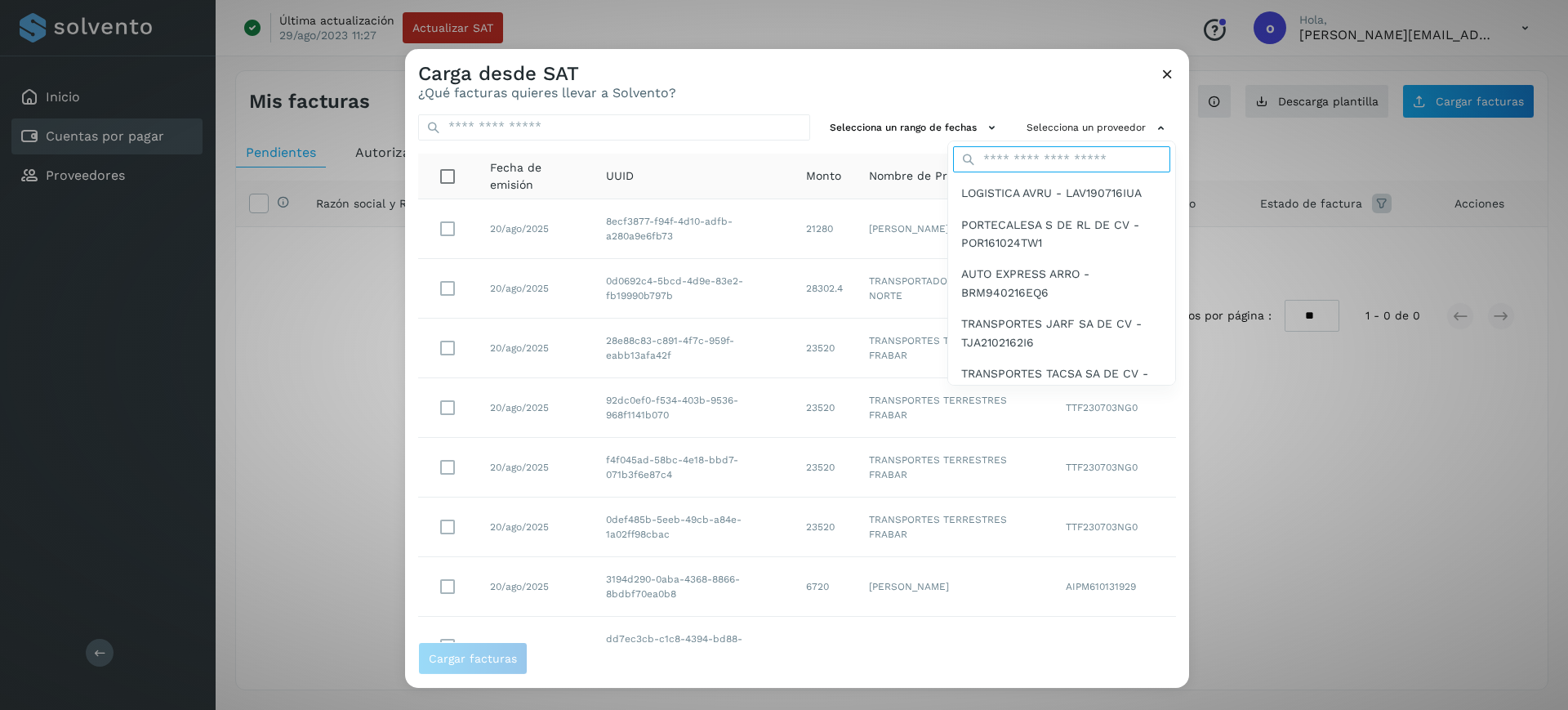
click at [1062, 164] on input "text" at bounding box center [1062, 159] width 217 height 26
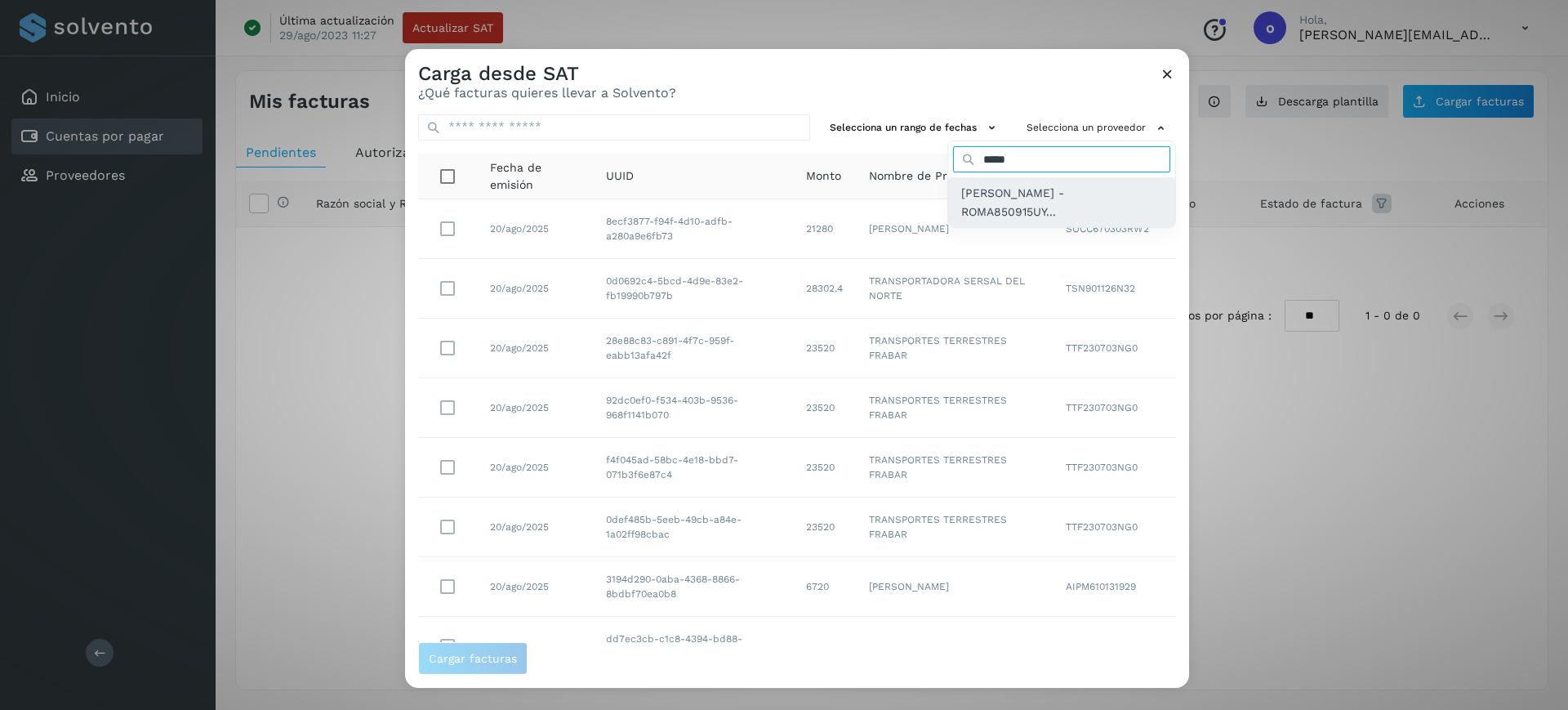
type input "*****"
click at [1005, 190] on span "AUREA ISABEL ROSAS MORENO - ROMA850915UY..." at bounding box center [1062, 203] width 201 height 37
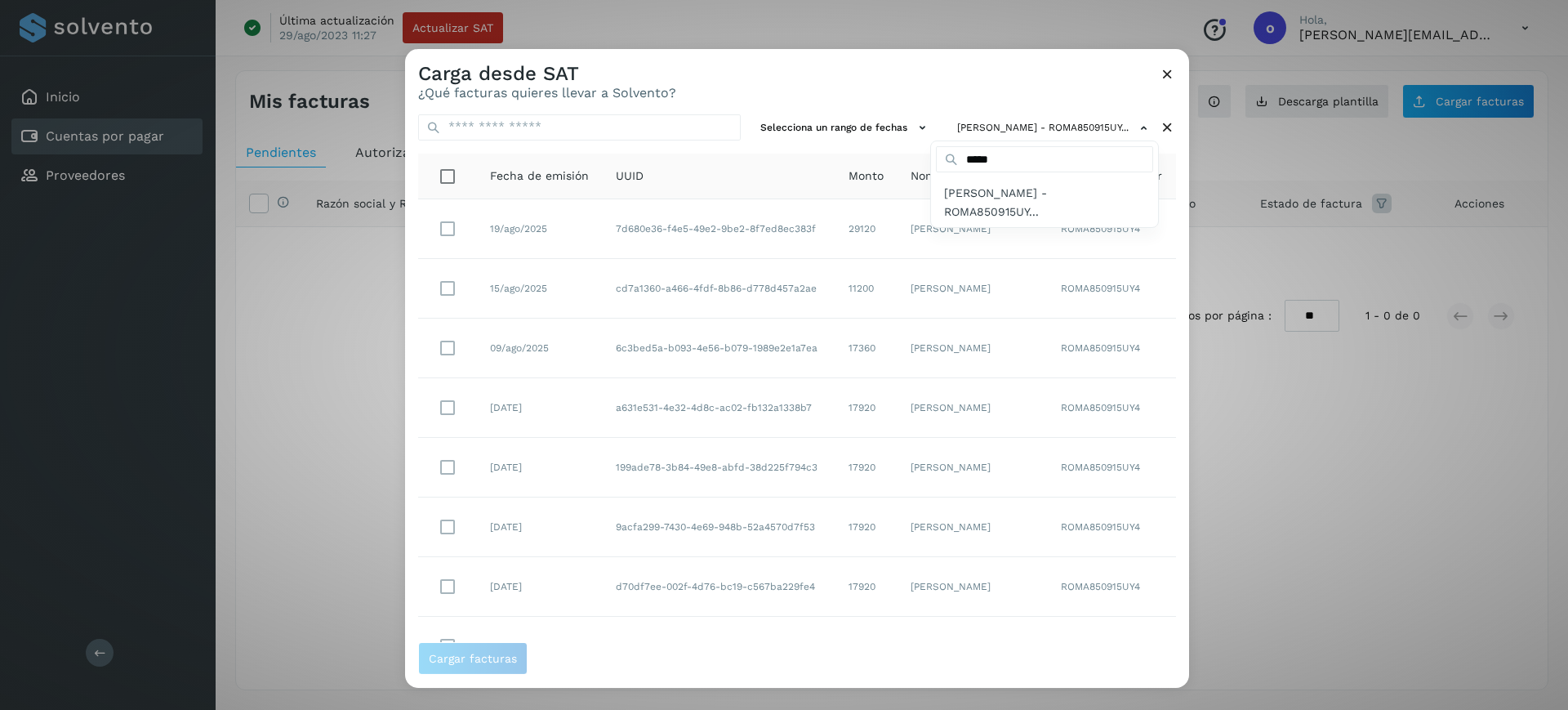
click at [1176, 244] on div at bounding box center [1189, 402] width 1568 height 710
click at [1164, 70] on icon at bounding box center [1168, 73] width 18 height 18
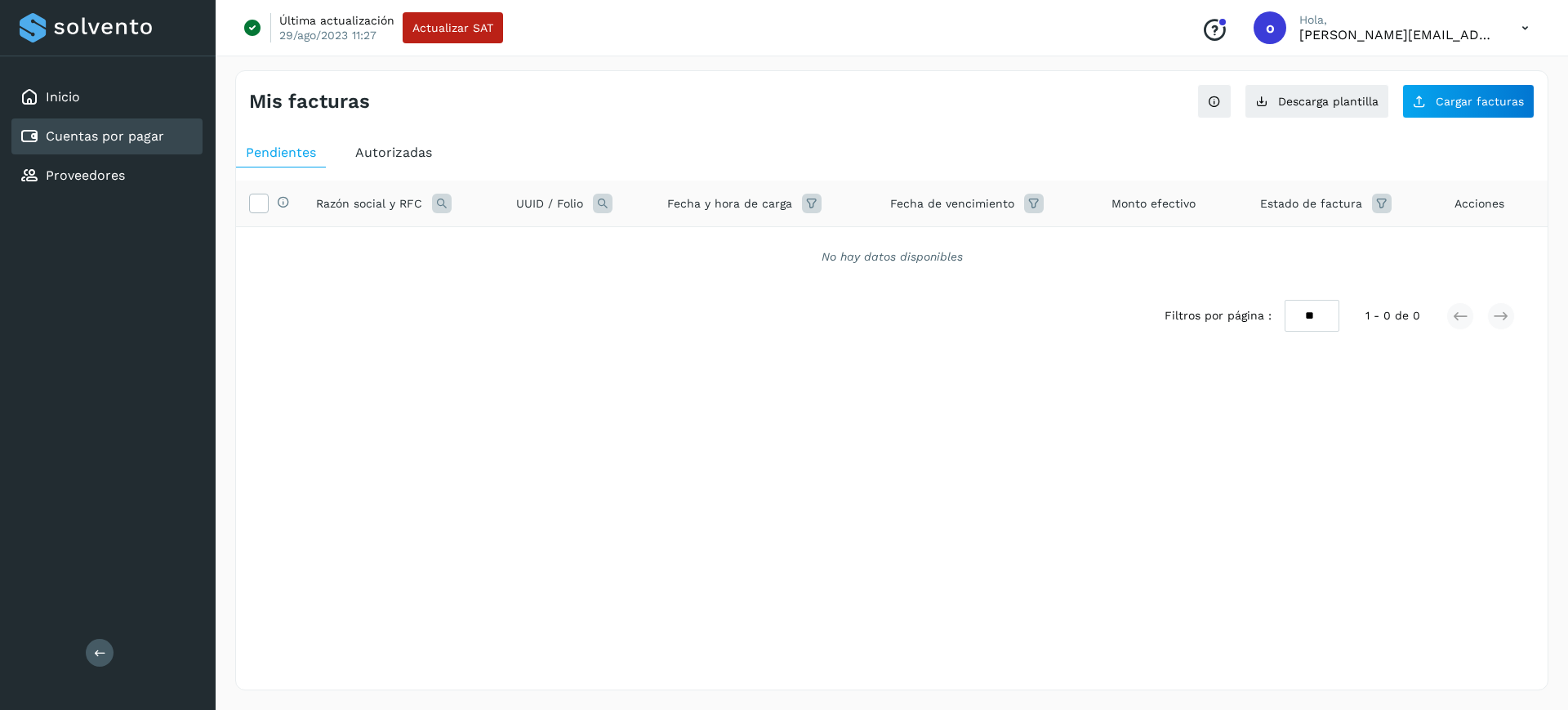
click at [398, 142] on div "Autorizadas" at bounding box center [393, 153] width 96 height 29
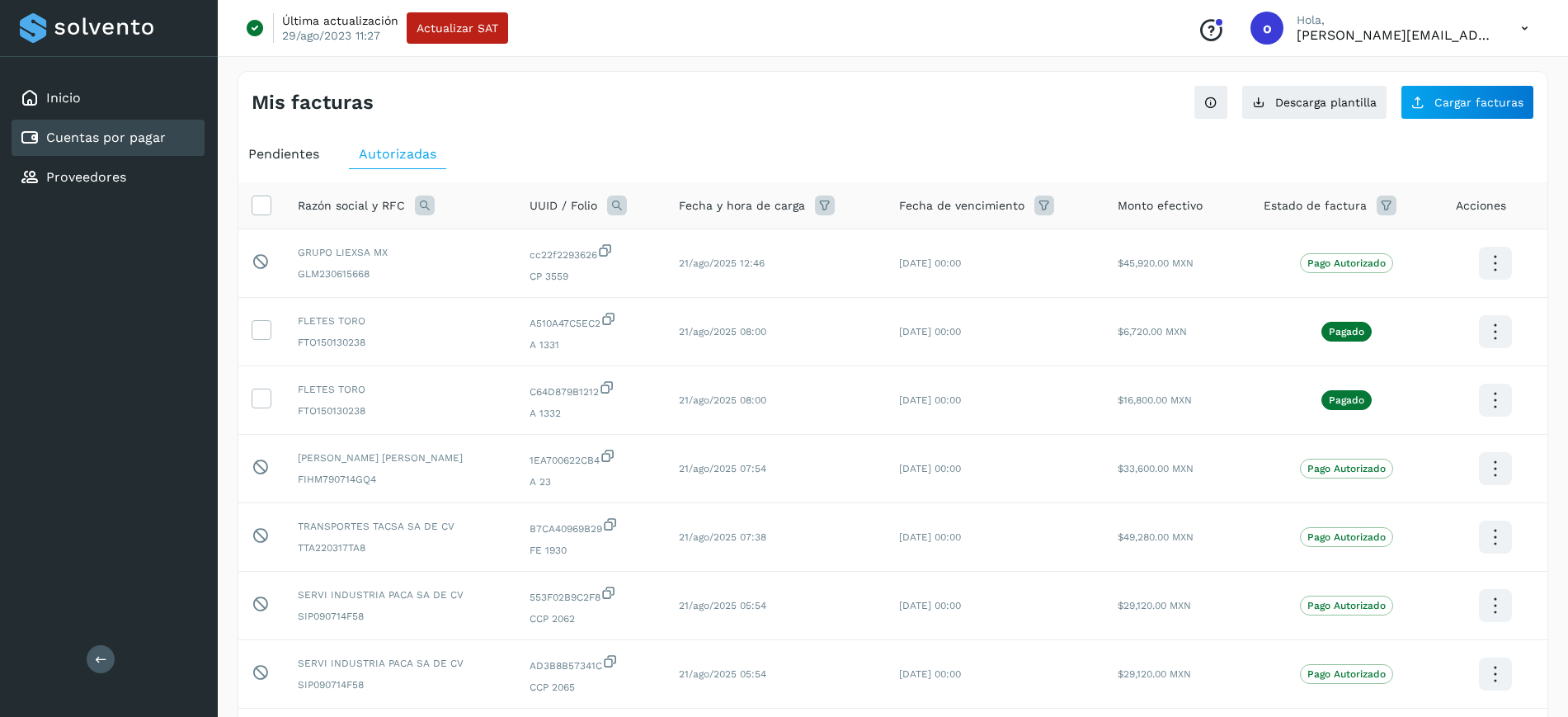
click at [627, 200] on icon at bounding box center [617, 206] width 20 height 20
click at [735, 247] on span at bounding box center [729, 242] width 19 height 19
click at [738, 268] on input "text" at bounding box center [752, 273] width 203 height 27
type input "****"
click at [778, 319] on span "Buscar" at bounding box center [793, 317] width 33 height 15
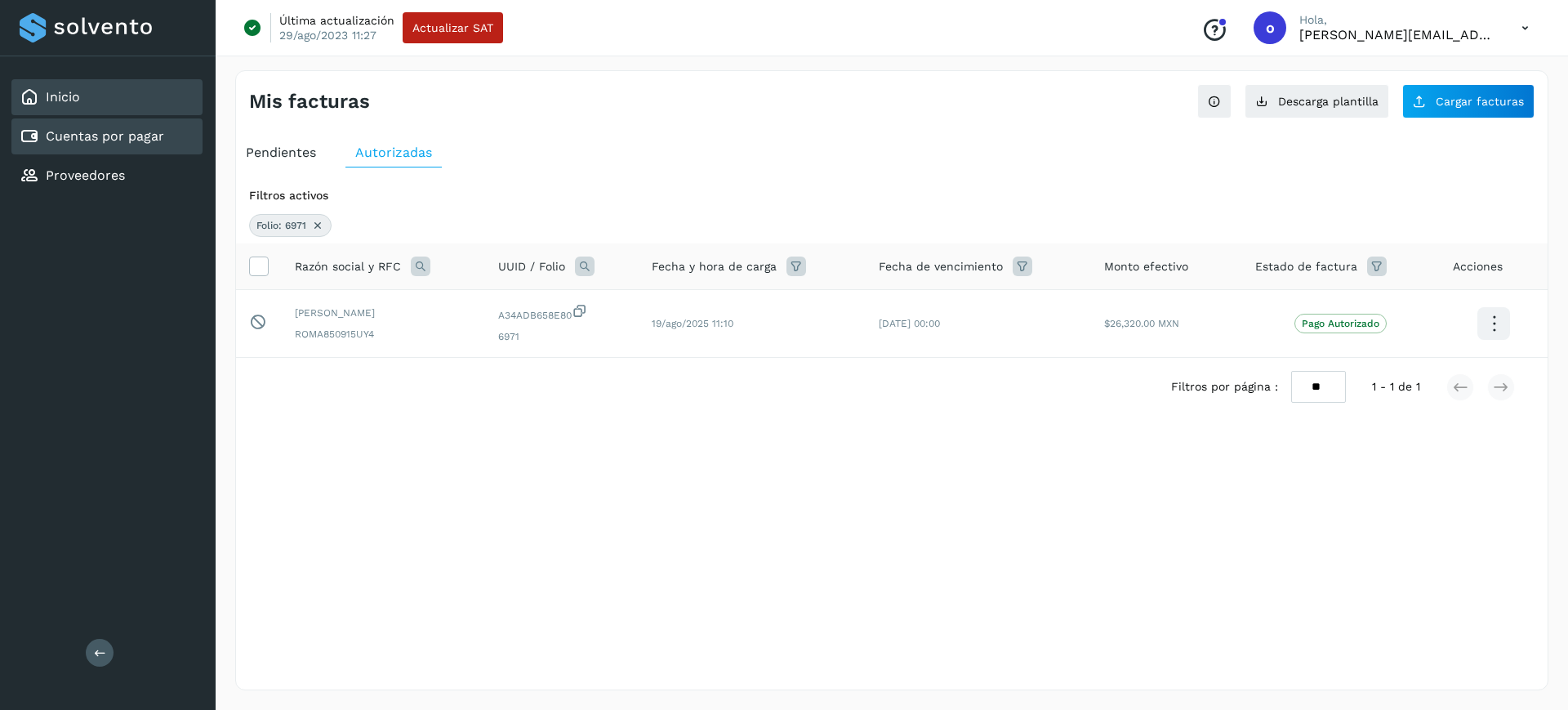
click at [174, 105] on div "Inicio" at bounding box center [107, 96] width 191 height 36
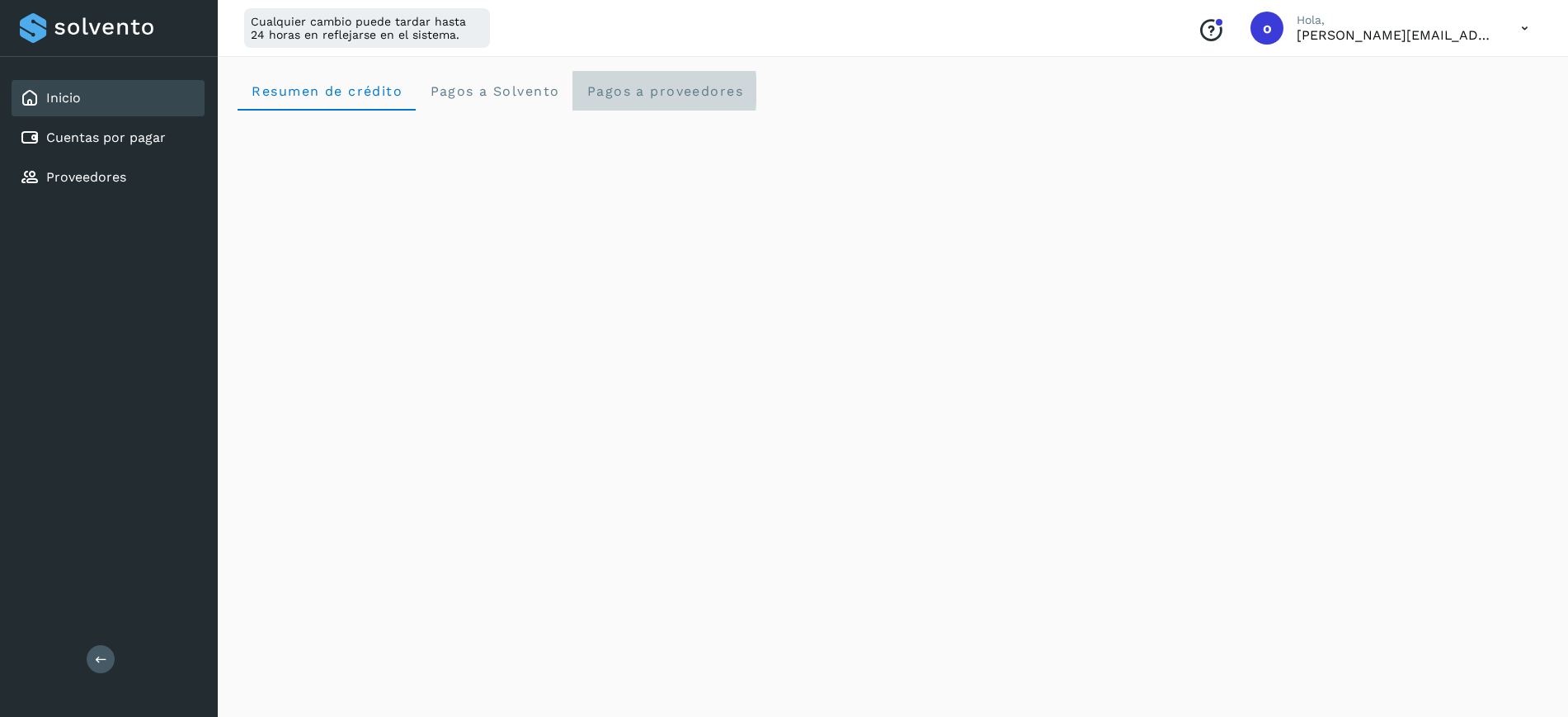
click at [720, 87] on span "Pagos a proveedores" at bounding box center [665, 91] width 157 height 16
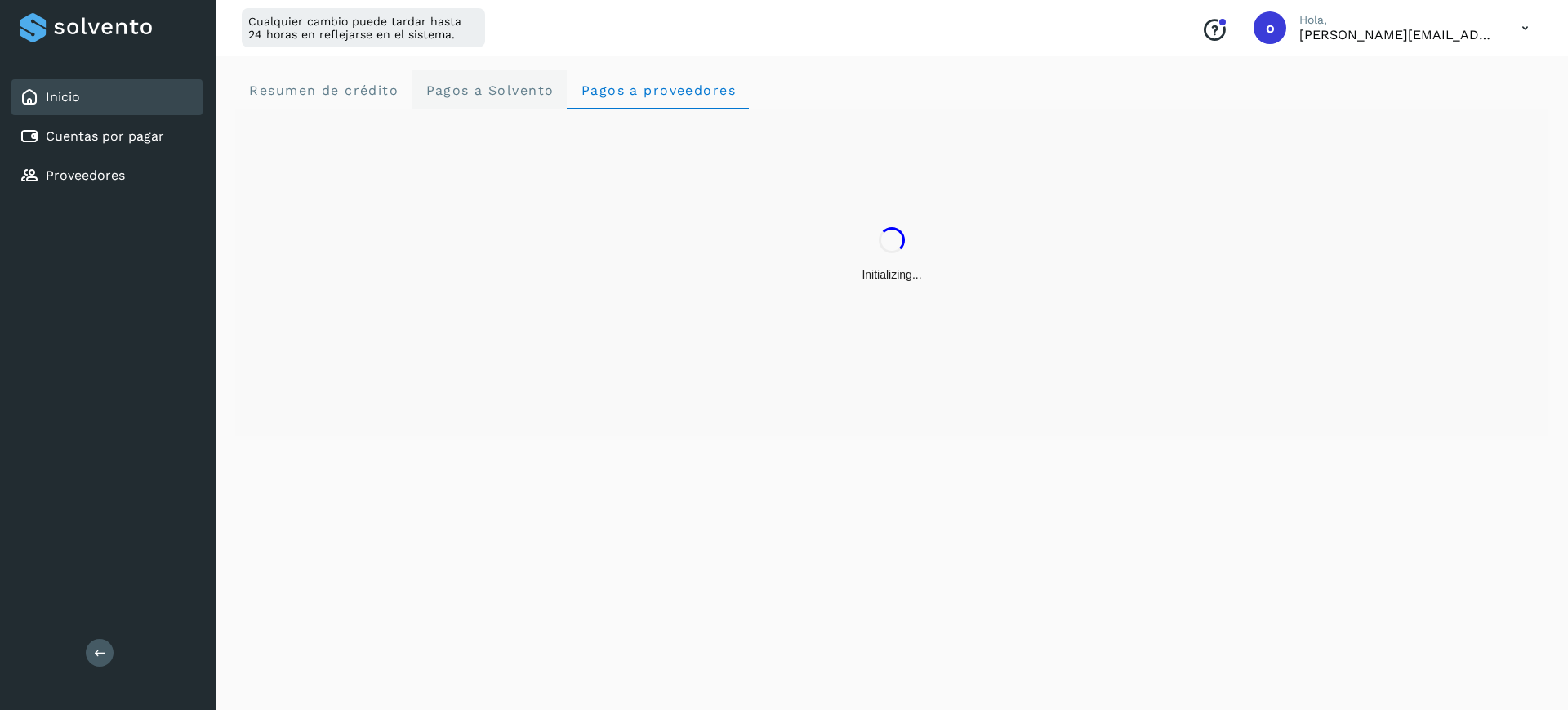
click at [513, 97] on Solvento "Pagos a Solvento" at bounding box center [489, 90] width 155 height 39
click at [372, 96] on span "Resumen de crédito" at bounding box center [323, 91] width 150 height 16
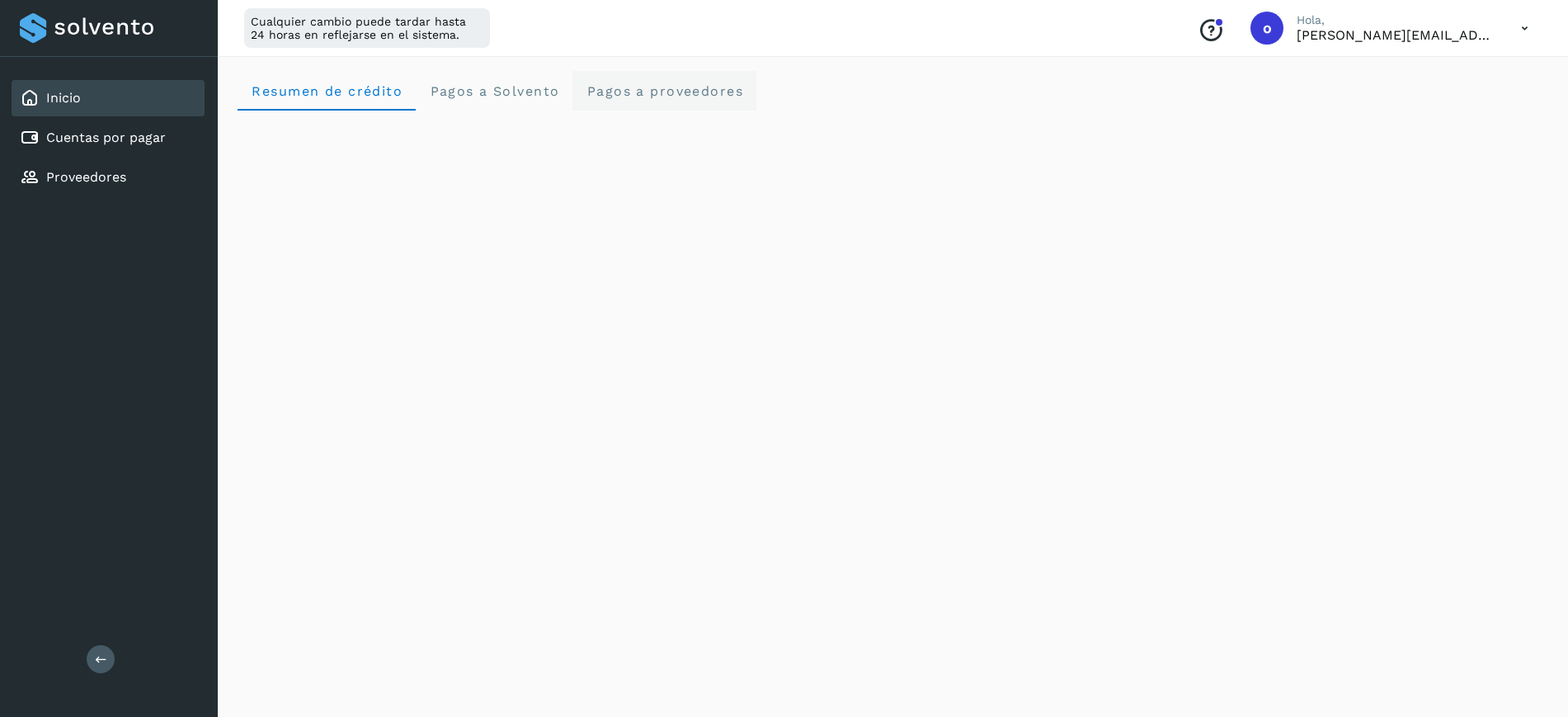
click at [683, 84] on span "Pagos a proveedores" at bounding box center [665, 91] width 157 height 16
